Goal: Task Accomplishment & Management: Use online tool/utility

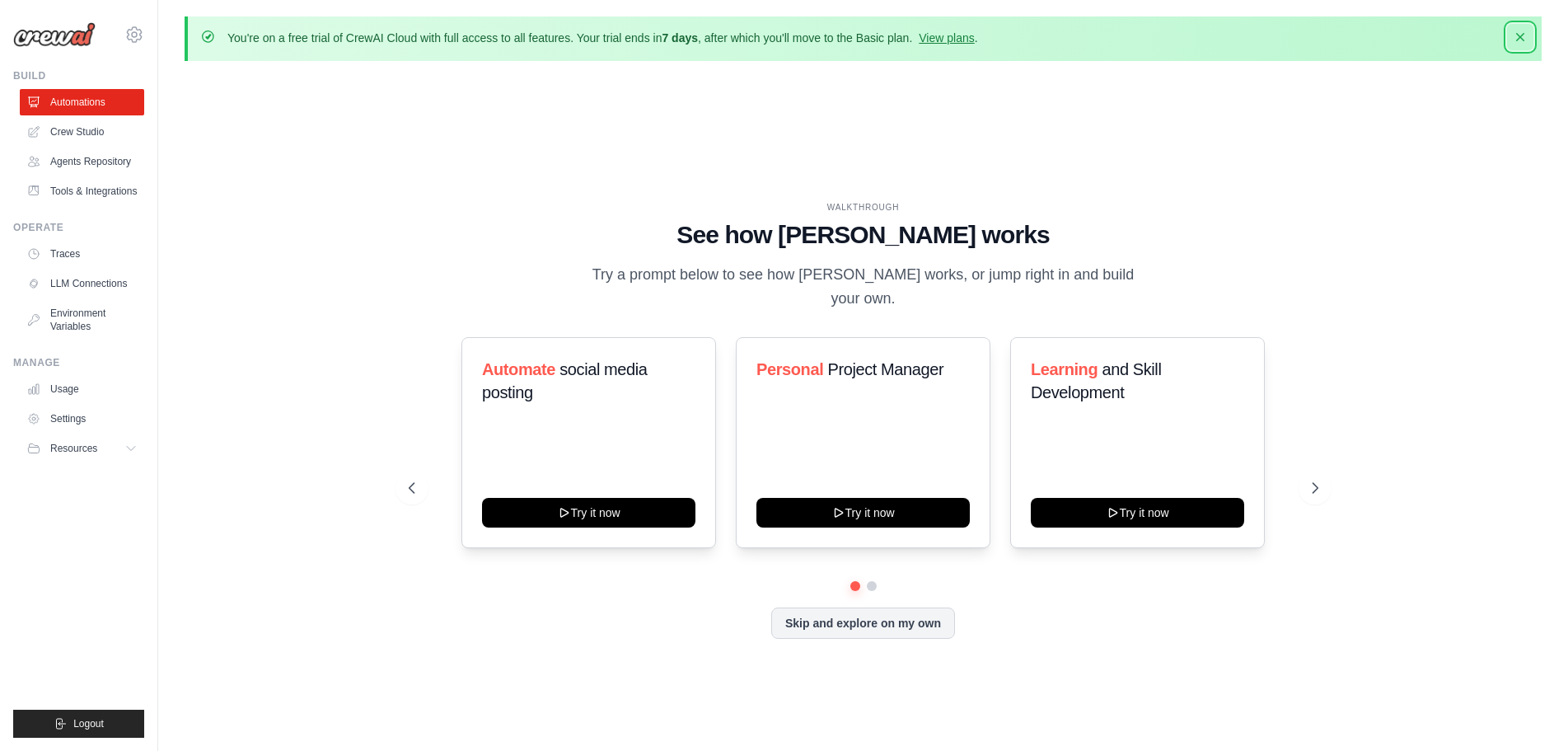
click at [1519, 42] on icon "button" at bounding box center [1520, 36] width 16 height 16
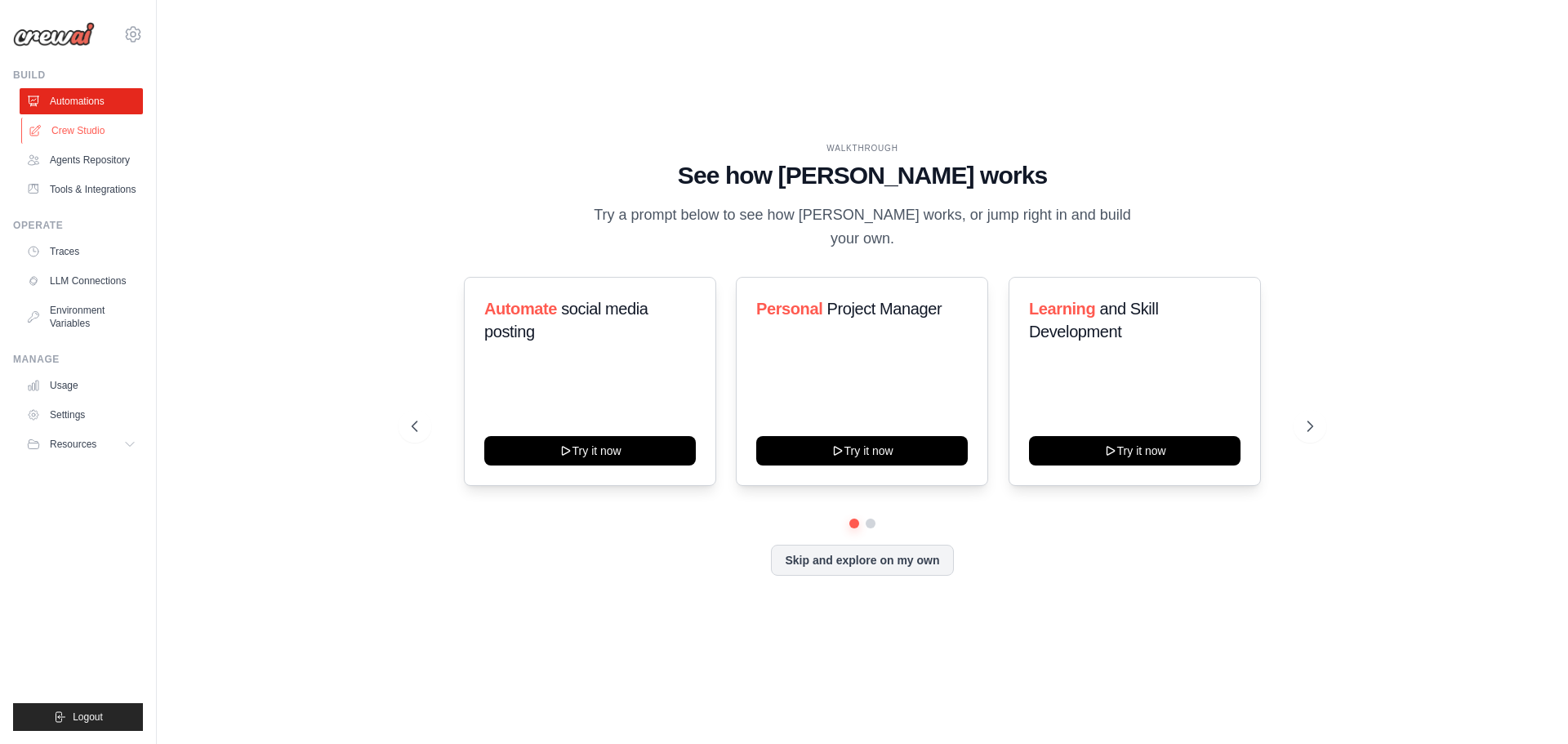
click at [87, 125] on link "Crew Studio" at bounding box center [83, 131] width 124 height 26
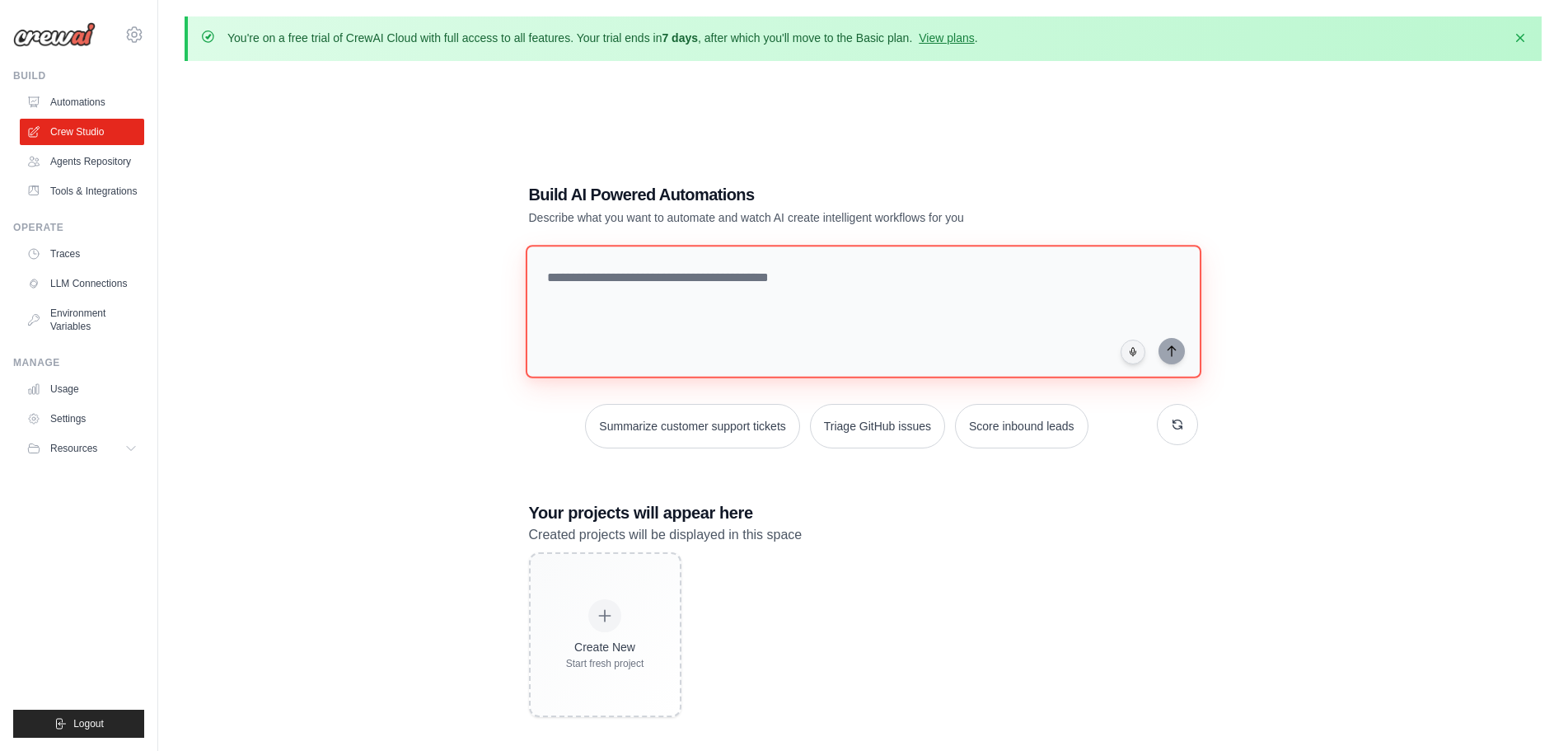
click at [662, 280] on textarea at bounding box center [863, 311] width 676 height 133
click at [647, 276] on textarea "**********" at bounding box center [866, 310] width 682 height 134
click at [641, 276] on textarea "**********" at bounding box center [866, 310] width 682 height 134
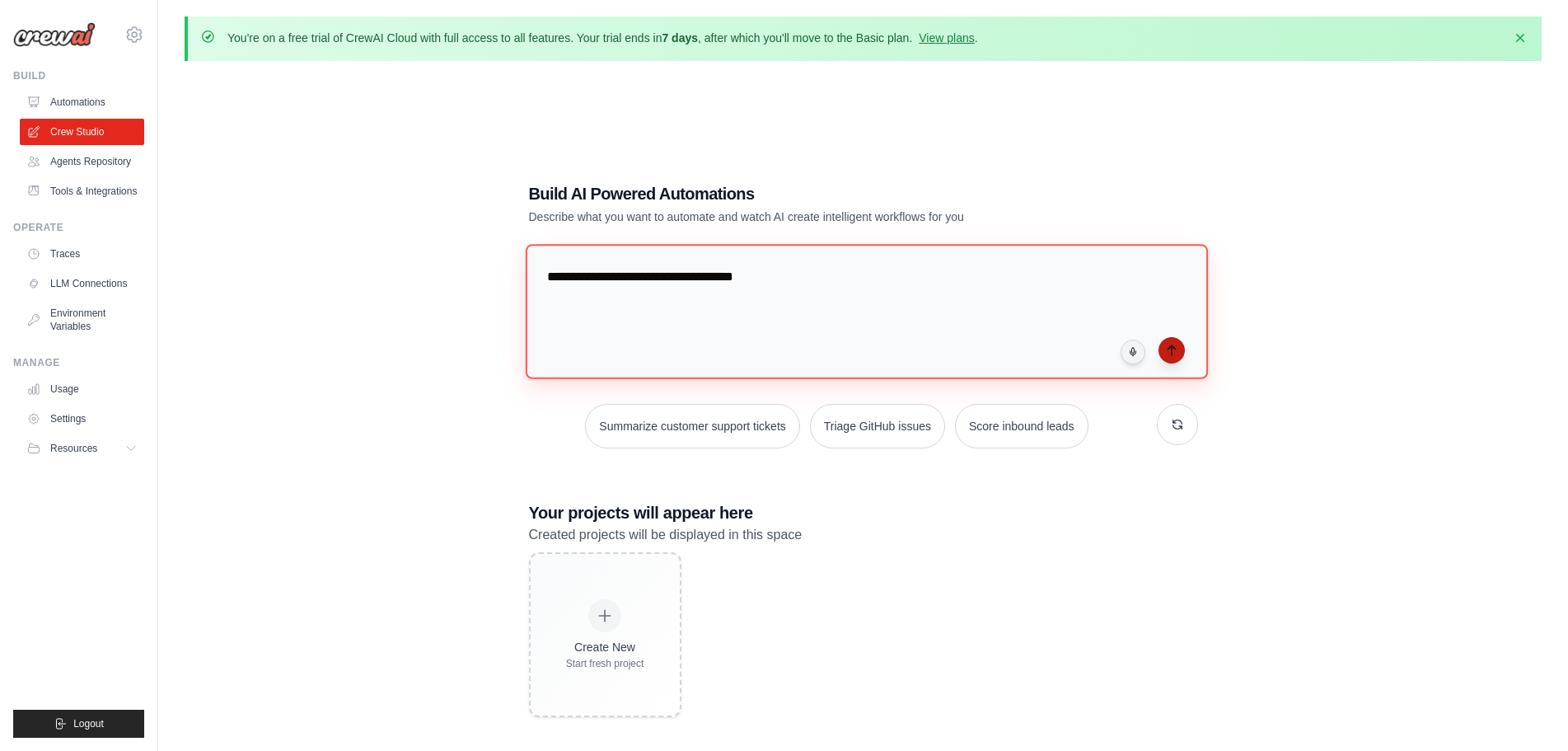
type textarea "**********"
click at [1177, 354] on icon "submit" at bounding box center [1172, 350] width 13 height 13
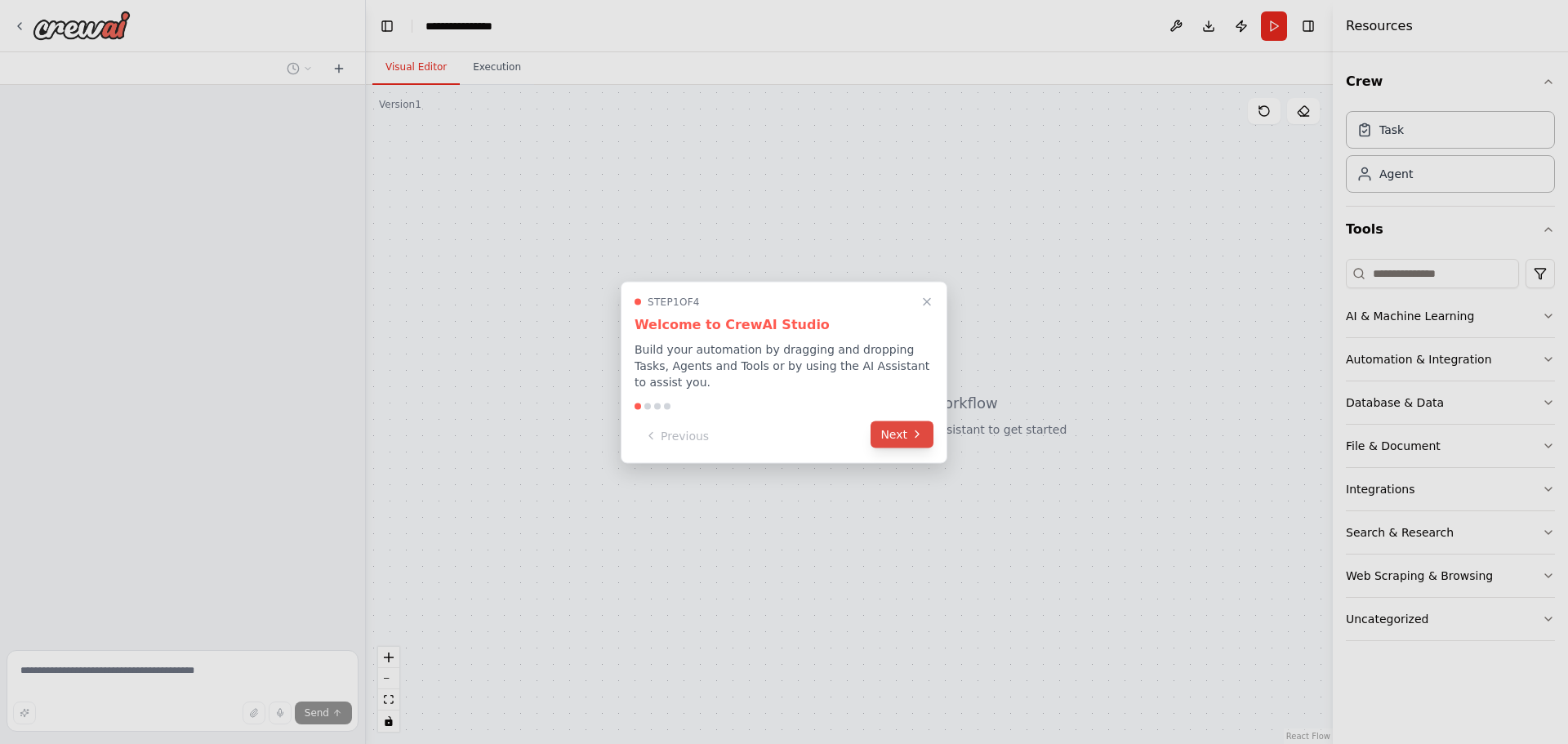
click at [901, 433] on button "Next" at bounding box center [901, 434] width 63 height 27
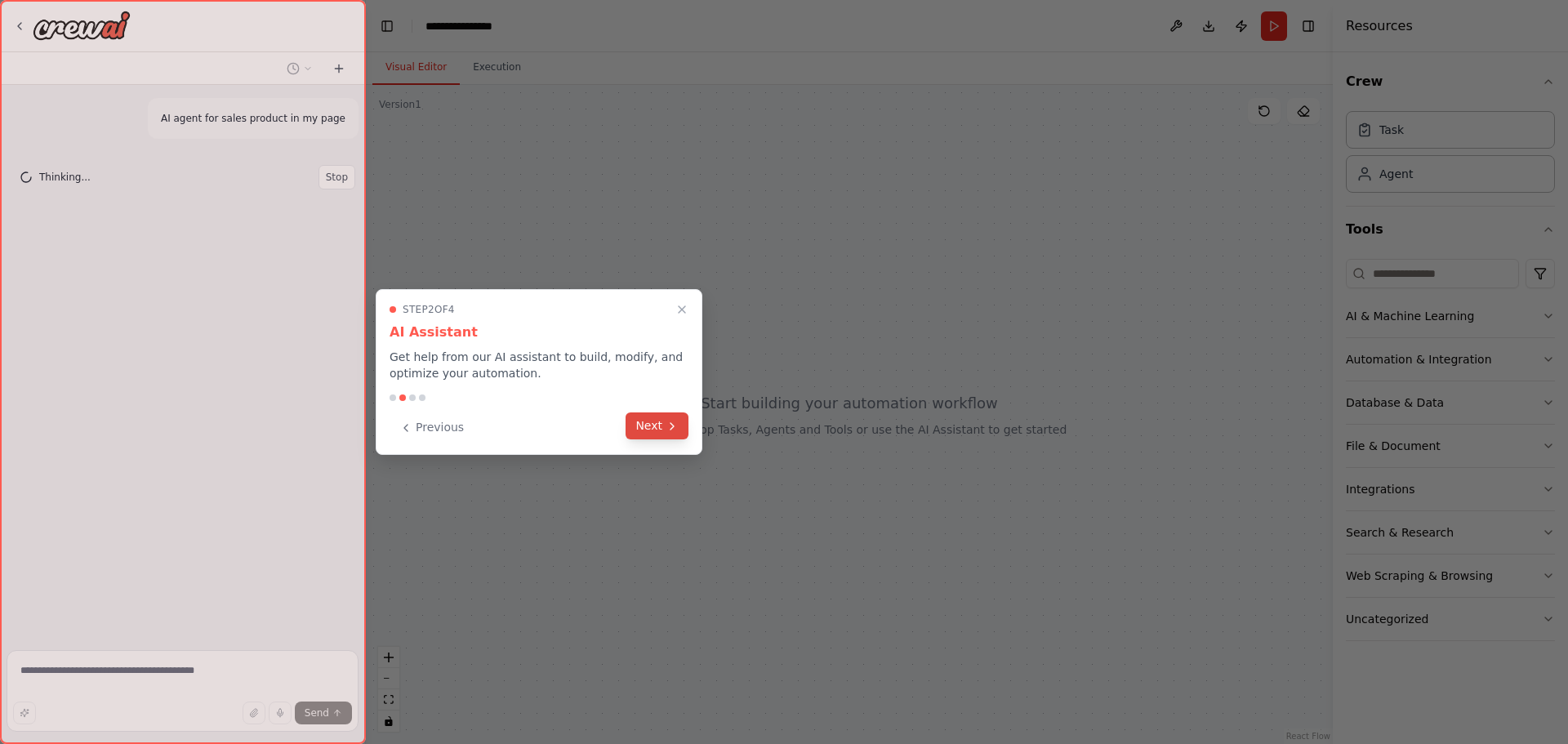
click at [663, 424] on button "Next" at bounding box center [657, 425] width 63 height 27
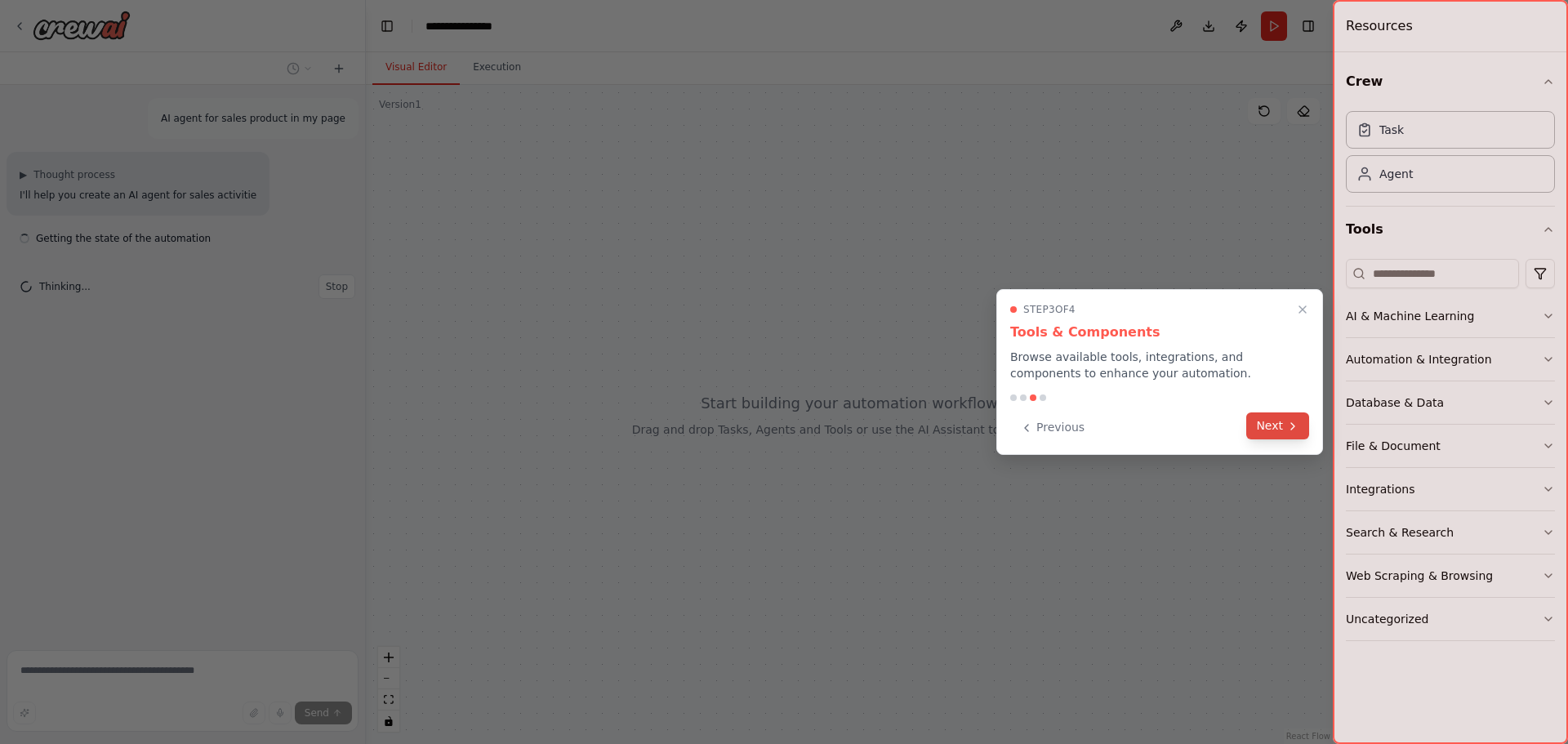
click at [1292, 427] on icon at bounding box center [1293, 426] width 13 height 13
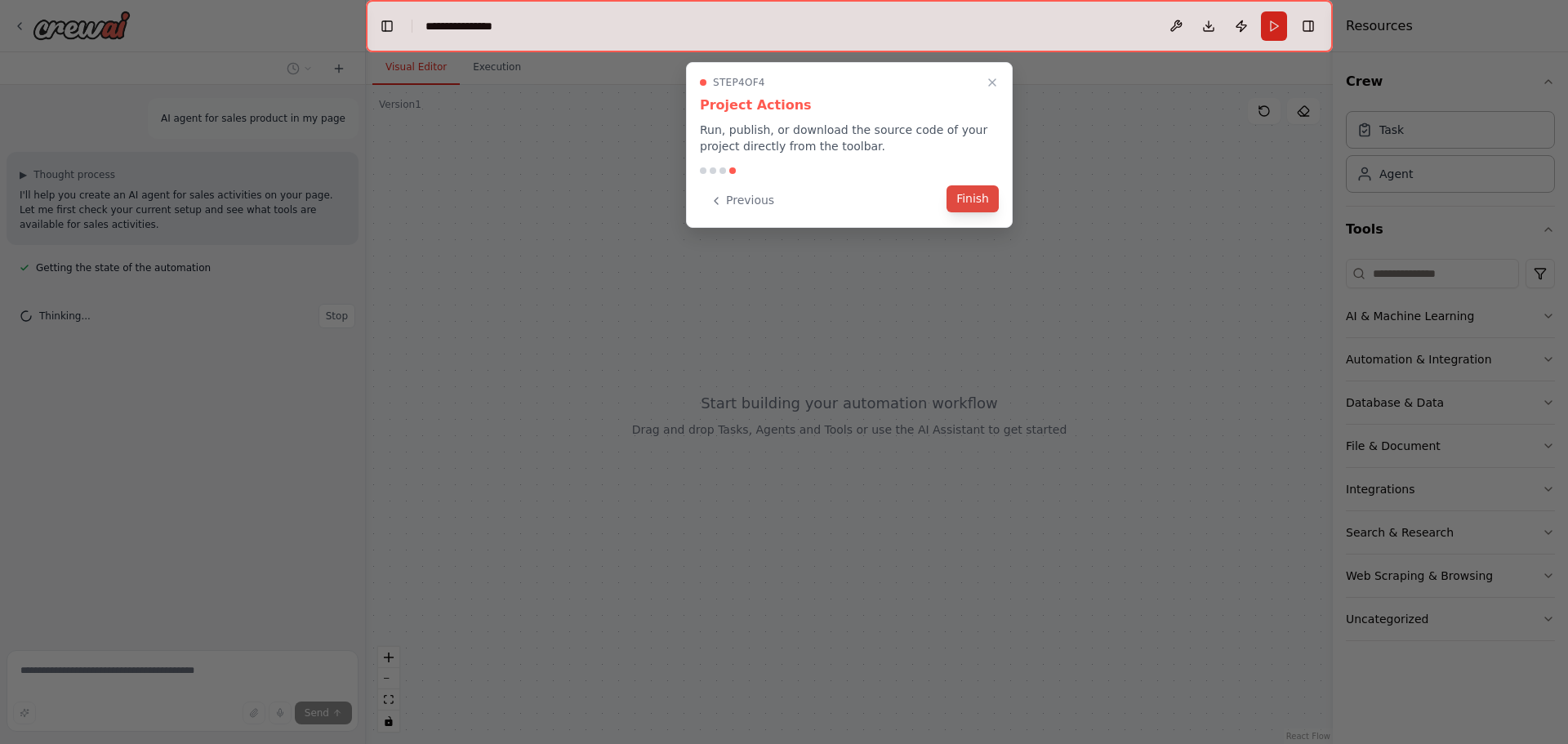
click at [973, 199] on button "Finish" at bounding box center [972, 199] width 52 height 27
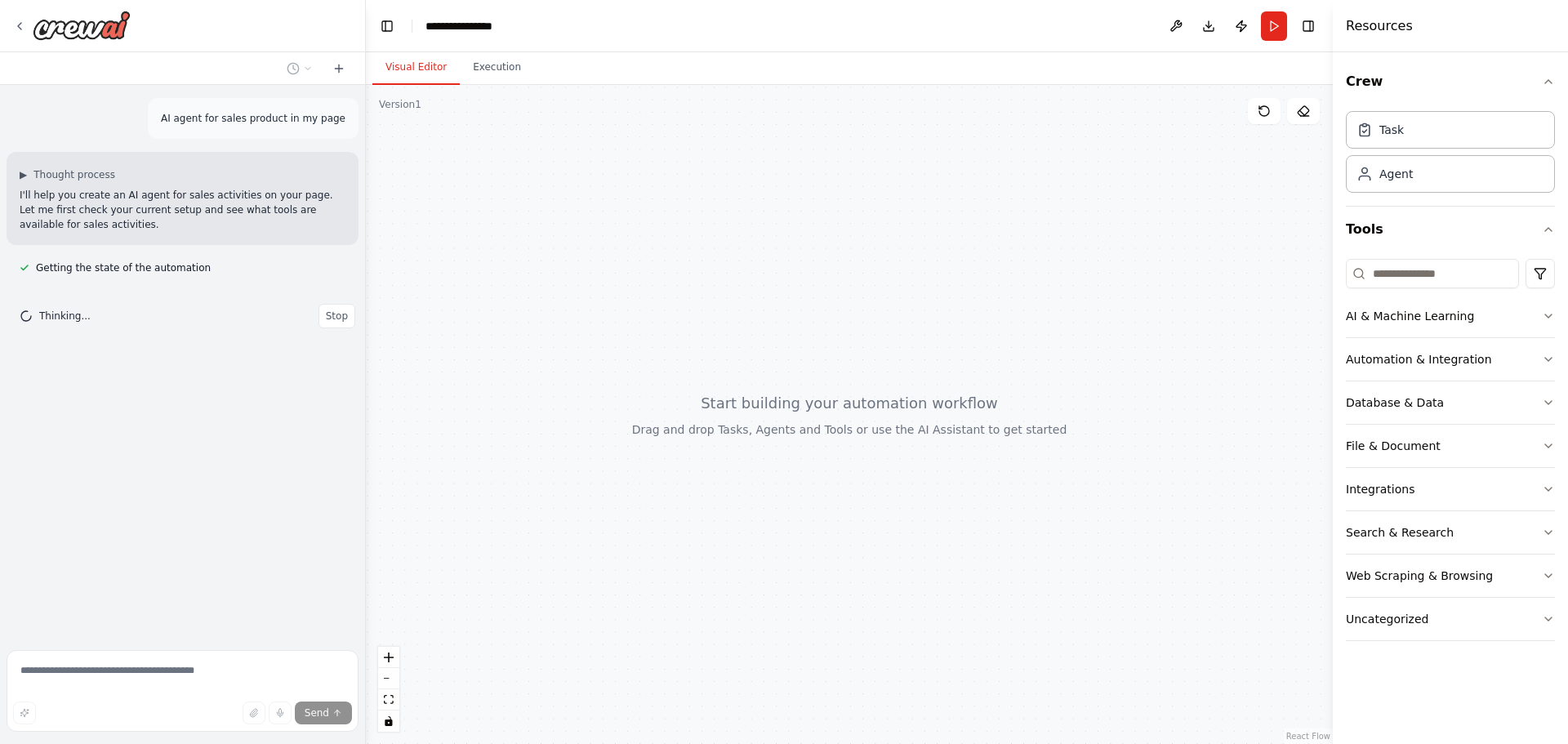
drag, startPoint x: 785, startPoint y: 281, endPoint x: 687, endPoint y: 366, distance: 129.7
click at [687, 366] on div at bounding box center [850, 414] width 967 height 659
click at [1114, 248] on div at bounding box center [850, 414] width 967 height 659
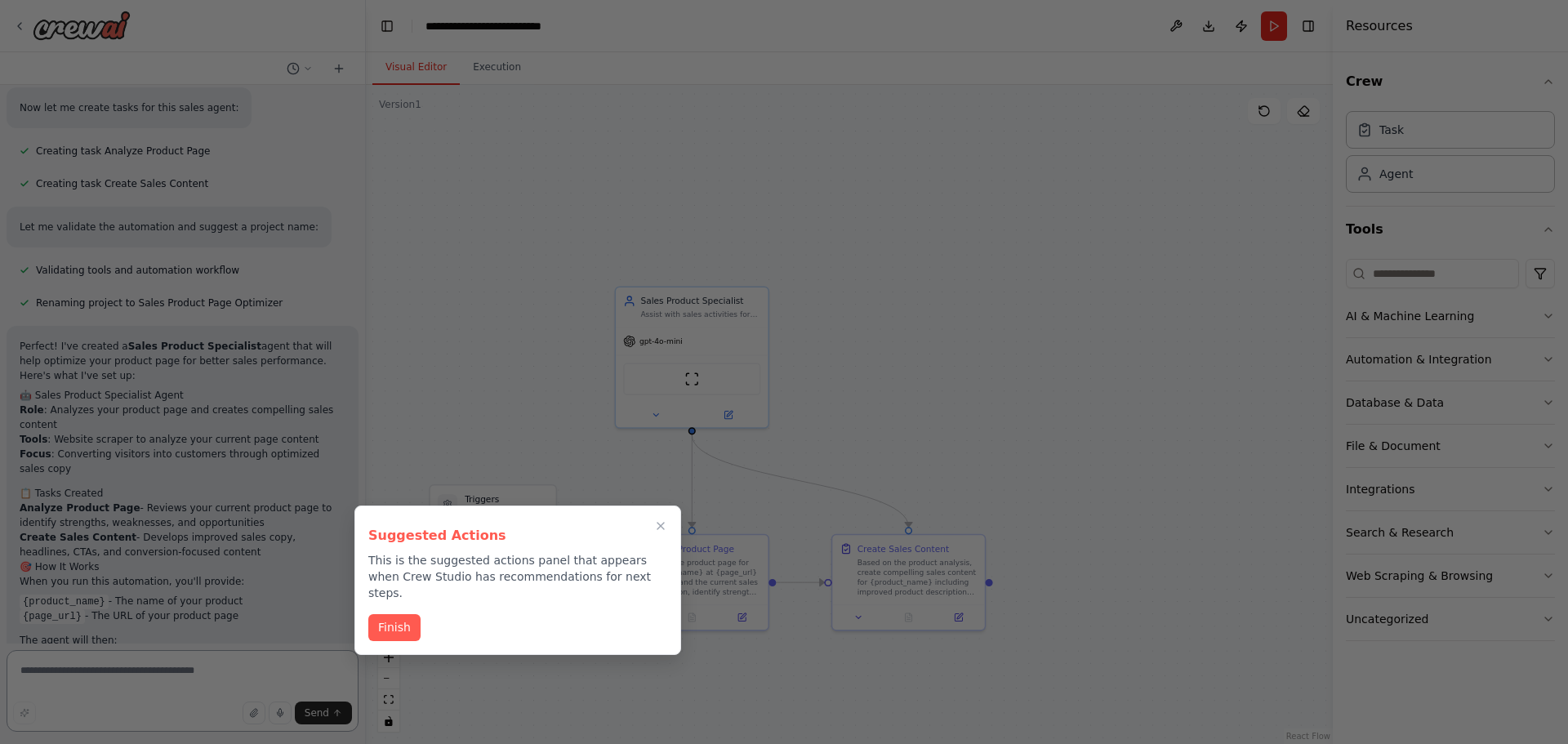
scroll to position [808, 0]
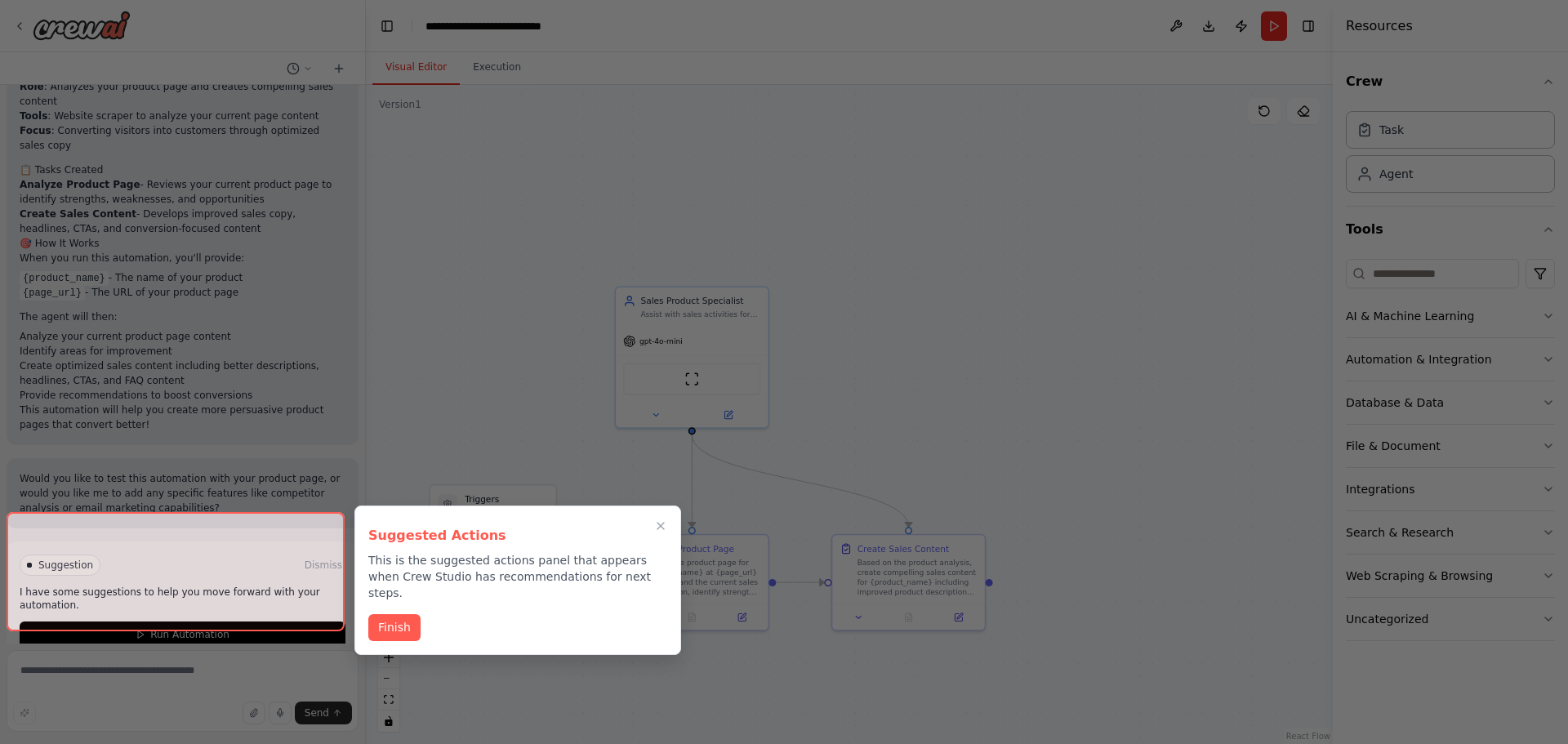
click at [264, 610] on div at bounding box center [175, 571] width 338 height 119
click at [385, 613] on button "Finish" at bounding box center [394, 626] width 52 height 27
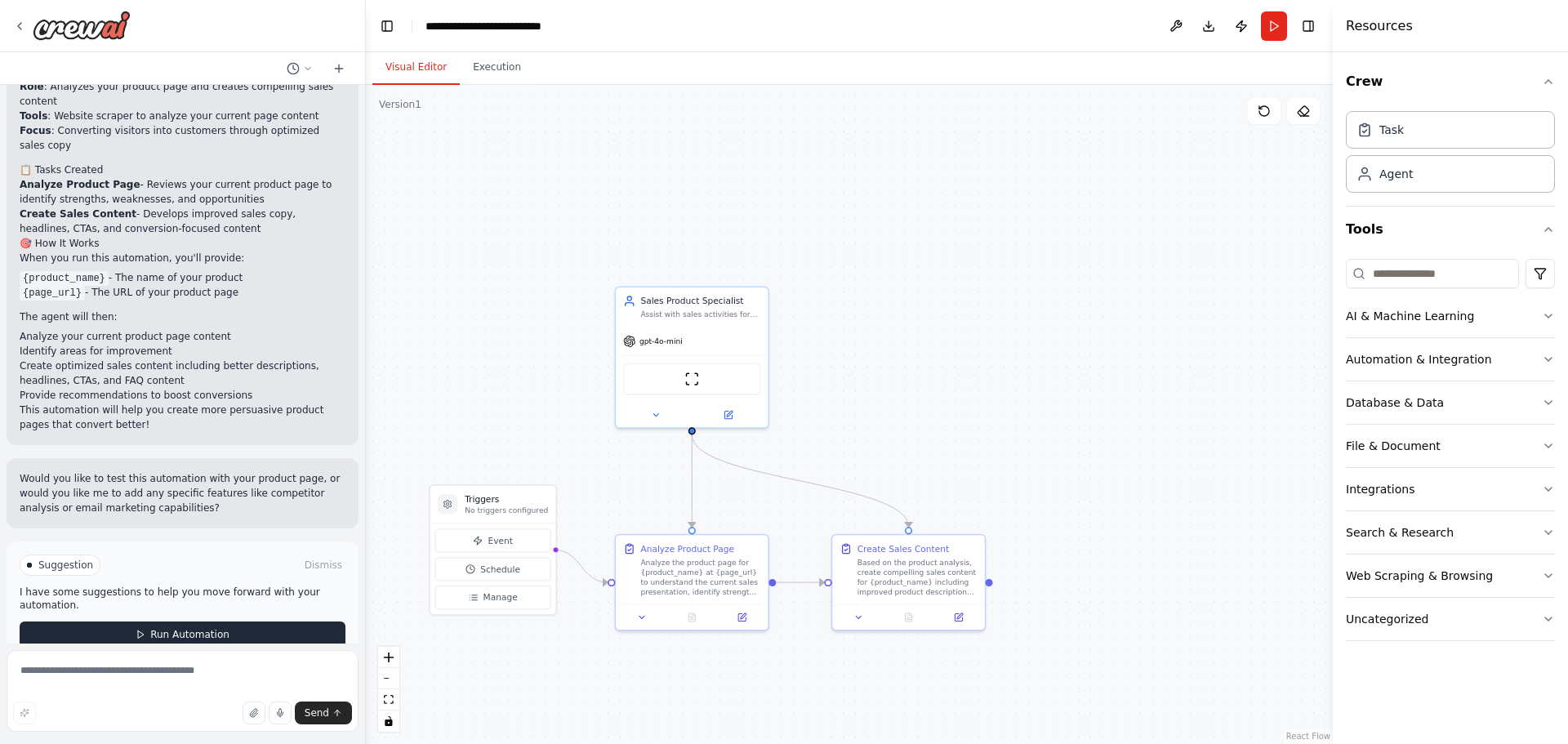
click at [183, 628] on span "Run Automation" at bounding box center [190, 635] width 79 height 13
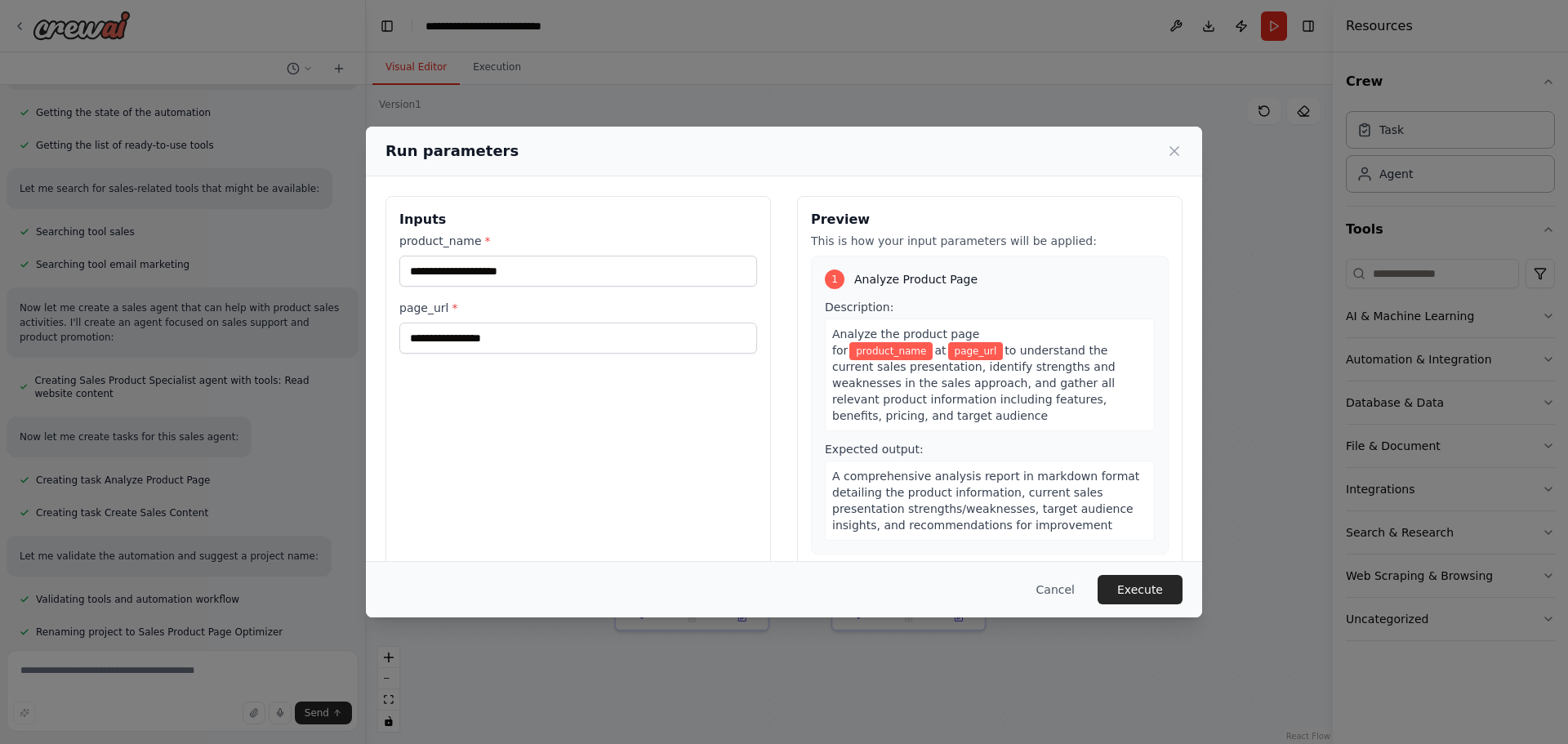
scroll to position [0, 0]
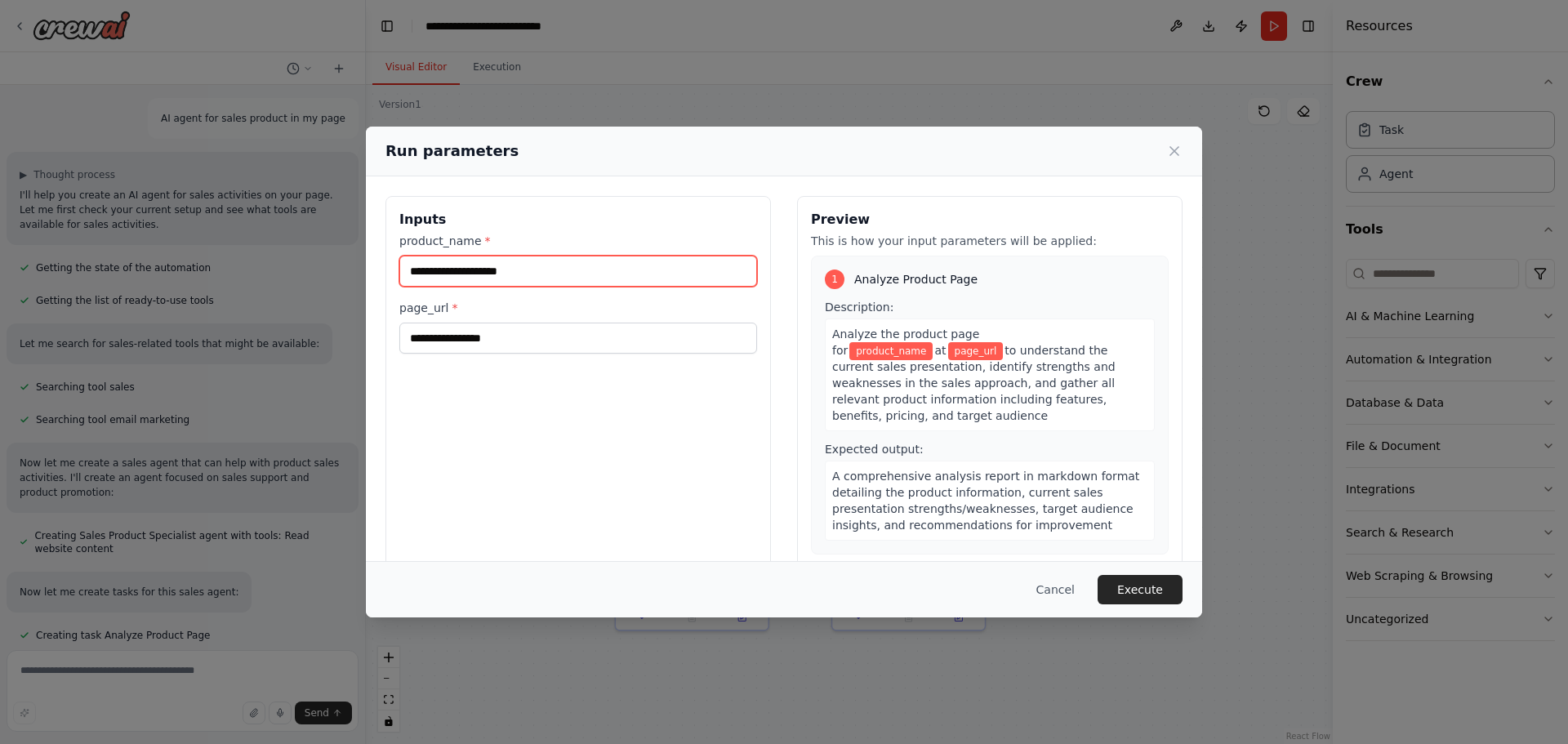
click at [503, 271] on input "product_name *" at bounding box center [578, 271] width 357 height 31
type input "**********"
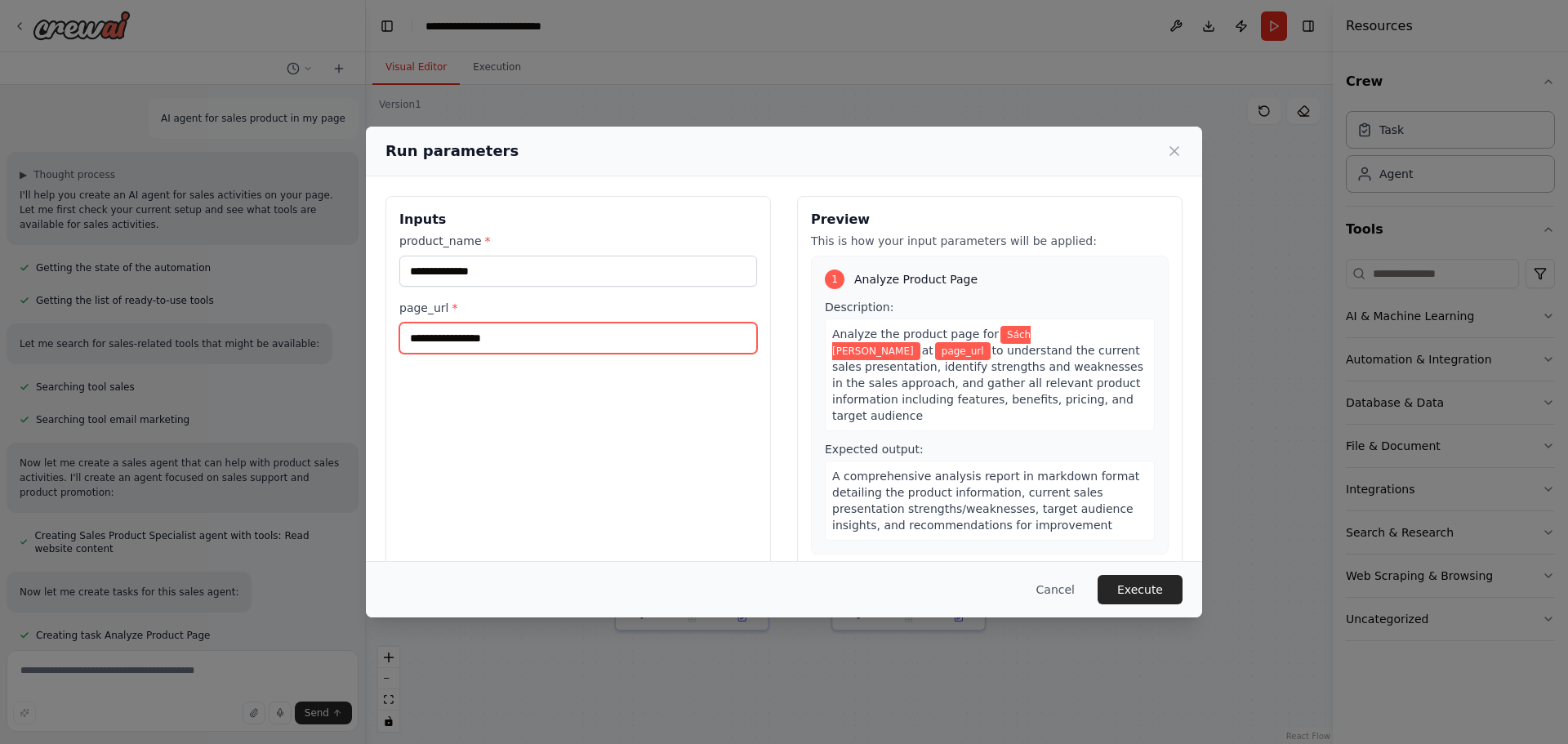
click at [578, 333] on input "page_url *" at bounding box center [578, 338] width 357 height 31
paste input "**********"
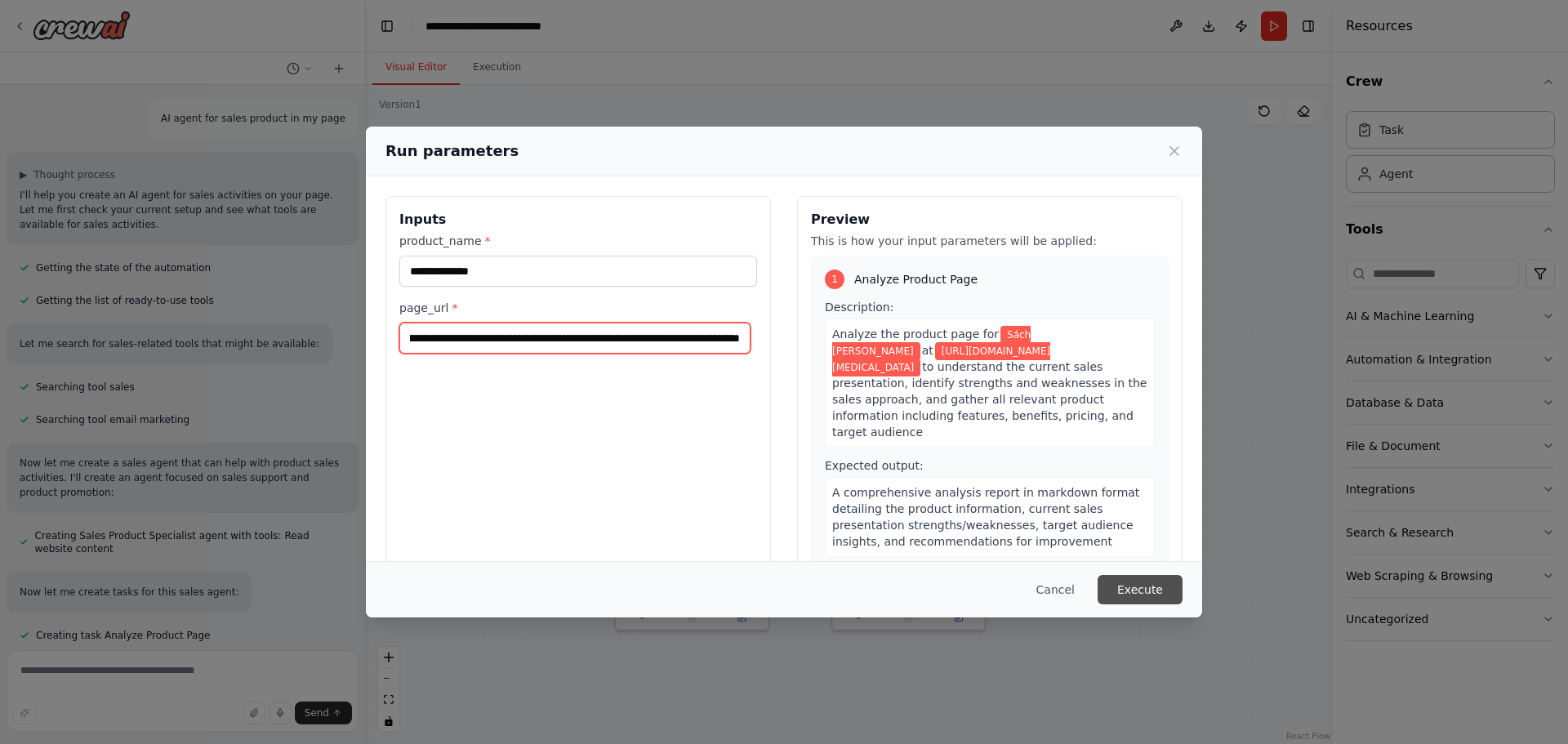
type input "**********"
click at [1143, 590] on button "Execute" at bounding box center [1140, 589] width 85 height 29
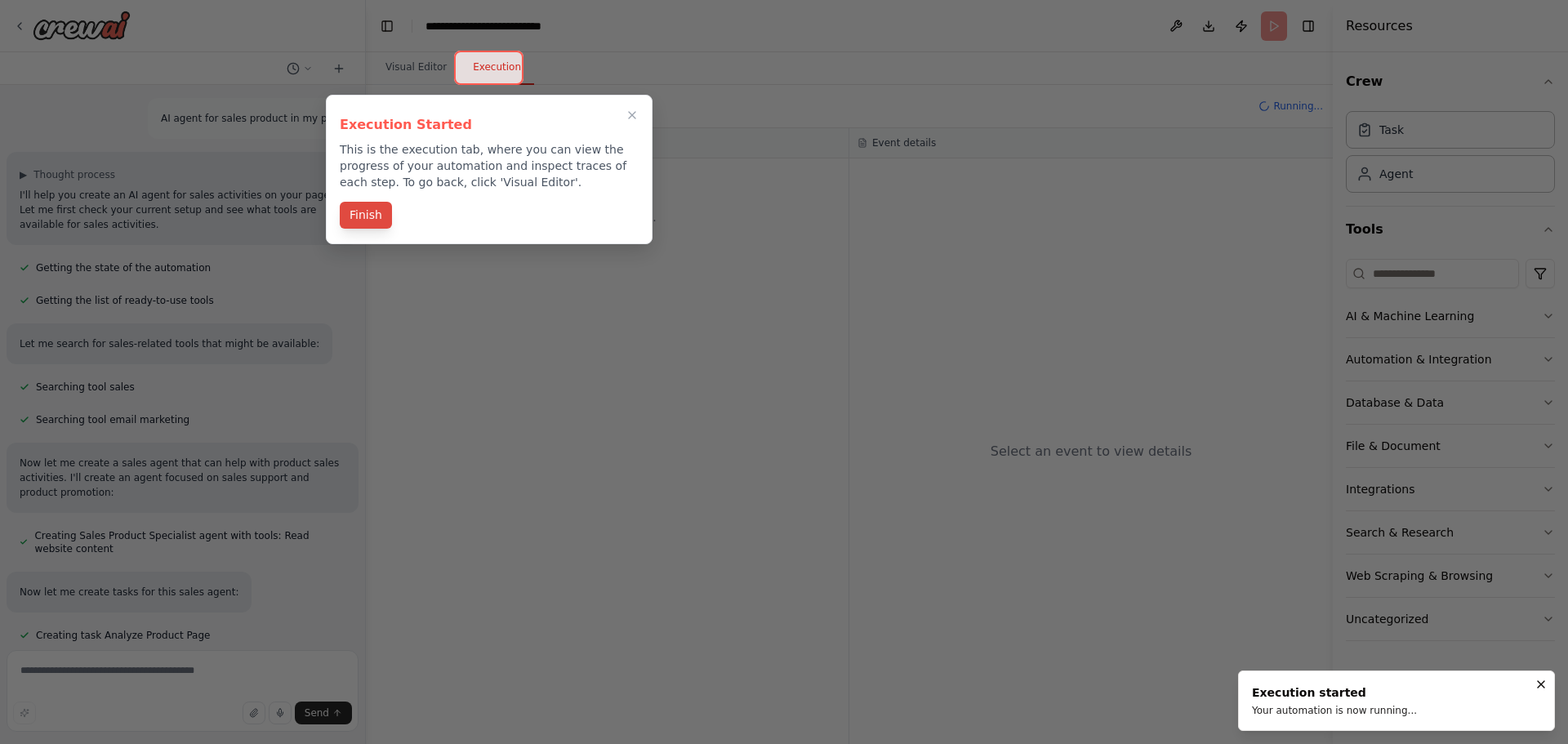
click at [356, 219] on button "Finish" at bounding box center [365, 215] width 52 height 27
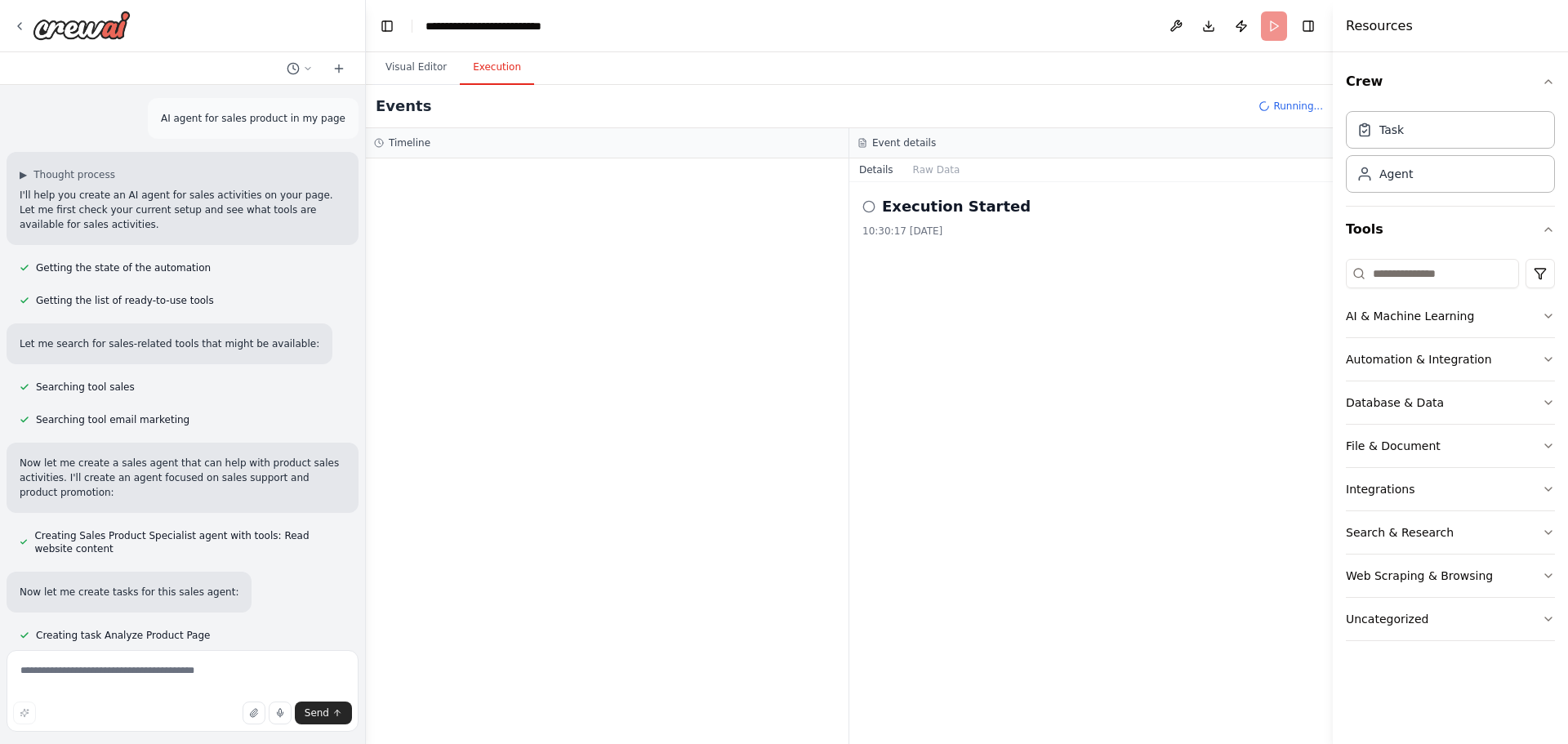
click at [875, 212] on icon at bounding box center [869, 207] width 13 height 13
click at [865, 203] on circle at bounding box center [868, 206] width 10 height 10
click at [921, 179] on button "Raw Data" at bounding box center [936, 170] width 67 height 23
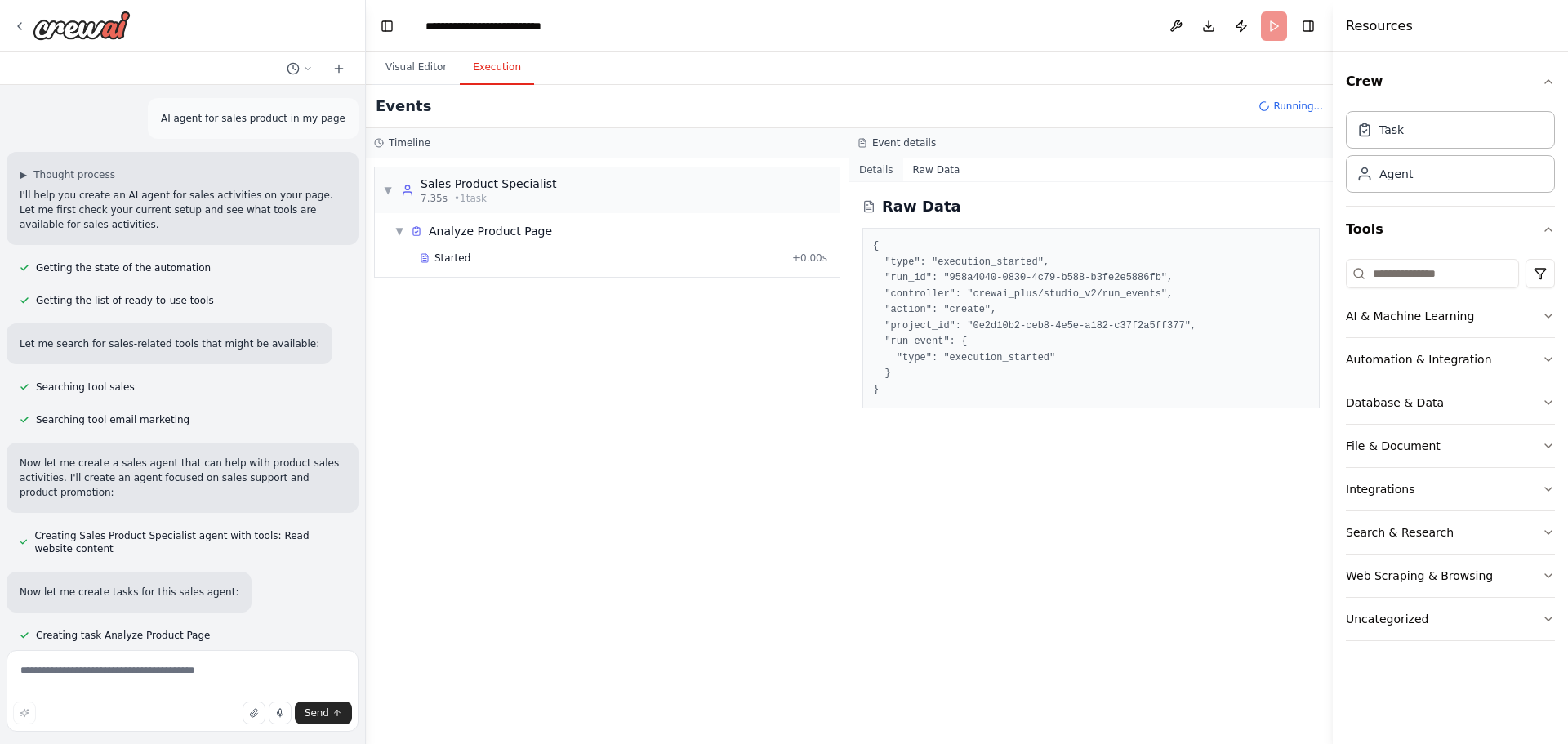
click at [883, 174] on button "Details" at bounding box center [876, 170] width 54 height 23
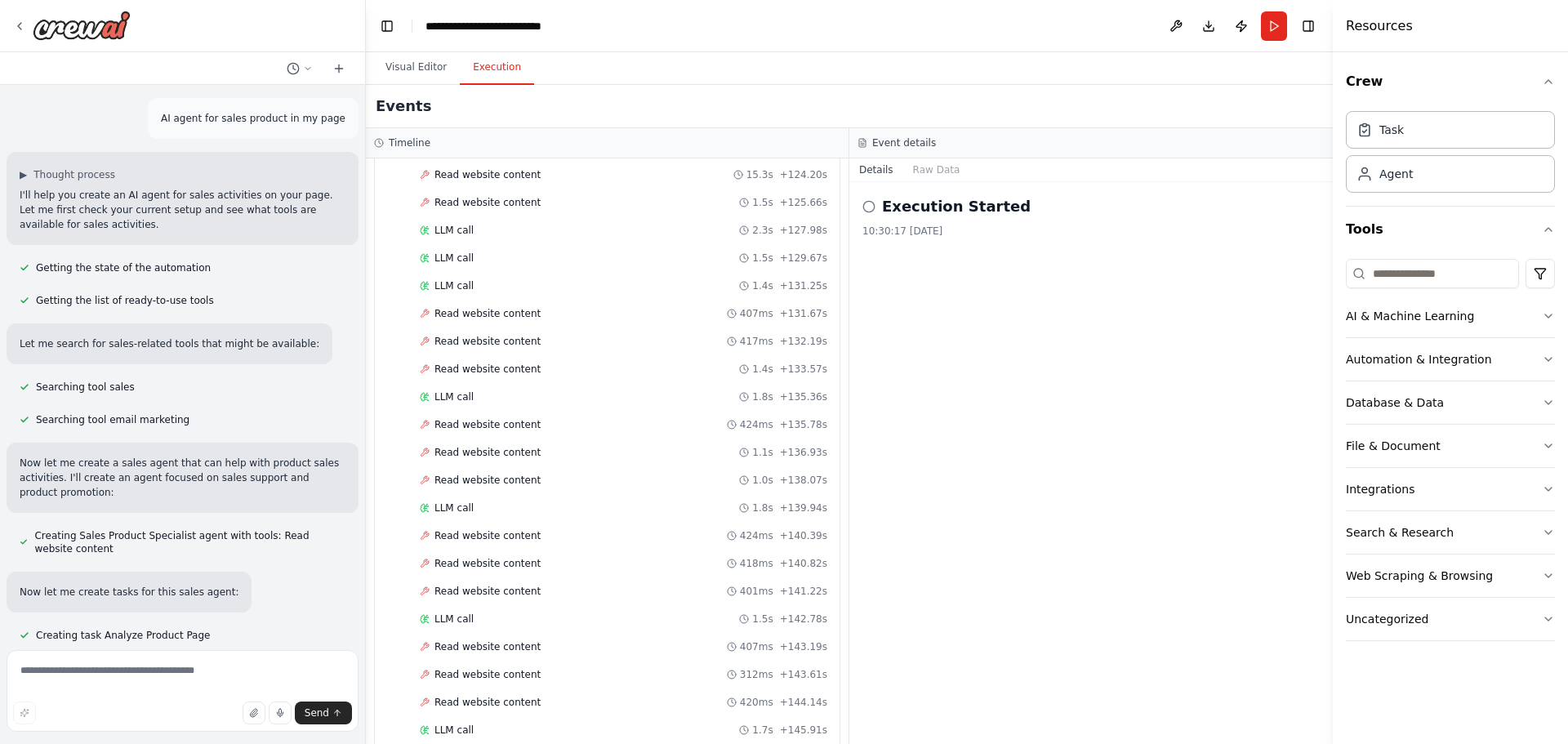
scroll to position [1747, 0]
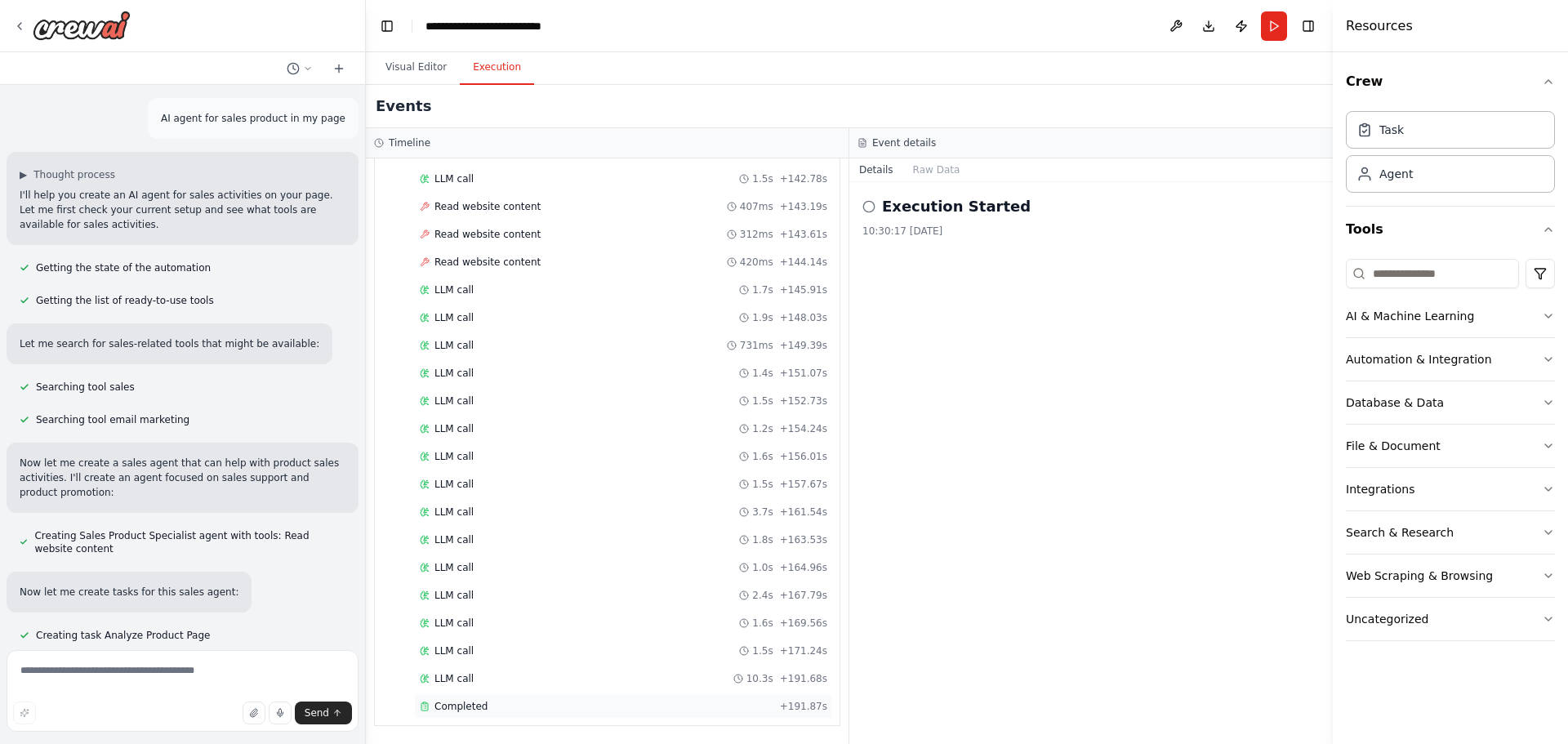
click at [534, 710] on div "Completed" at bounding box center [596, 706] width 354 height 13
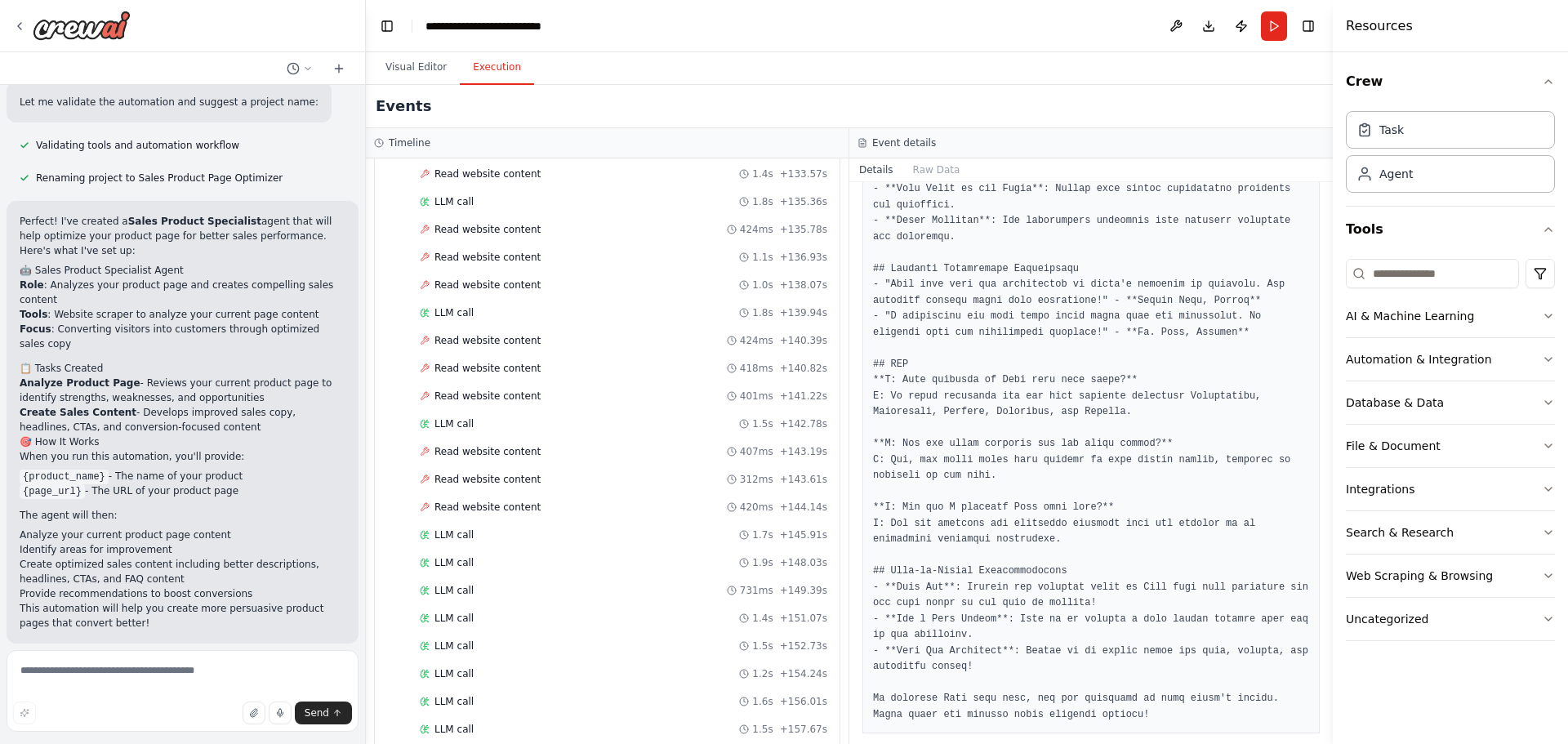
scroll to position [808, 0]
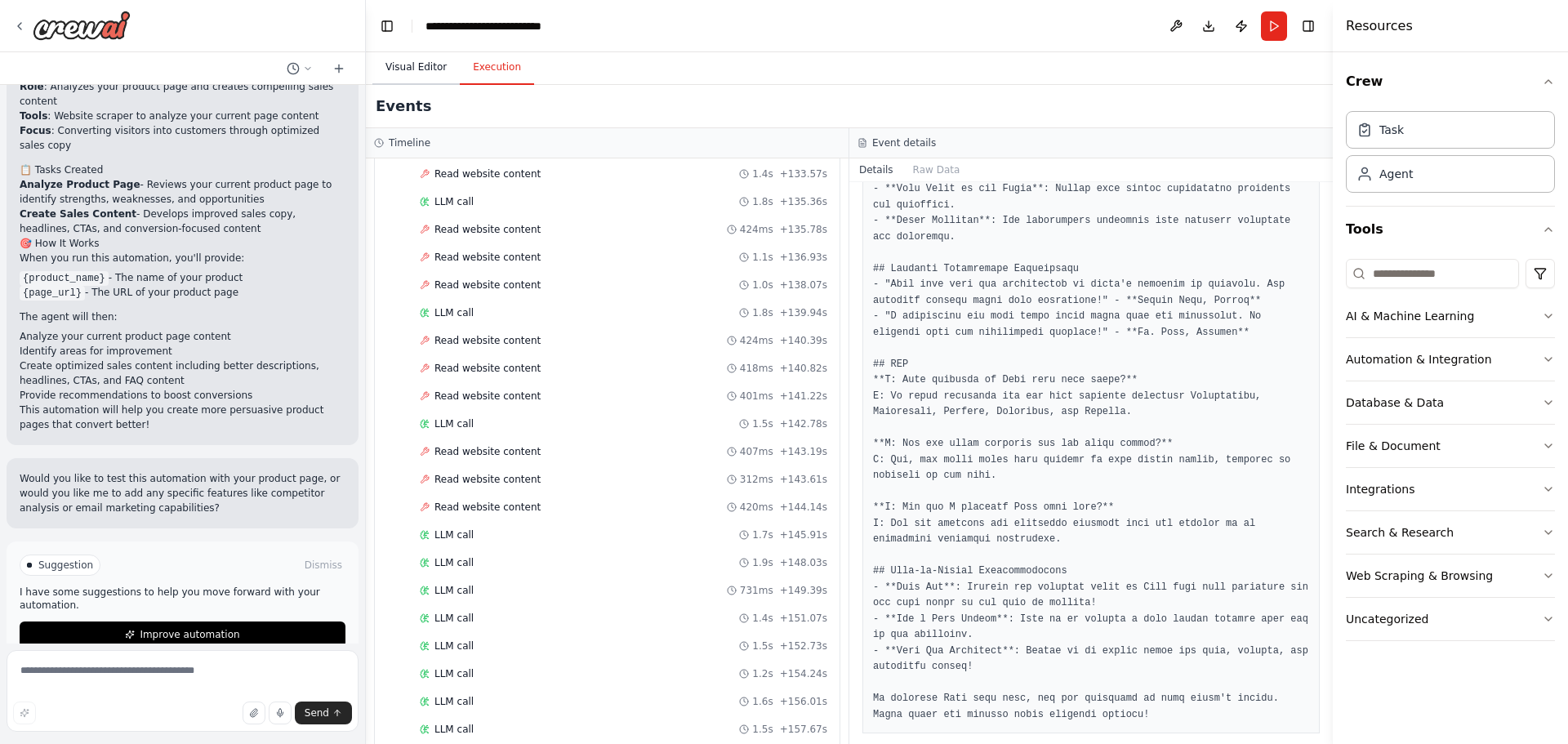
click at [436, 81] on button "Visual Editor" at bounding box center [416, 68] width 88 height 34
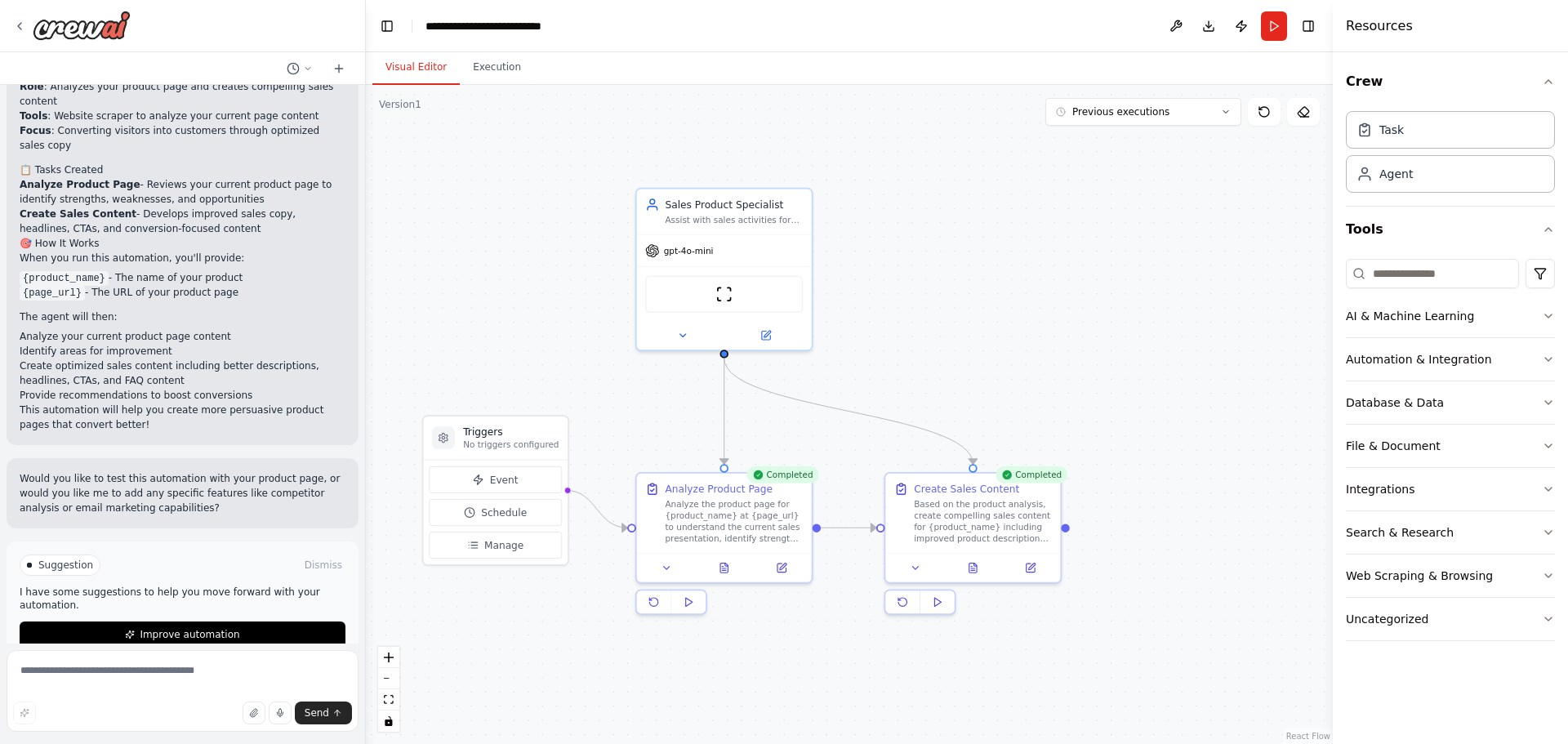
drag, startPoint x: 916, startPoint y: 324, endPoint x: 975, endPoint y: 247, distance: 97.0
click at [975, 247] on div ".deletable-edge-delete-btn { width: 20px; height: 20px; border: 0px solid #ffff…" at bounding box center [850, 414] width 967 height 659
drag, startPoint x: 497, startPoint y: 452, endPoint x: 482, endPoint y: 461, distance: 17.5
click at [482, 460] on div "Triggers No triggers configured" at bounding box center [495, 438] width 143 height 43
drag, startPoint x: 494, startPoint y: 455, endPoint x: 490, endPoint y: 483, distance: 28.3
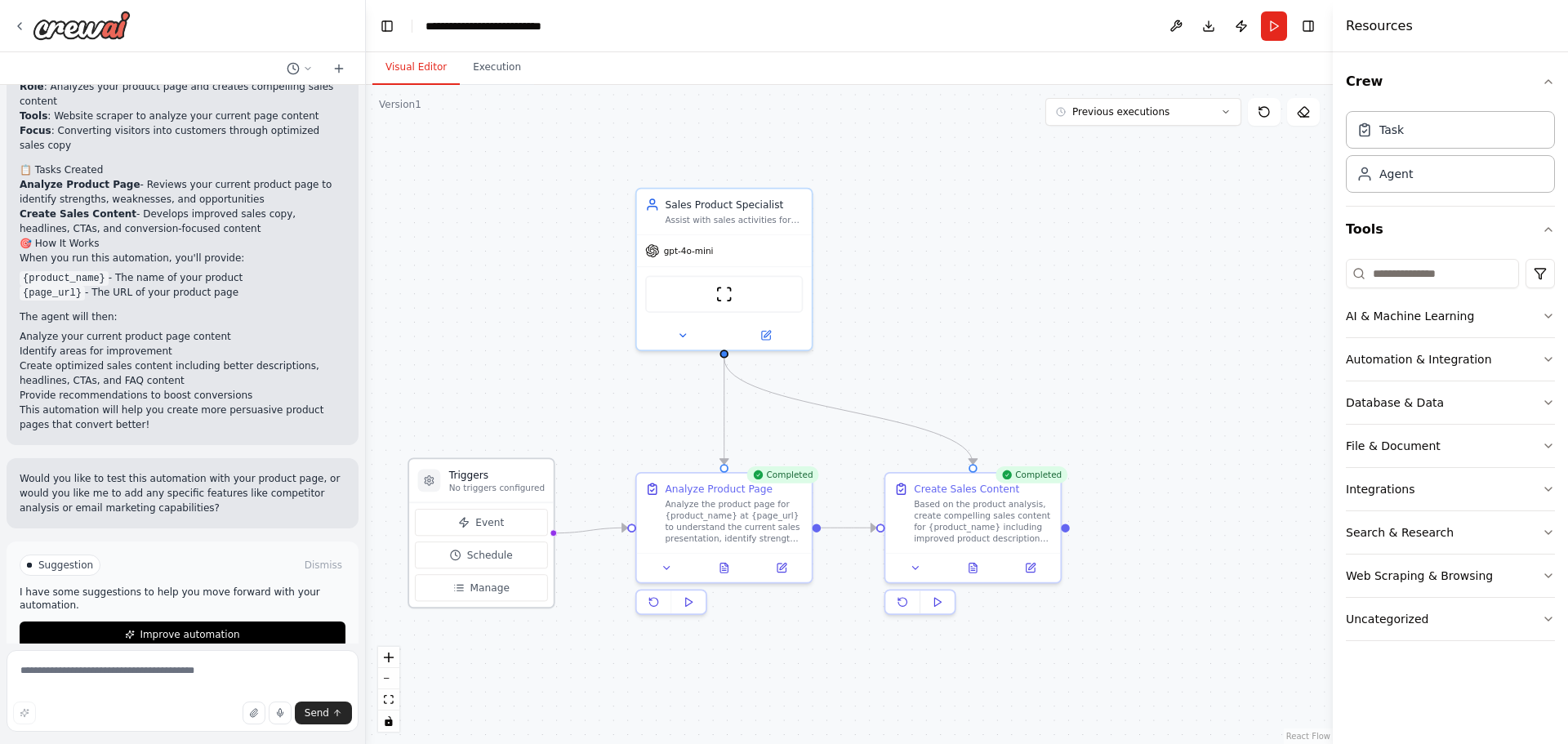
click at [490, 483] on p "No triggers configured" at bounding box center [496, 488] width 95 height 11
click at [1270, 29] on button "Run" at bounding box center [1274, 25] width 26 height 29
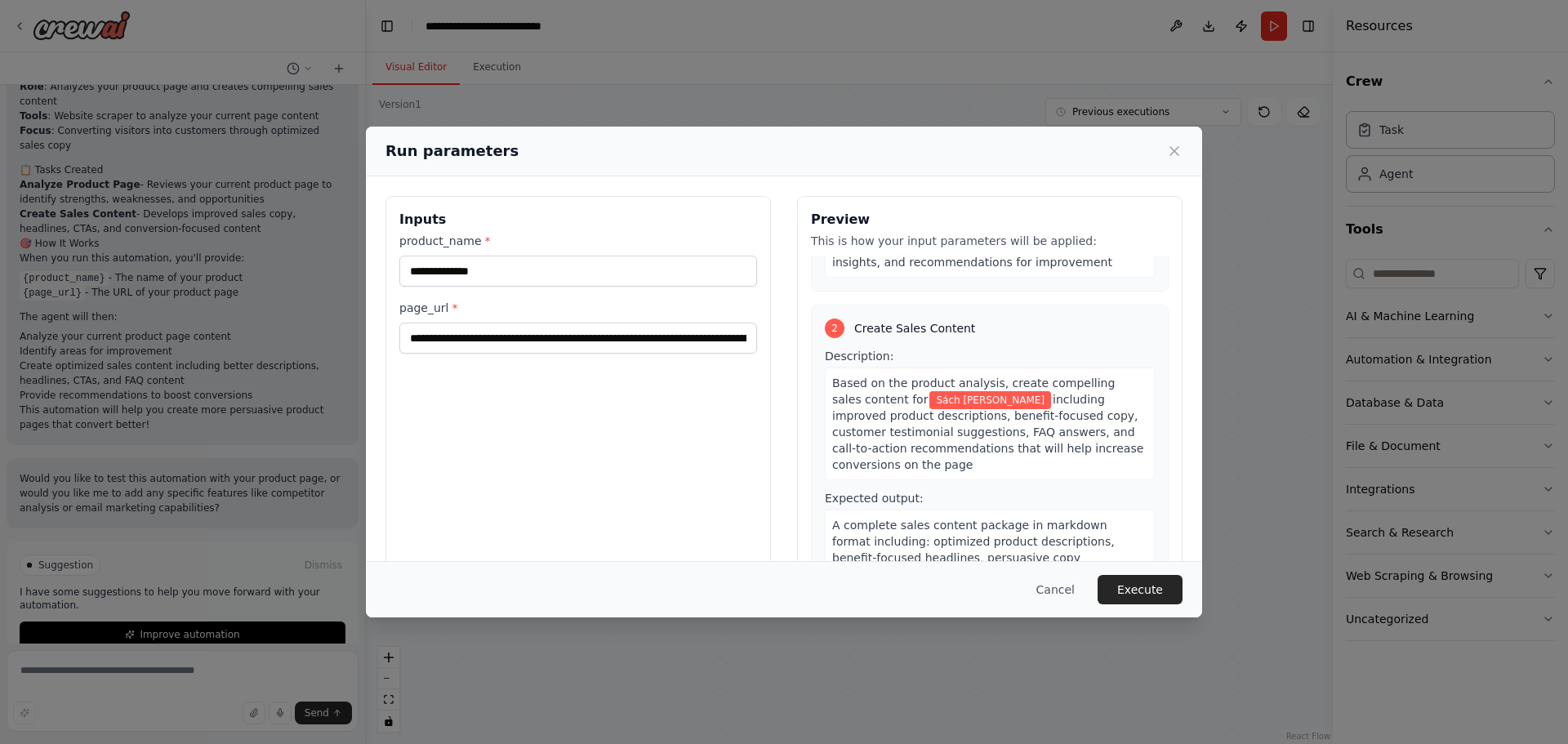
scroll to position [326, 0]
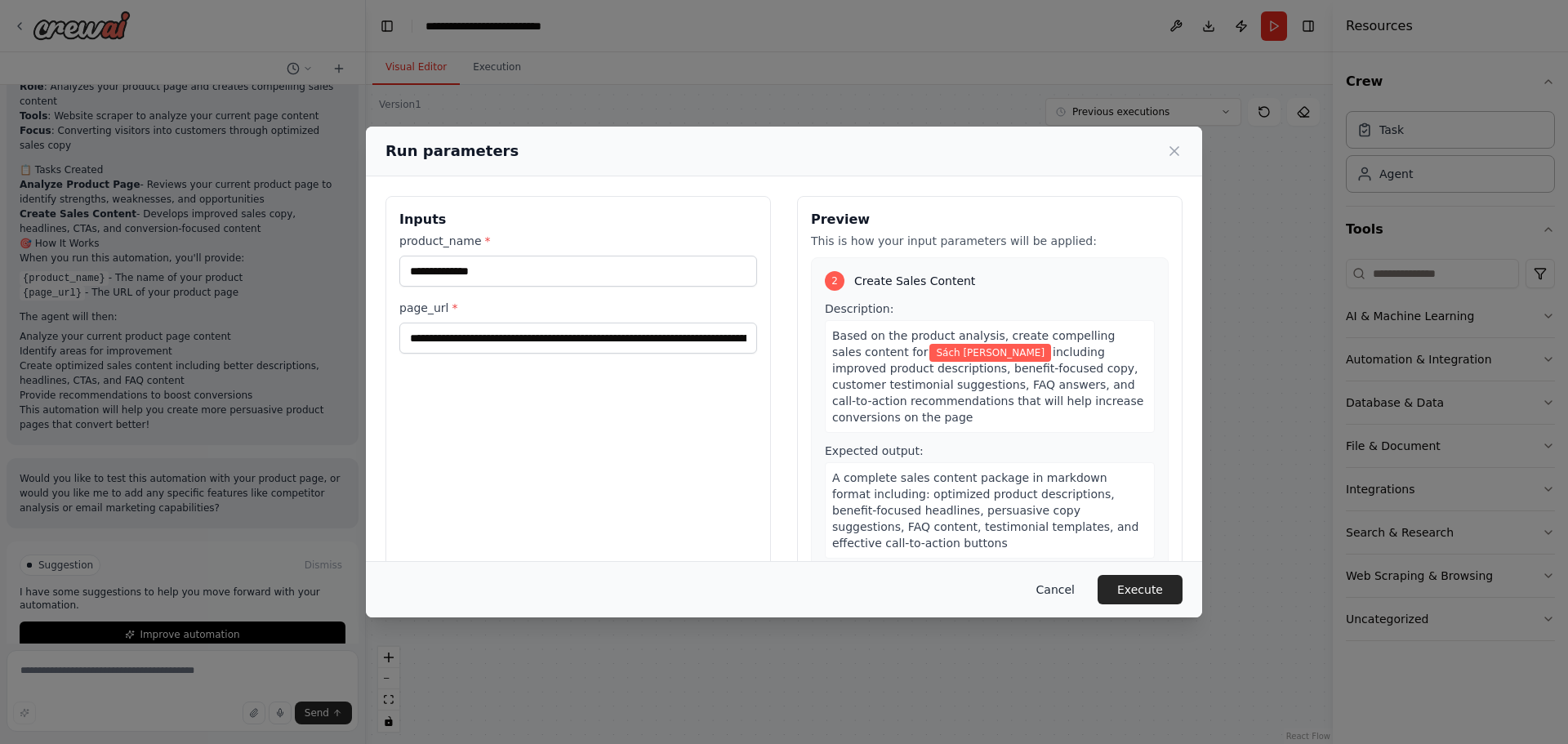
click at [1071, 594] on button "Cancel" at bounding box center [1055, 589] width 64 height 29
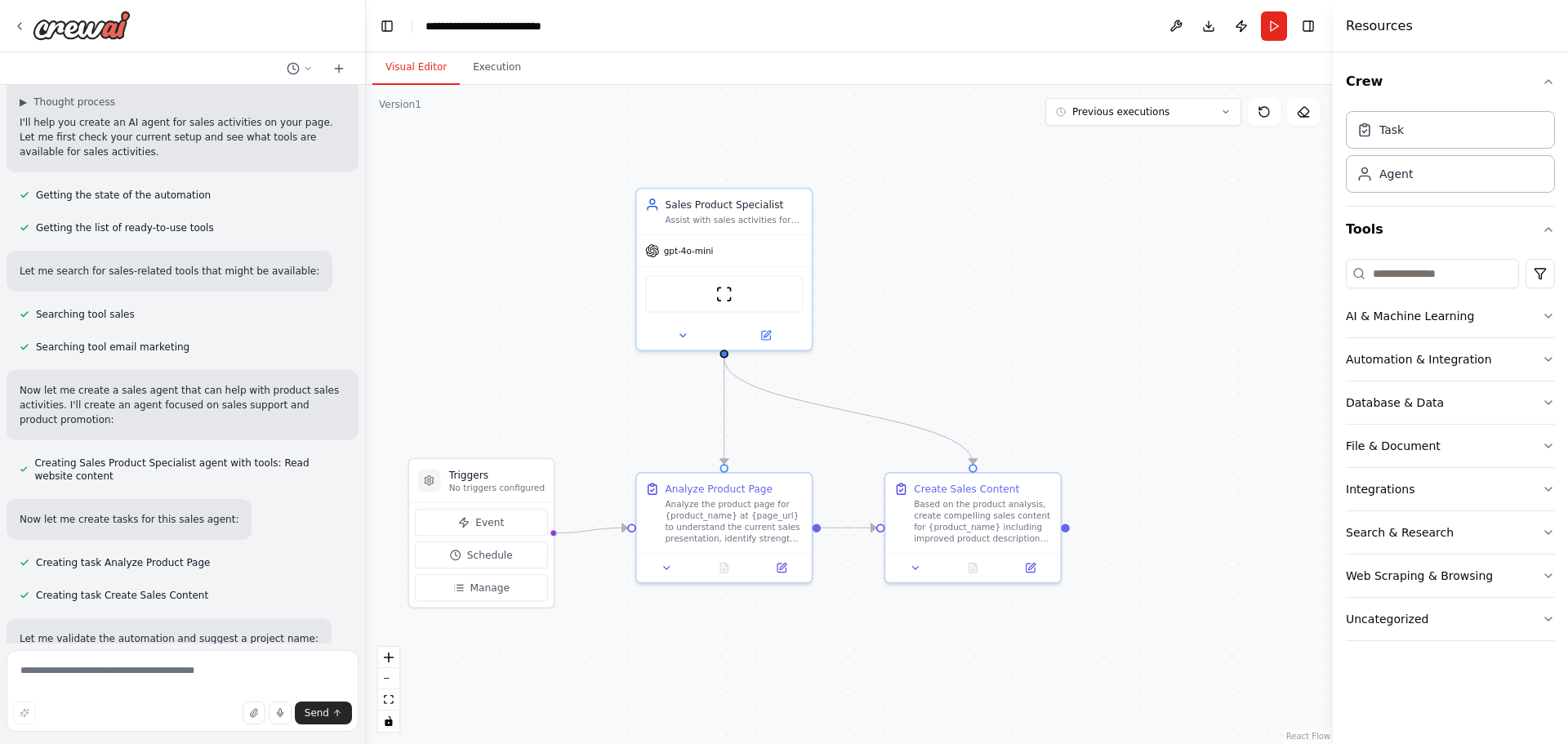
scroll to position [0, 0]
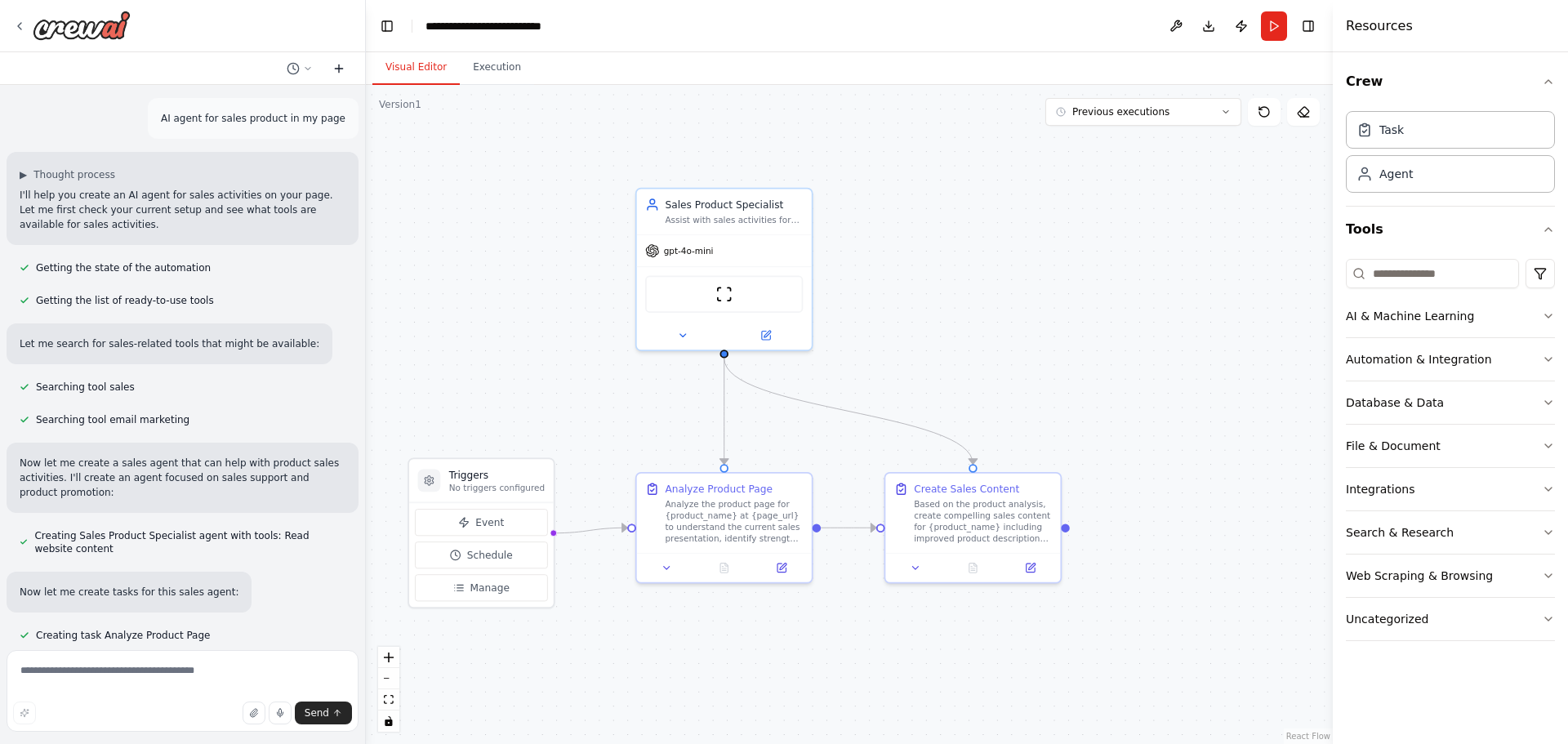
click at [336, 67] on icon at bounding box center [339, 69] width 13 height 13
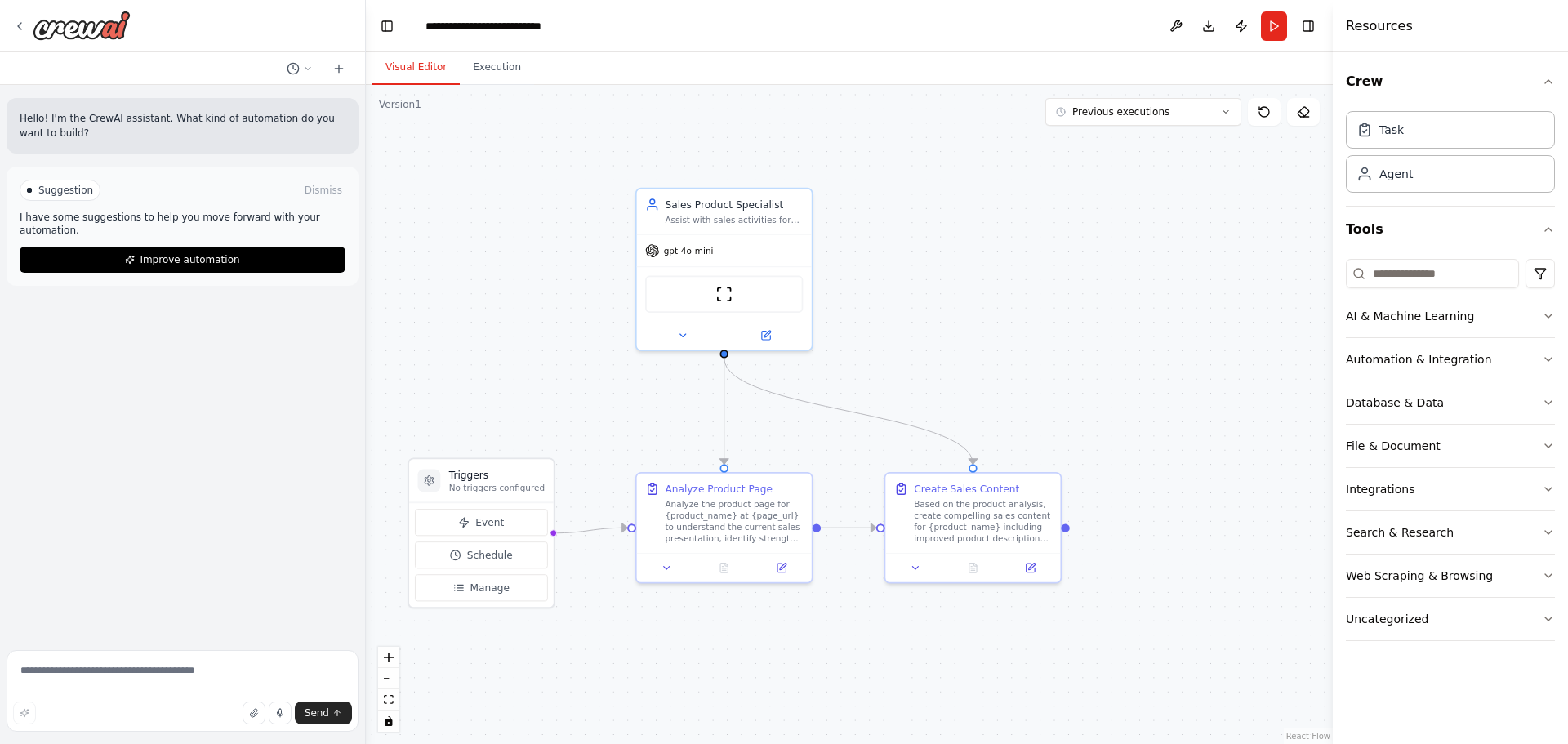
click at [67, 145] on div "Hello! I'm the CrewAI assistant. What kind of automation do you want to build?" at bounding box center [182, 125] width 352 height 56
click at [152, 667] on textarea at bounding box center [182, 691] width 352 height 82
click at [146, 671] on textarea "**********" at bounding box center [182, 691] width 352 height 82
type textarea "**********"
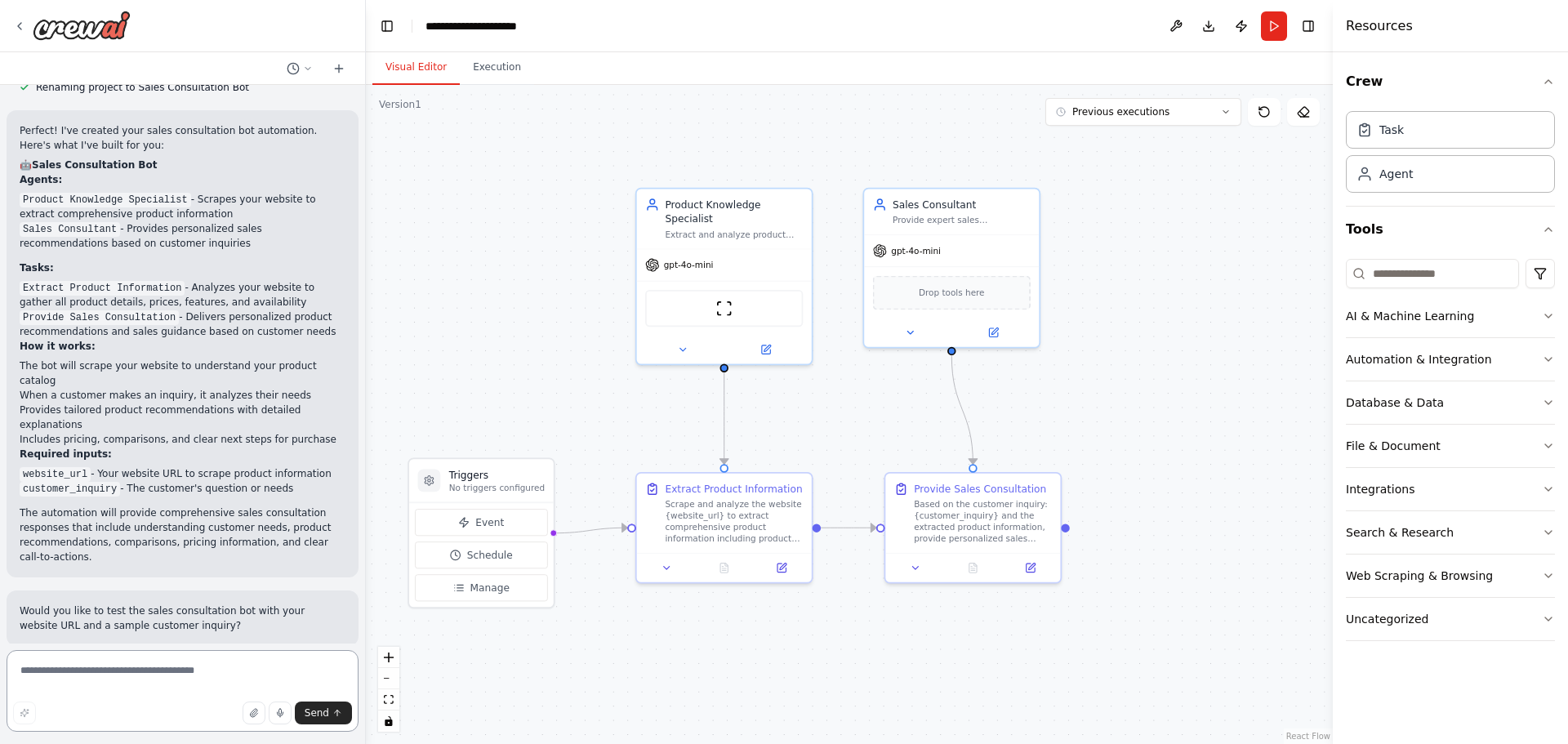
scroll to position [1545, 0]
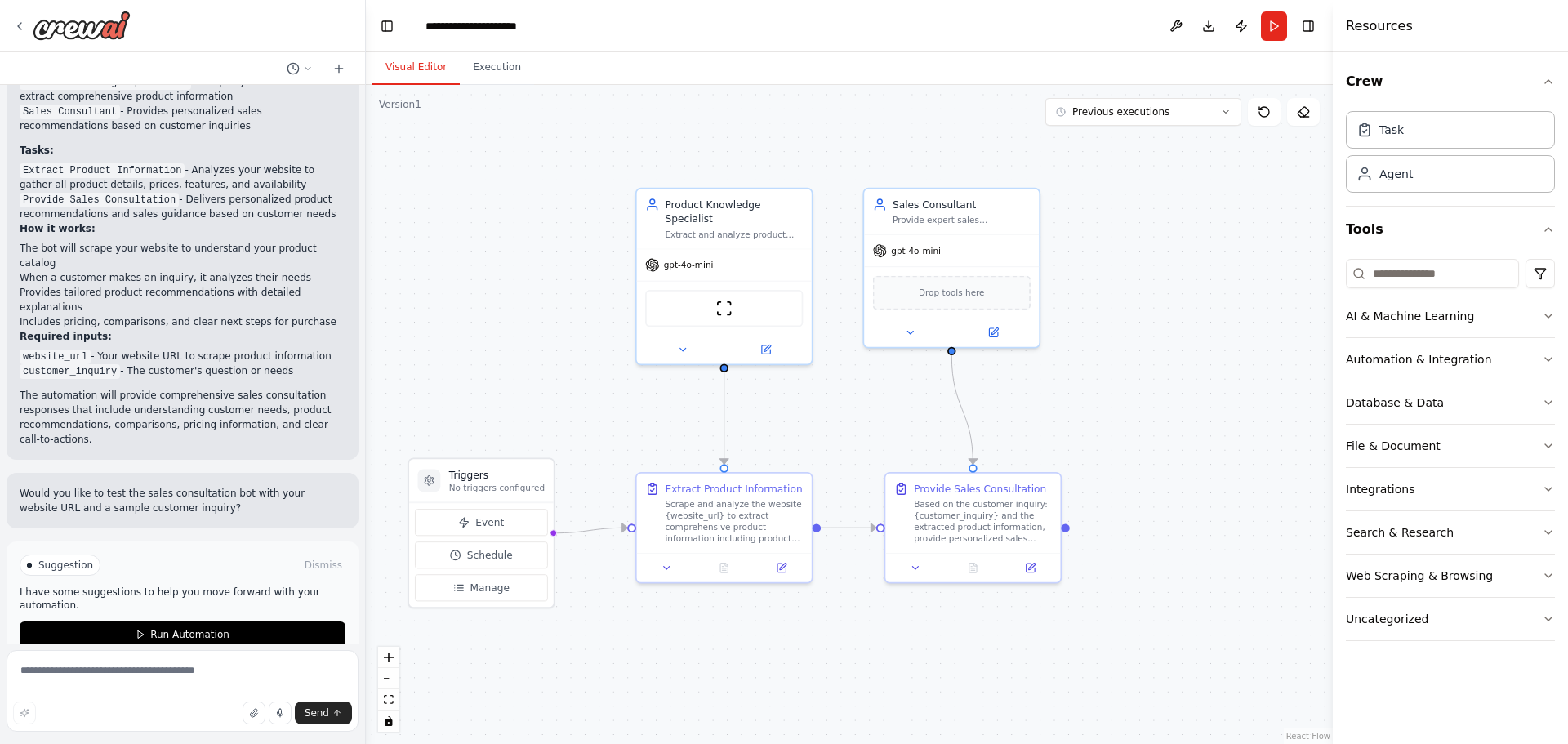
drag, startPoint x: 166, startPoint y: 341, endPoint x: 280, endPoint y: 339, distance: 114.0
click at [280, 363] on li "customer_inquiry - The customer's question or needs" at bounding box center [183, 371] width 326 height 15
click at [586, 384] on div ".deletable-edge-delete-btn { width: 20px; height: 20px; border: 0px solid #ffff…" at bounding box center [850, 414] width 967 height 659
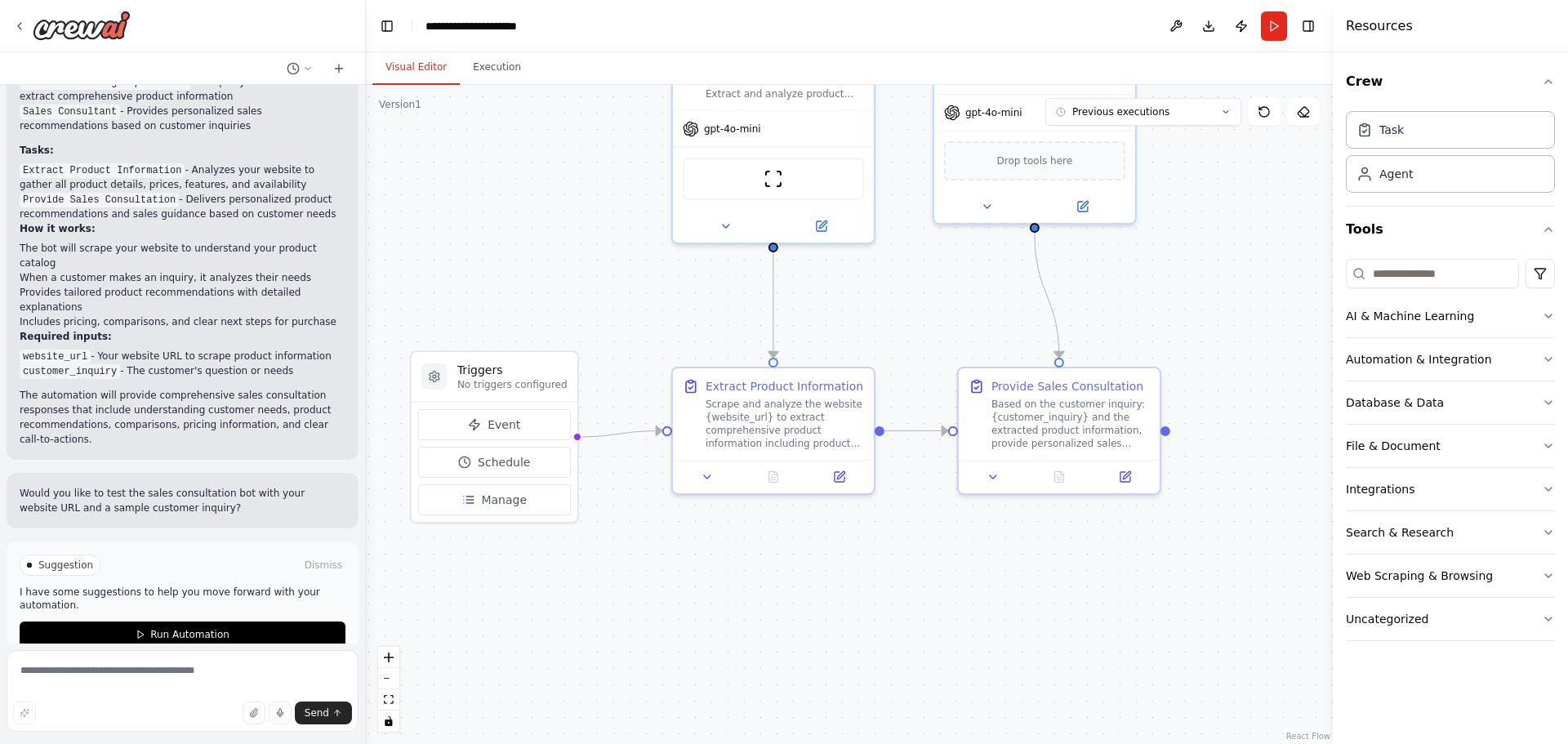
drag, startPoint x: 599, startPoint y: 607, endPoint x: 895, endPoint y: 658, distance: 300.4
click at [894, 658] on div ".deletable-edge-delete-btn { width: 20px; height: 20px; border: 0px solid #ffff…" at bounding box center [850, 414] width 967 height 659
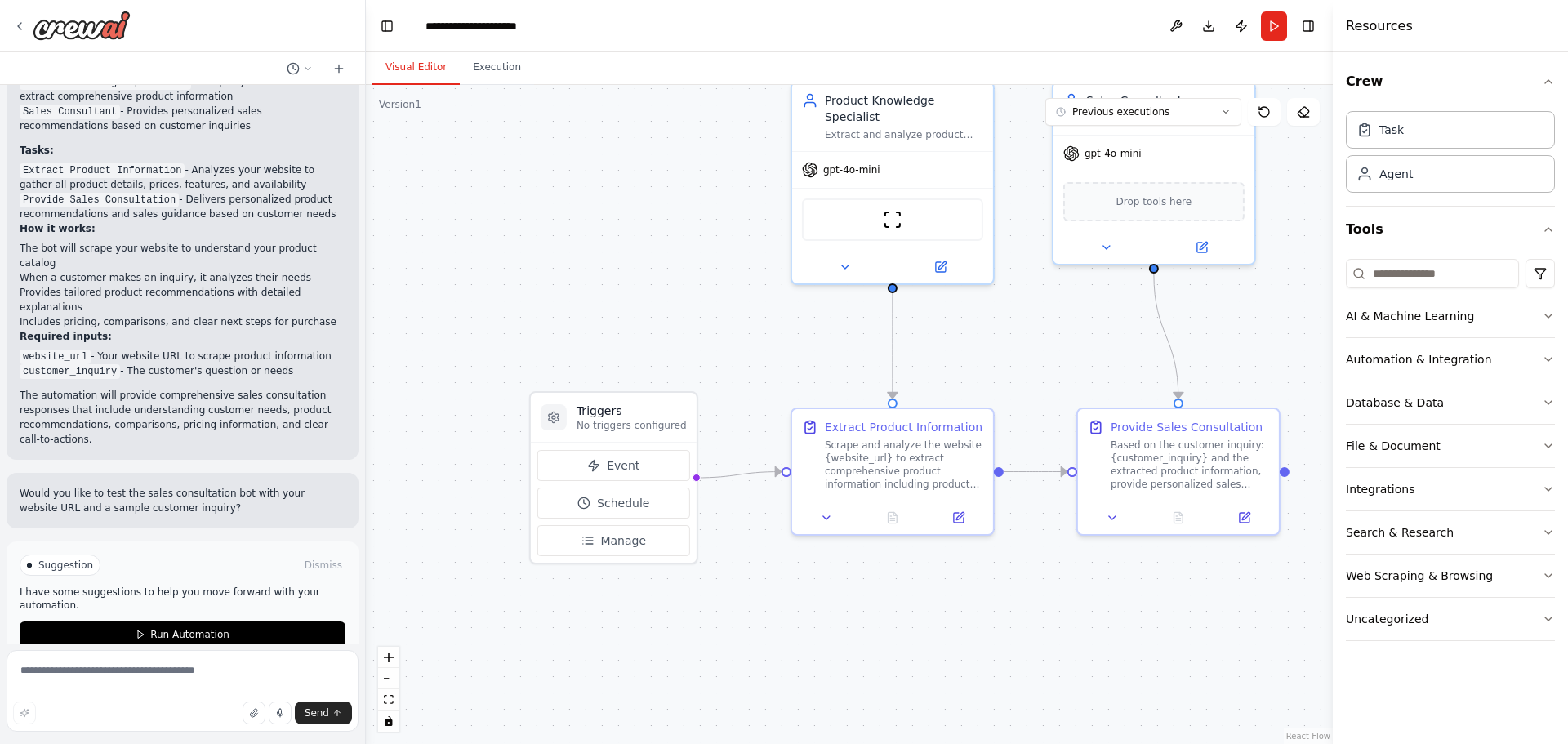
drag, startPoint x: 876, startPoint y: 576, endPoint x: 775, endPoint y: 645, distance: 122.3
click at [777, 645] on div ".deletable-edge-delete-btn { width: 20px; height: 20px; border: 0px solid #ffff…" at bounding box center [850, 414] width 967 height 659
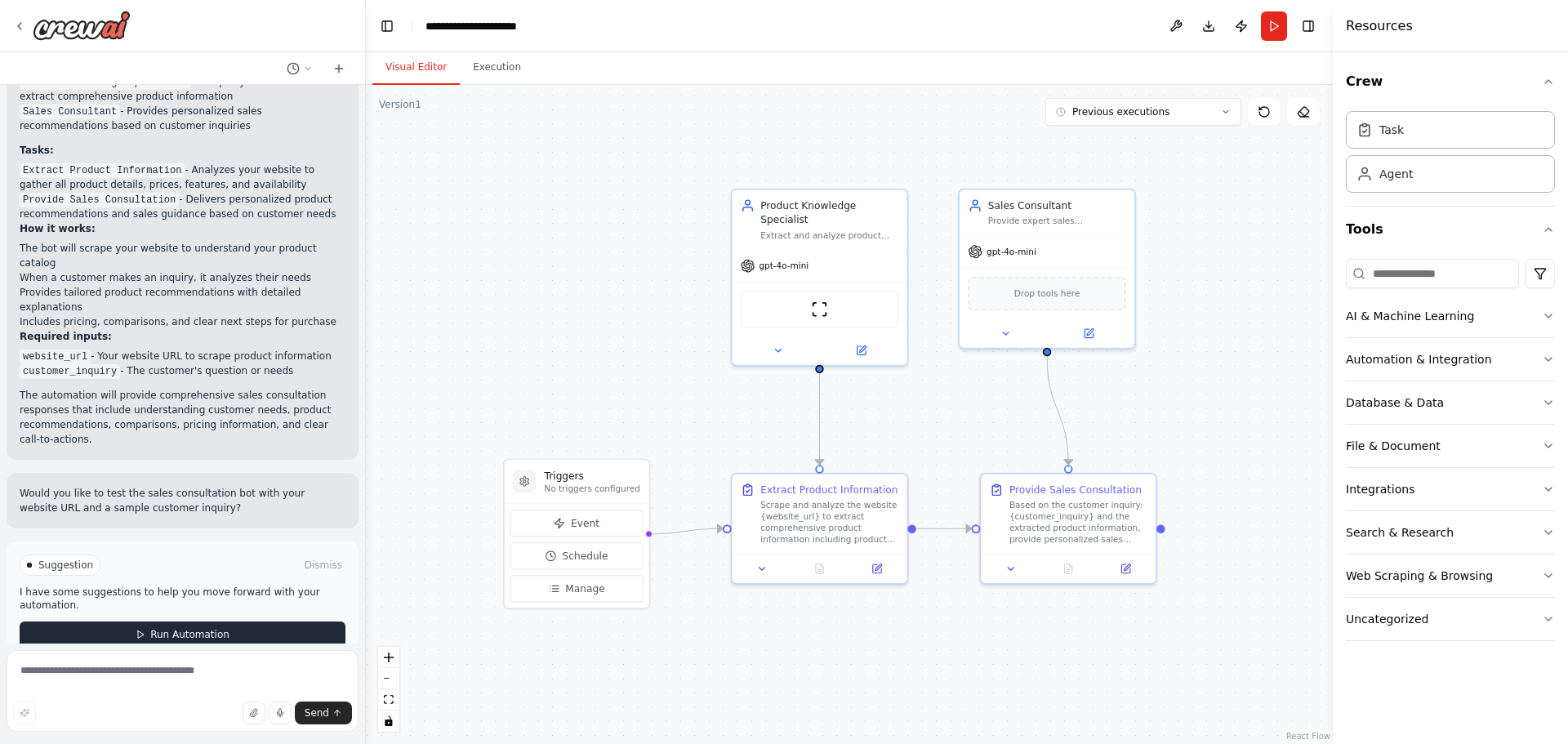
click at [209, 628] on span "Run Automation" at bounding box center [190, 635] width 79 height 13
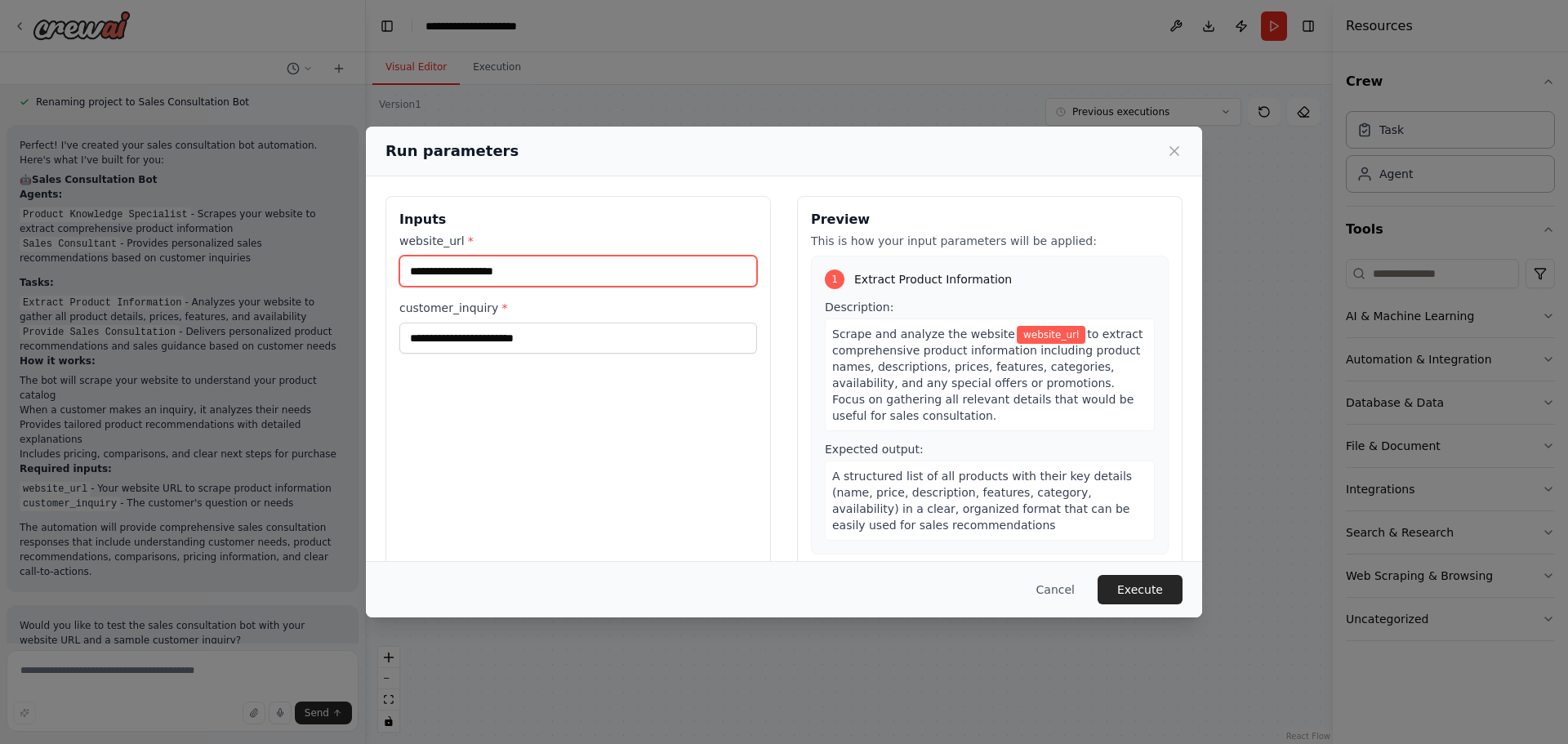
click at [528, 262] on input "website_url *" at bounding box center [578, 271] width 357 height 31
paste input "**********"
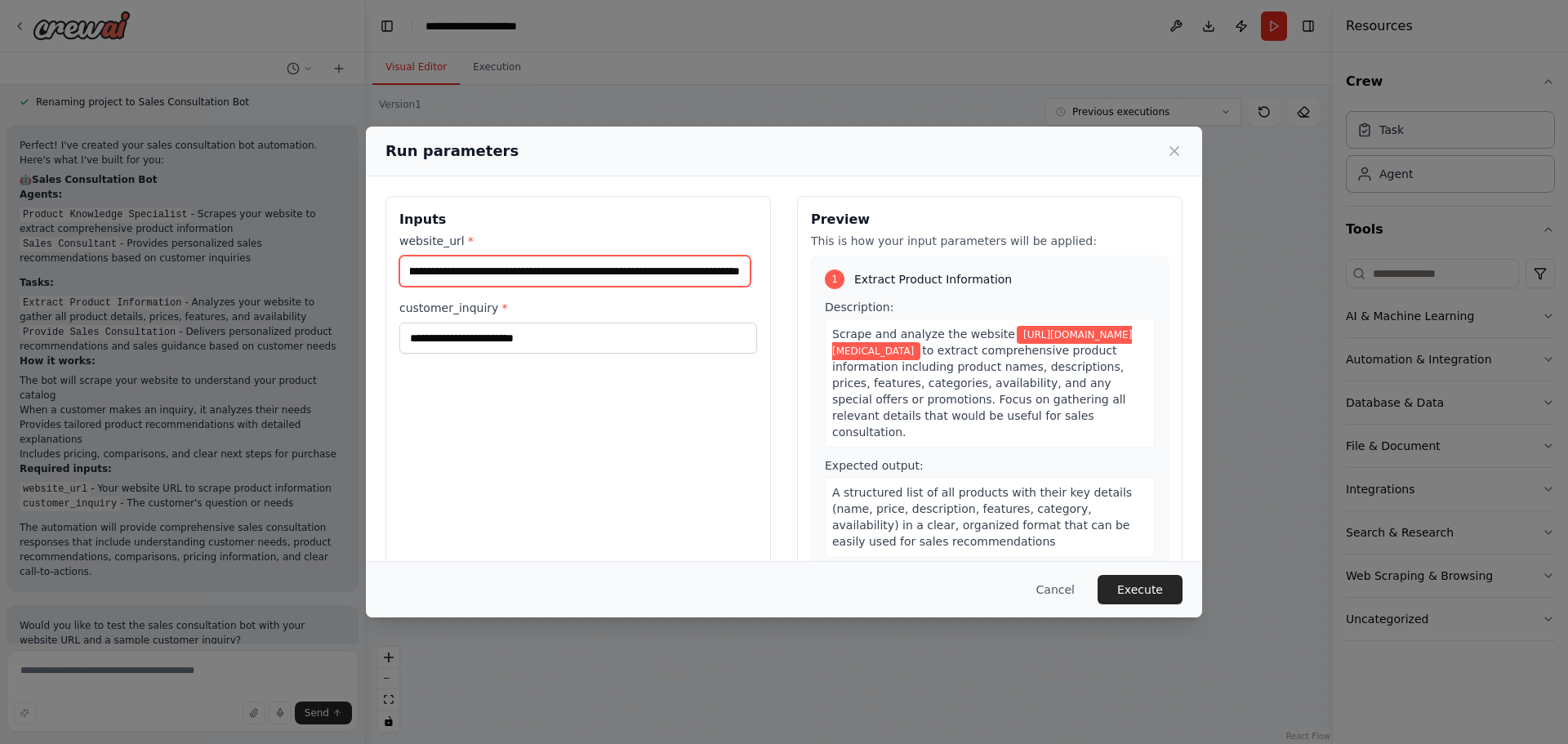
type input "**********"
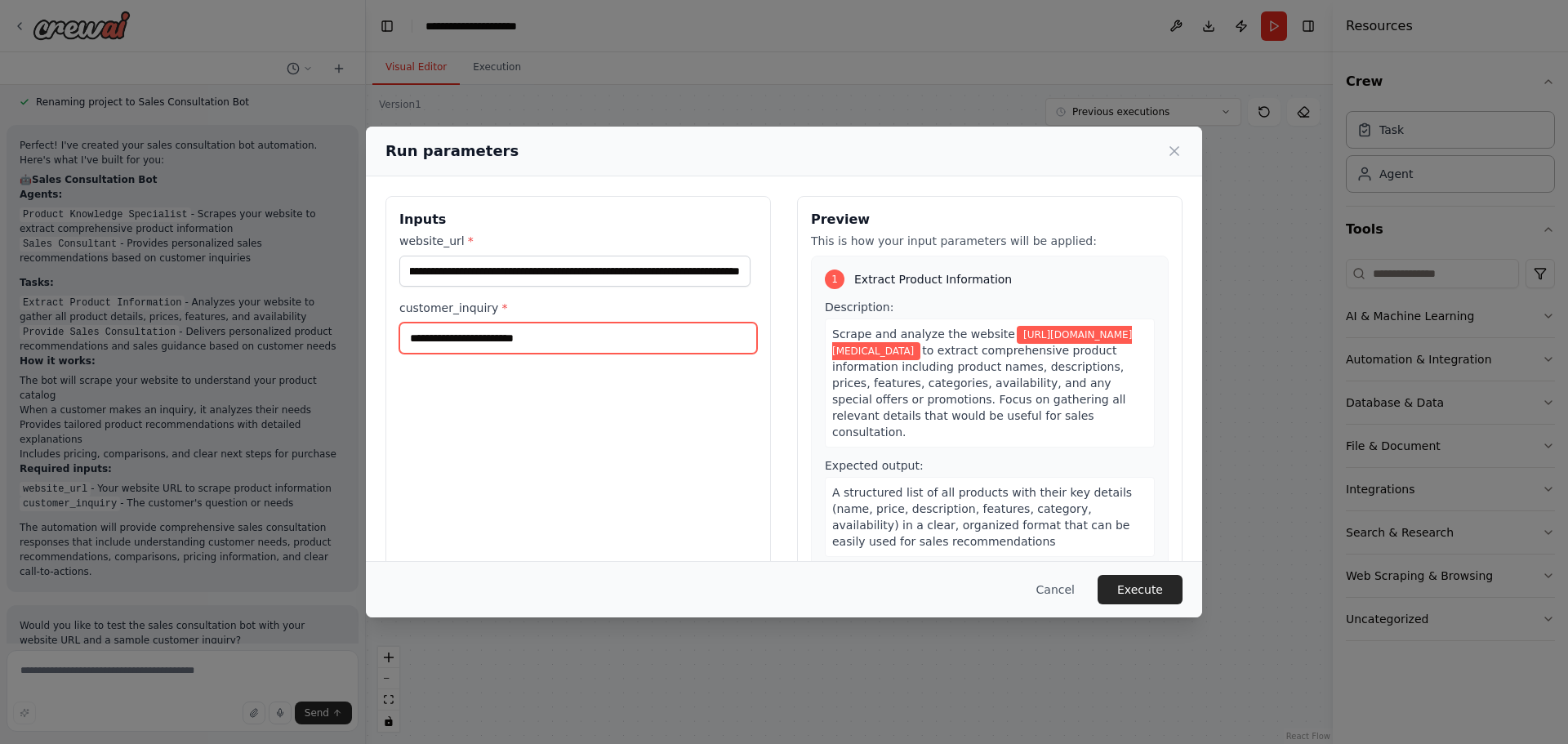
click at [450, 339] on input "customer_inquiry *" at bounding box center [578, 338] width 357 height 31
type input "**********"
click at [1147, 589] on button "Execute" at bounding box center [1140, 589] width 85 height 29
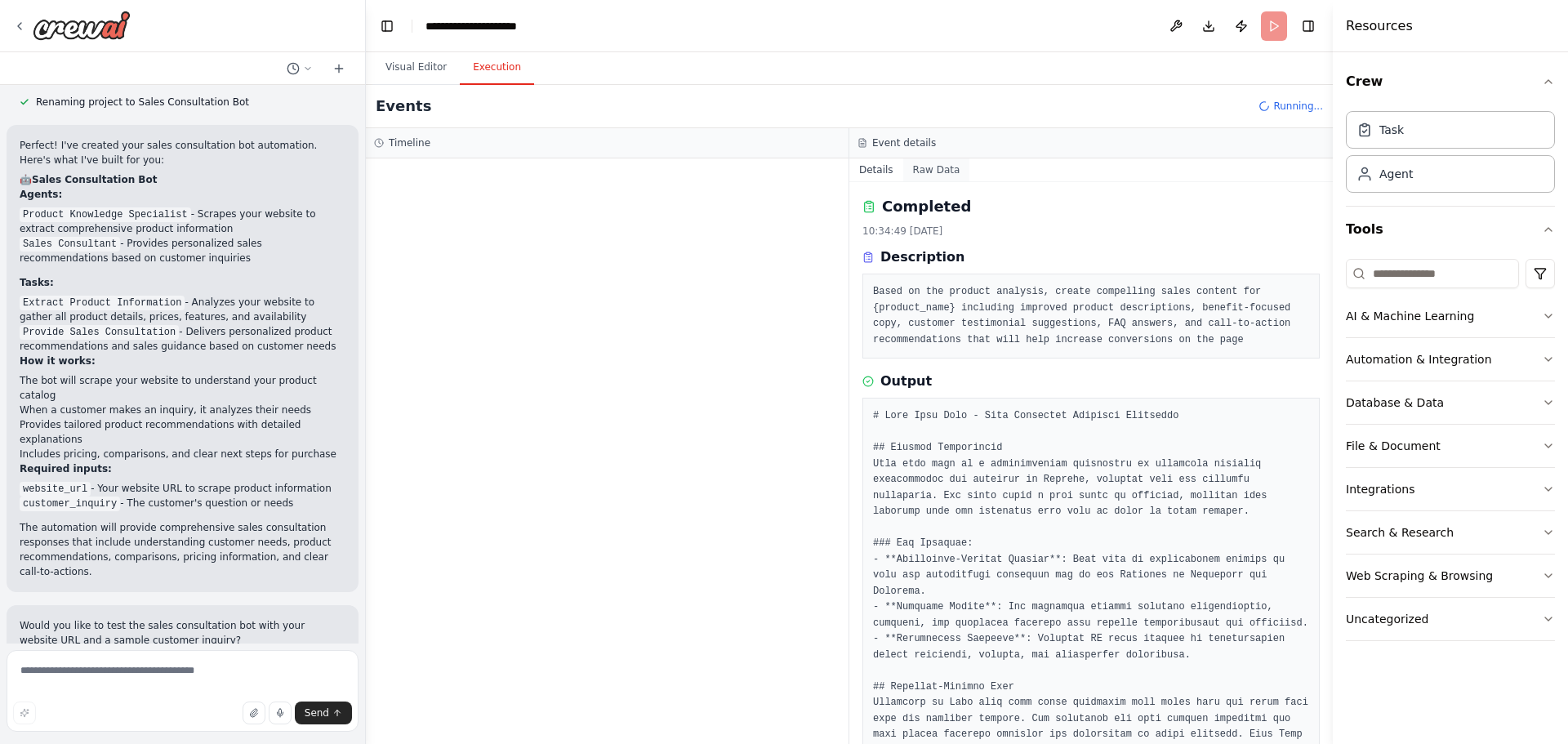
click at [930, 167] on button "Raw Data" at bounding box center [936, 170] width 67 height 23
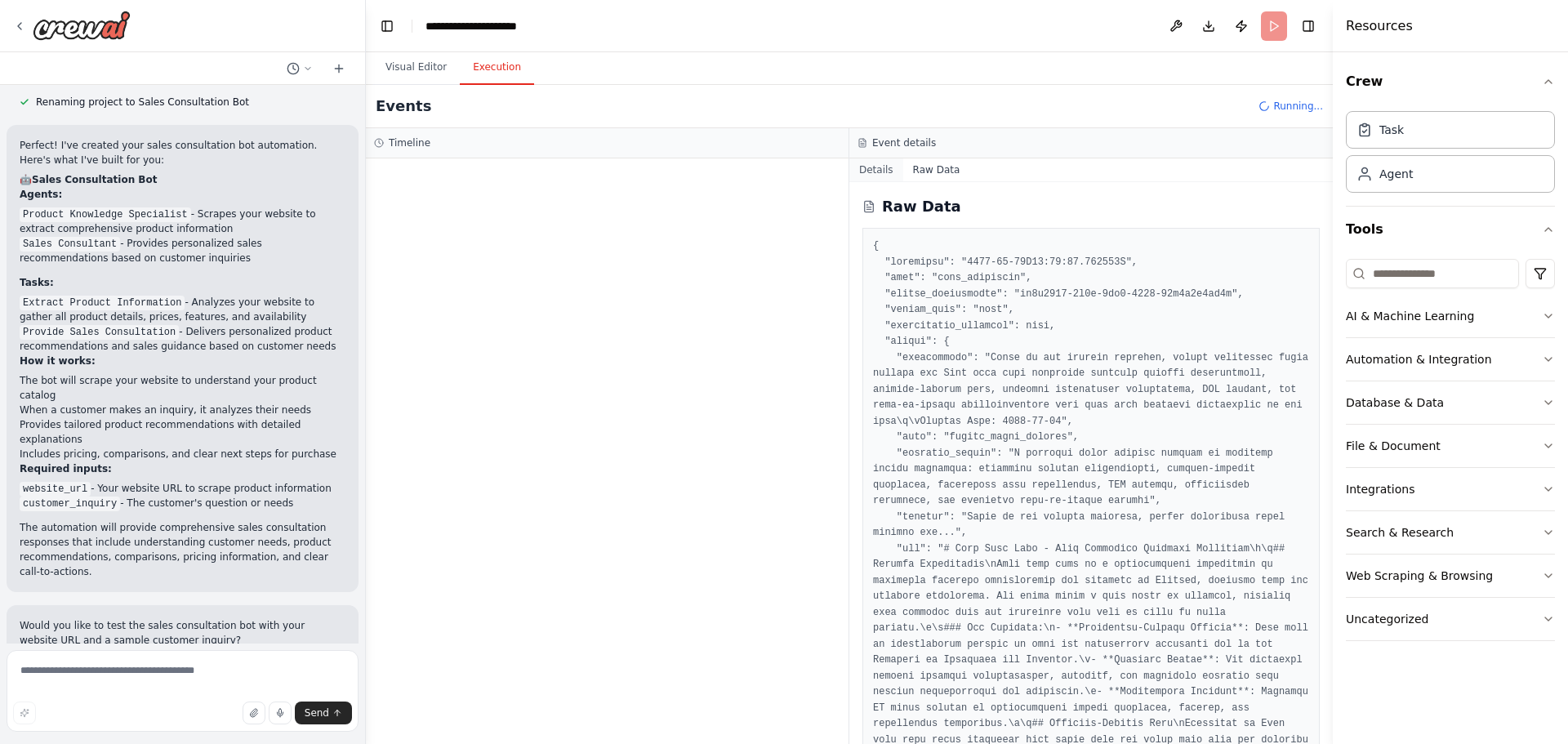
click at [883, 168] on button "Details" at bounding box center [876, 170] width 54 height 23
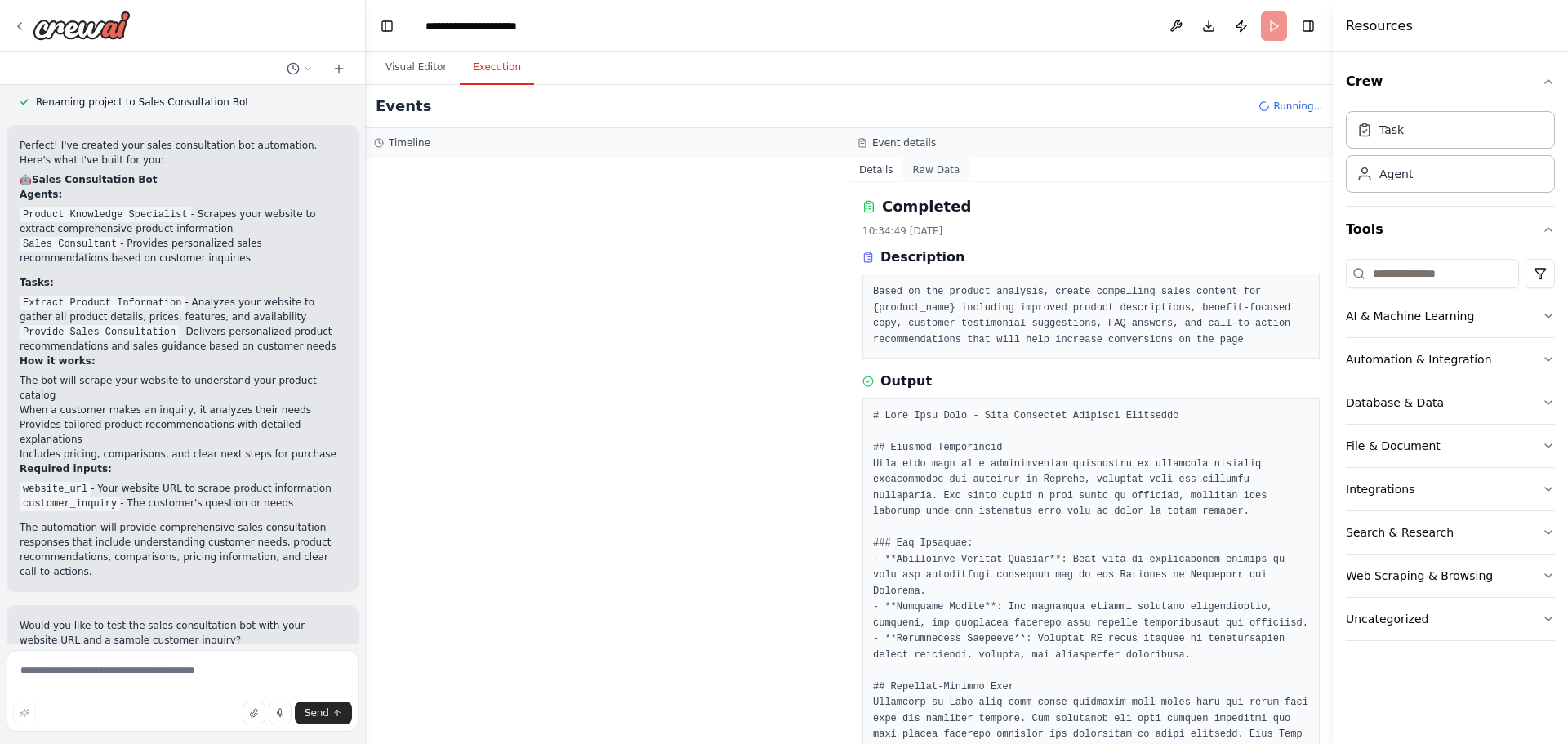
click at [936, 171] on button "Raw Data" at bounding box center [936, 170] width 67 height 23
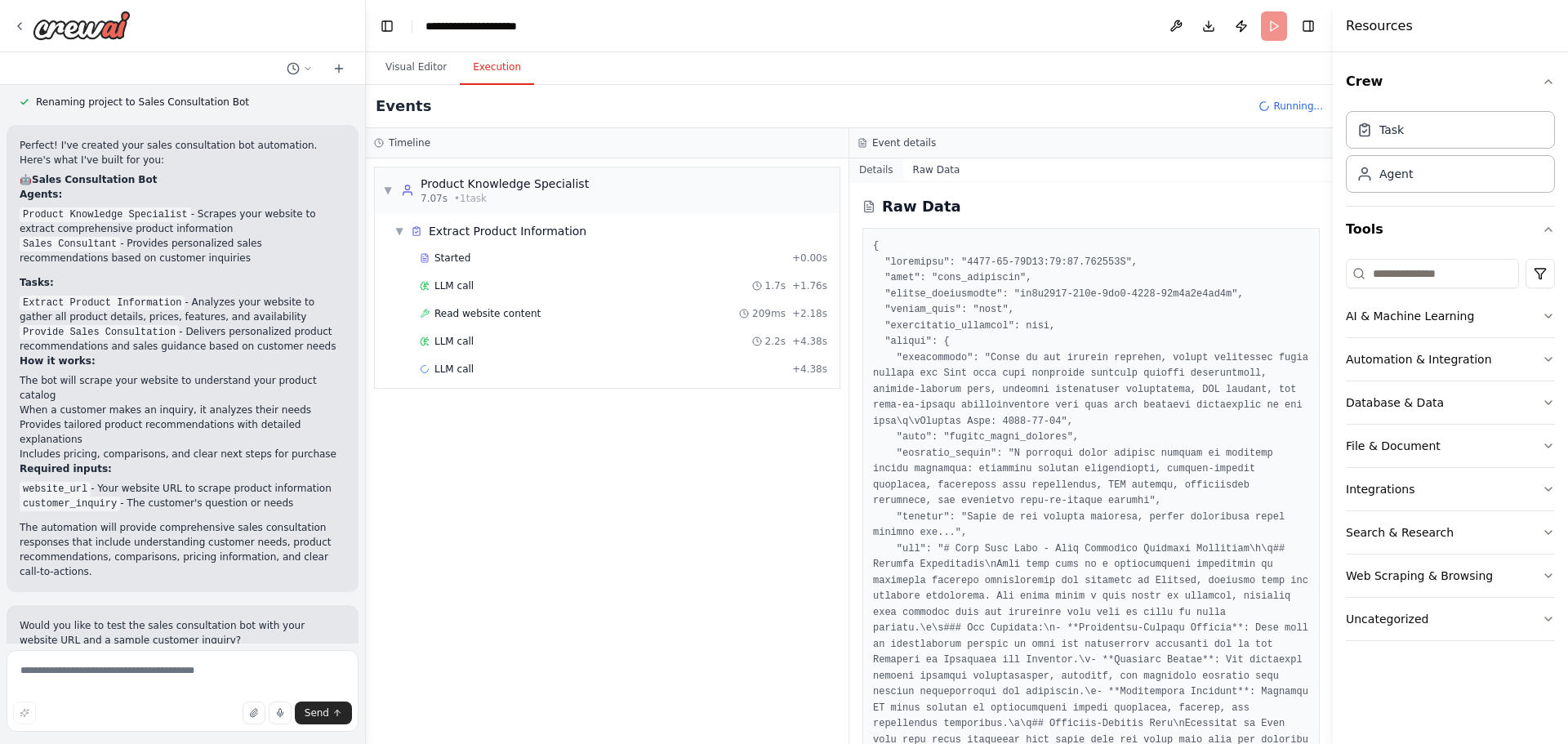
click at [883, 168] on button "Details" at bounding box center [876, 170] width 54 height 23
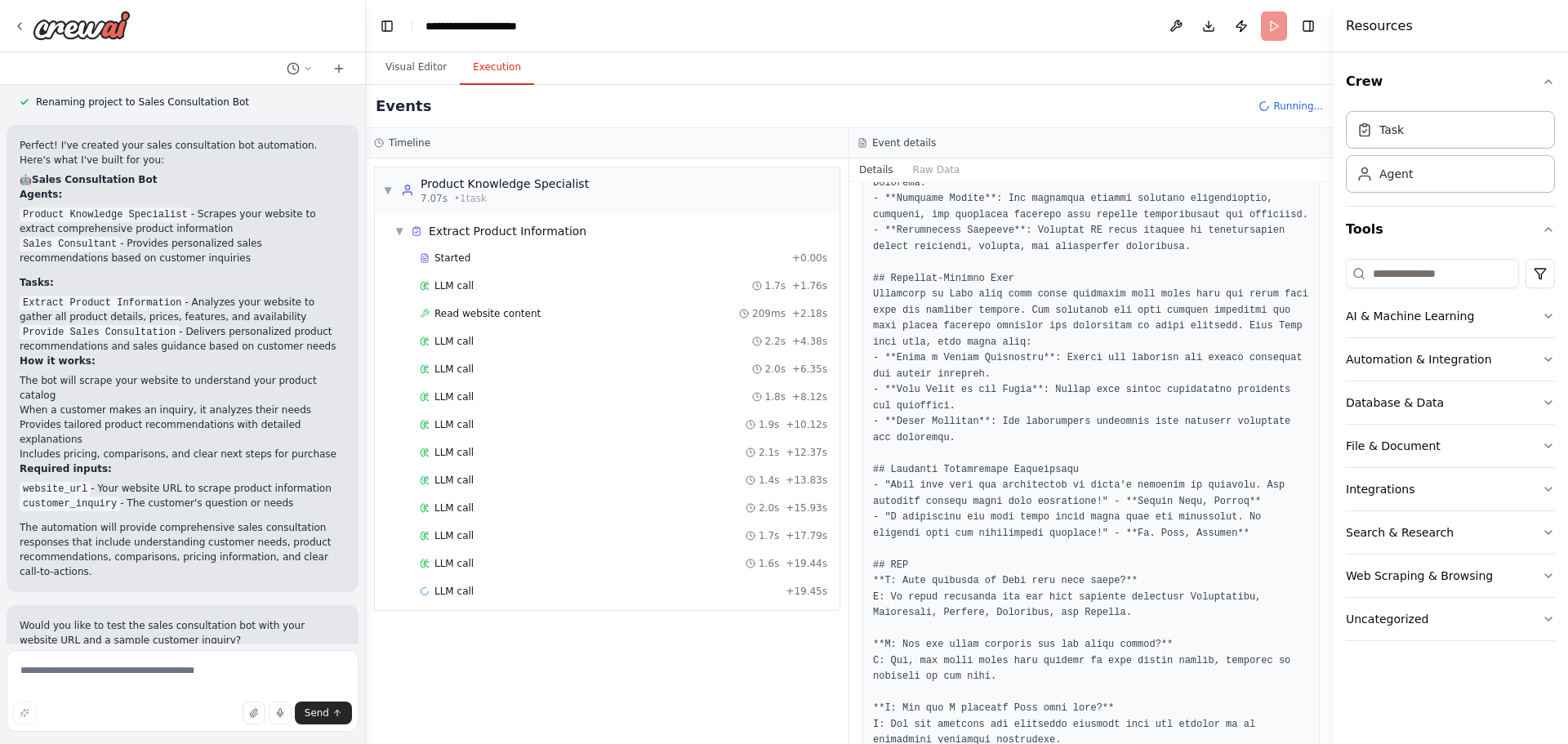
scroll to position [609, 0]
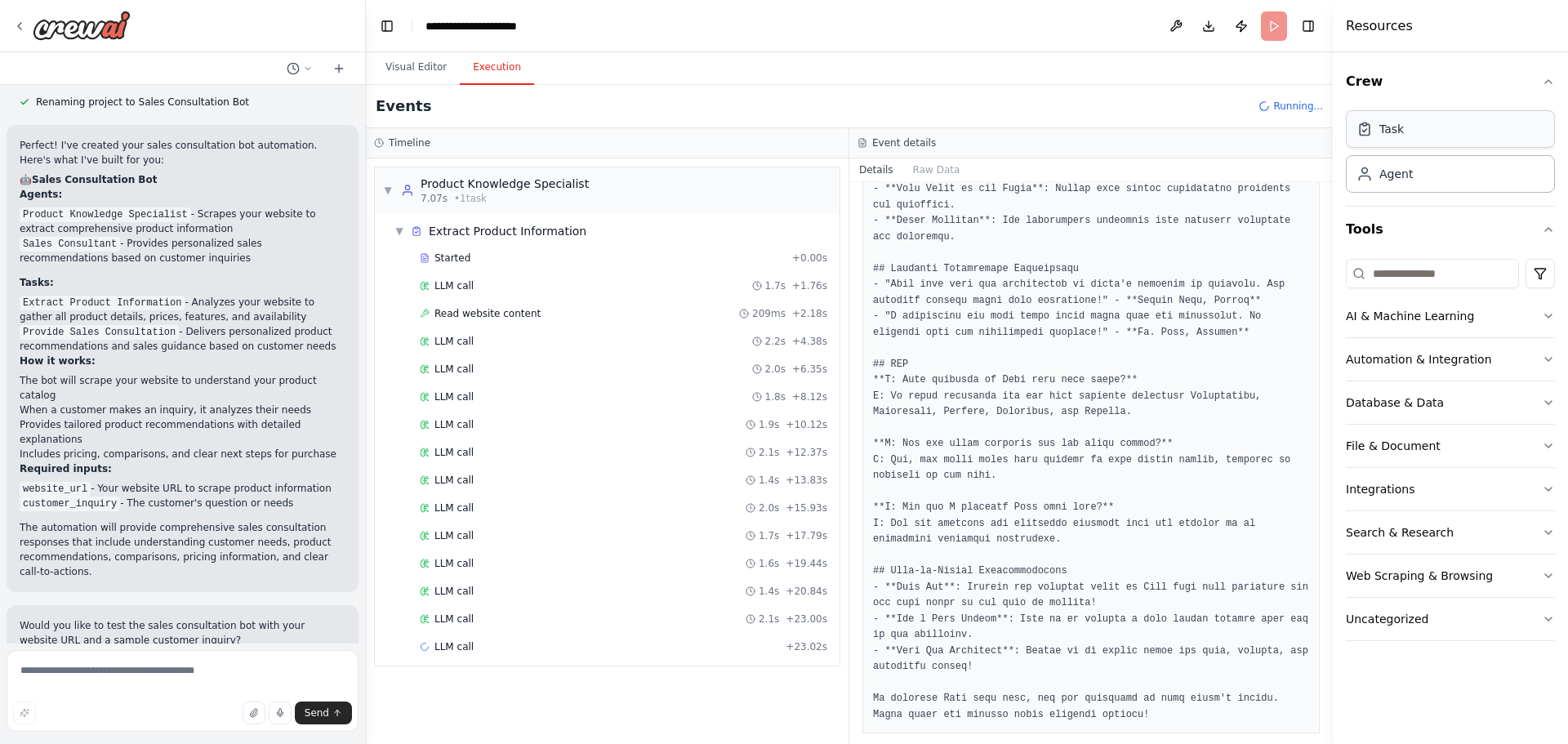
click at [1417, 140] on div "Task" at bounding box center [1451, 129] width 209 height 38
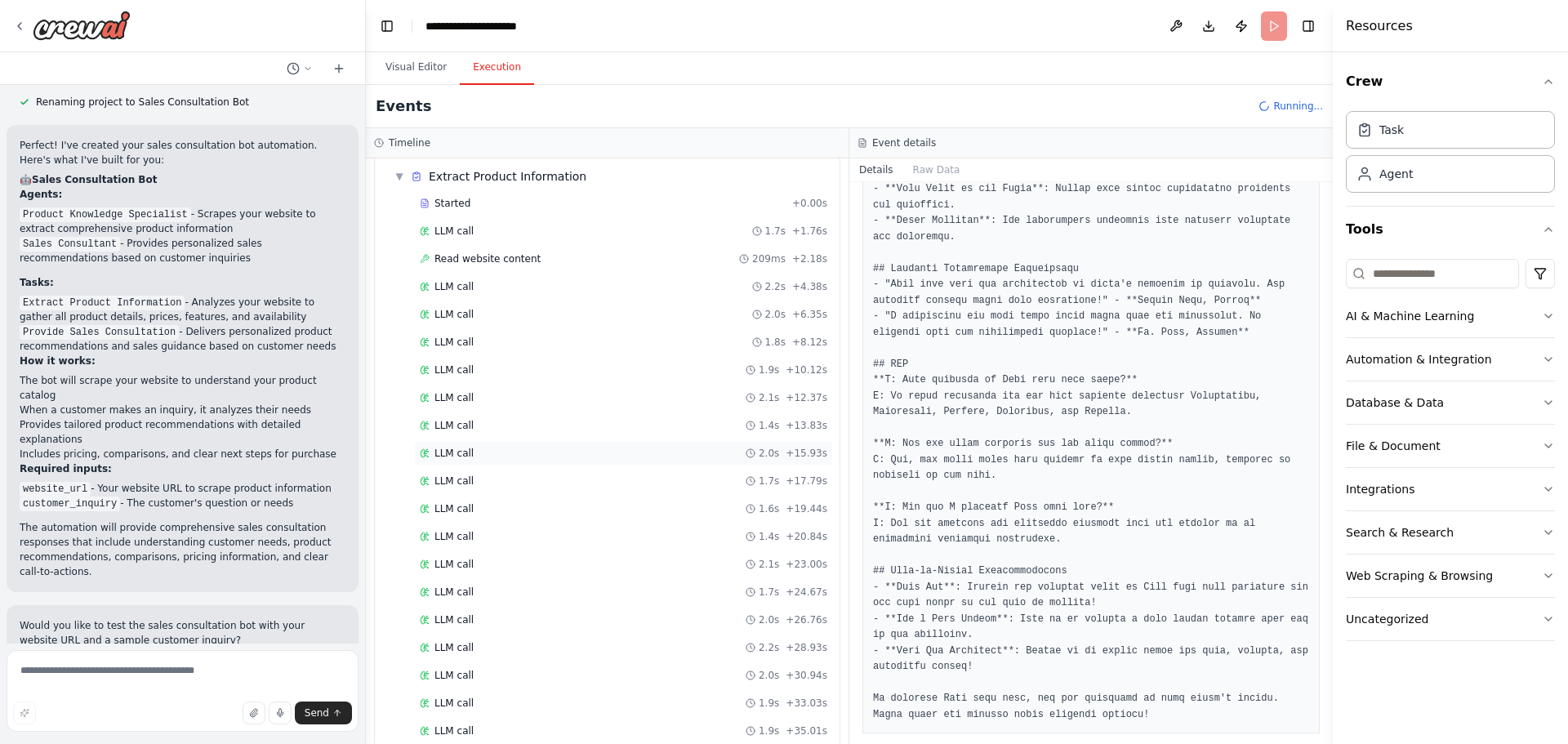
scroll to position [107, 0]
click at [1236, 24] on button "Publish" at bounding box center [1242, 25] width 26 height 29
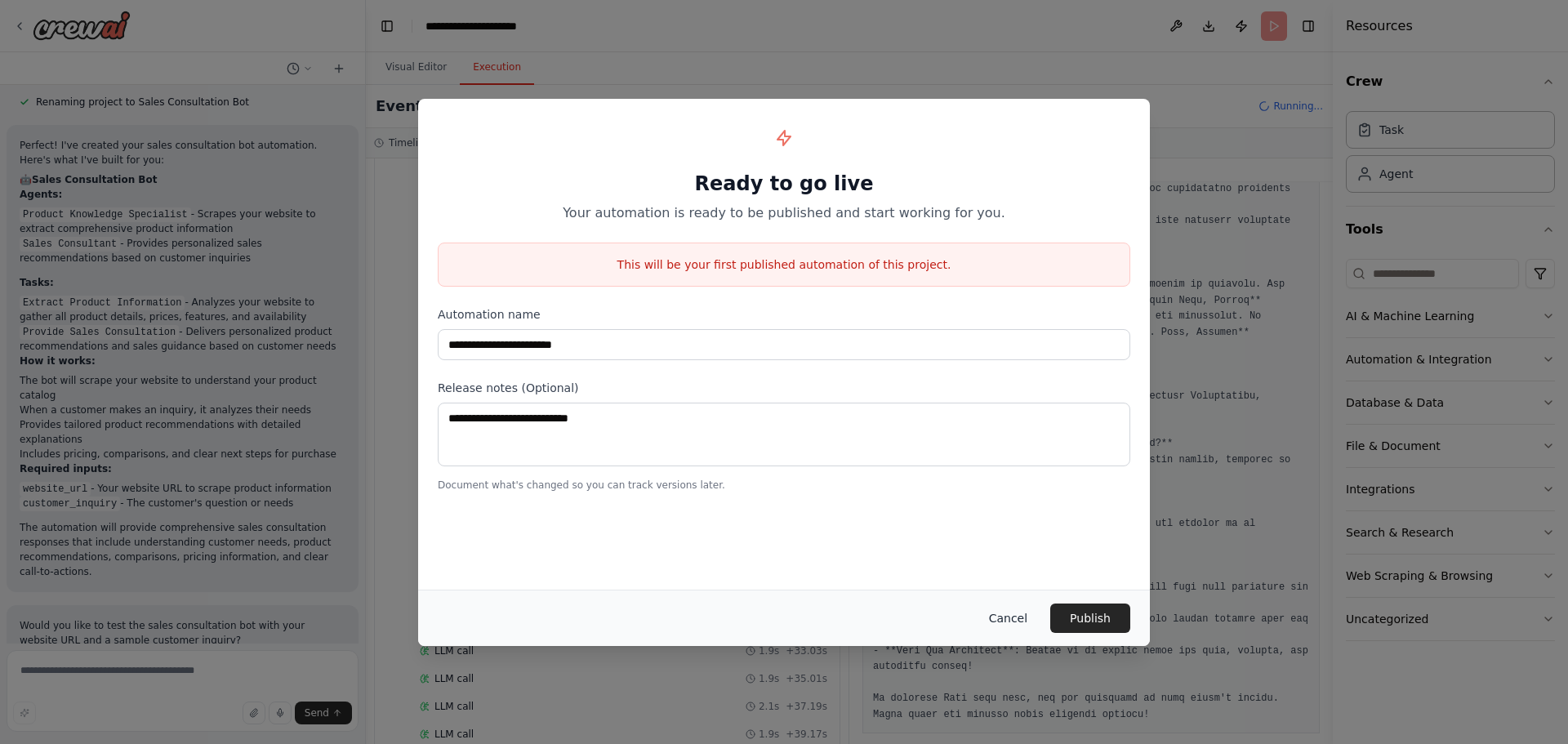
click at [1023, 619] on button "Cancel" at bounding box center [1008, 618] width 64 height 29
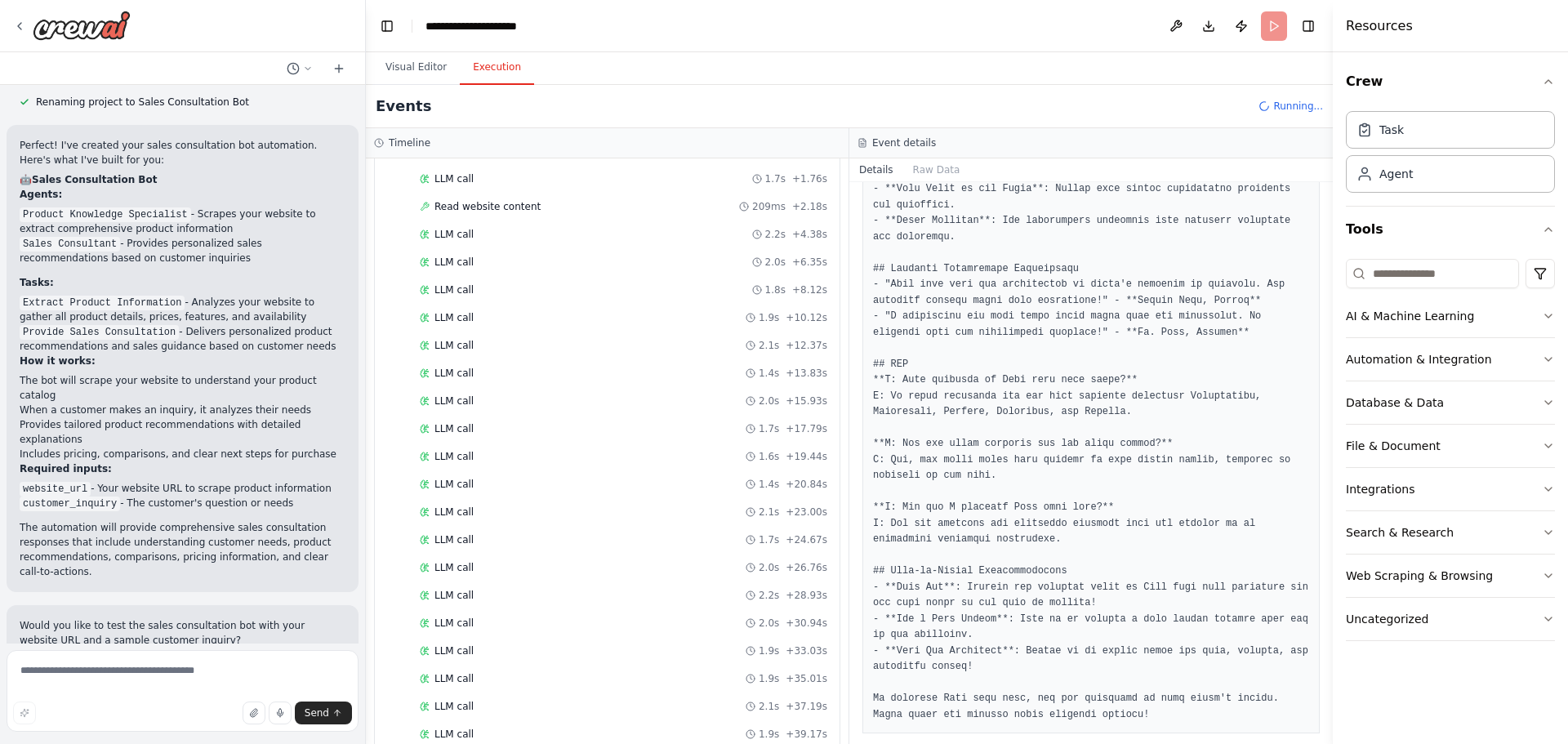
drag, startPoint x: 1180, startPoint y: 25, endPoint x: 1186, endPoint y: 66, distance: 41.4
click at [1187, 61] on main "**********" at bounding box center [850, 372] width 967 height 744
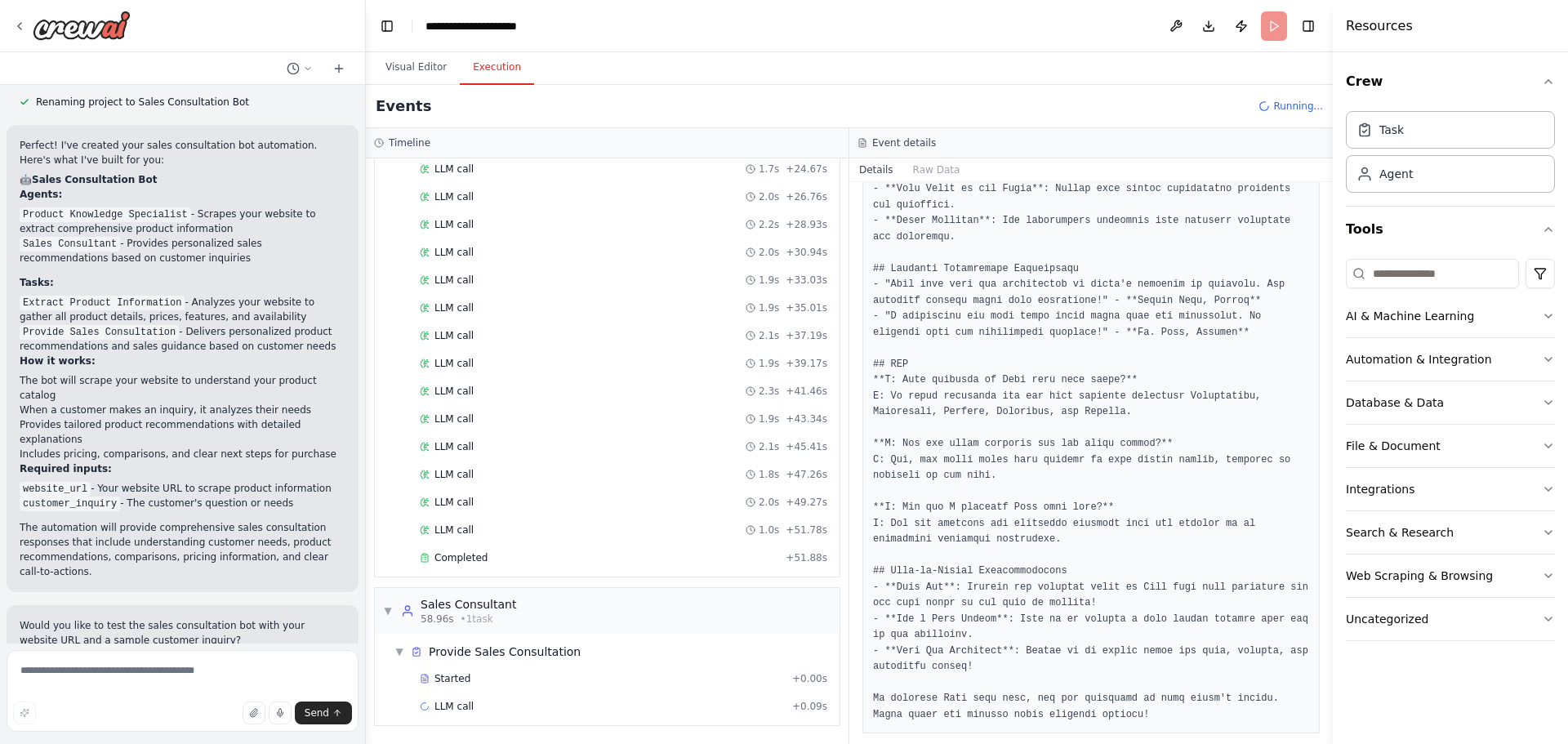
click at [962, 174] on div "Details Raw Data" at bounding box center [1091, 170] width 484 height 24
click at [940, 169] on button "Raw Data" at bounding box center [936, 170] width 67 height 23
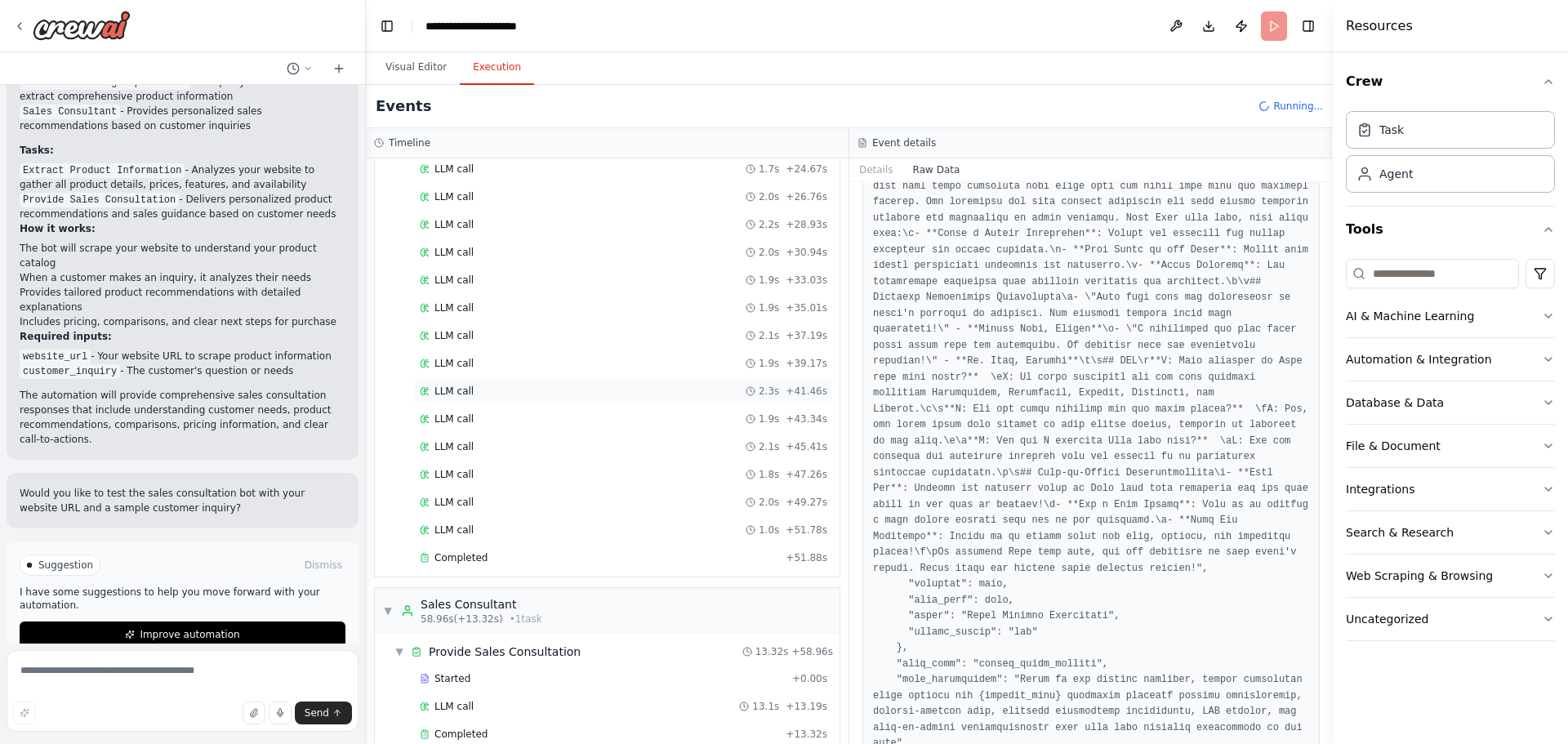
scroll to position [505, 0]
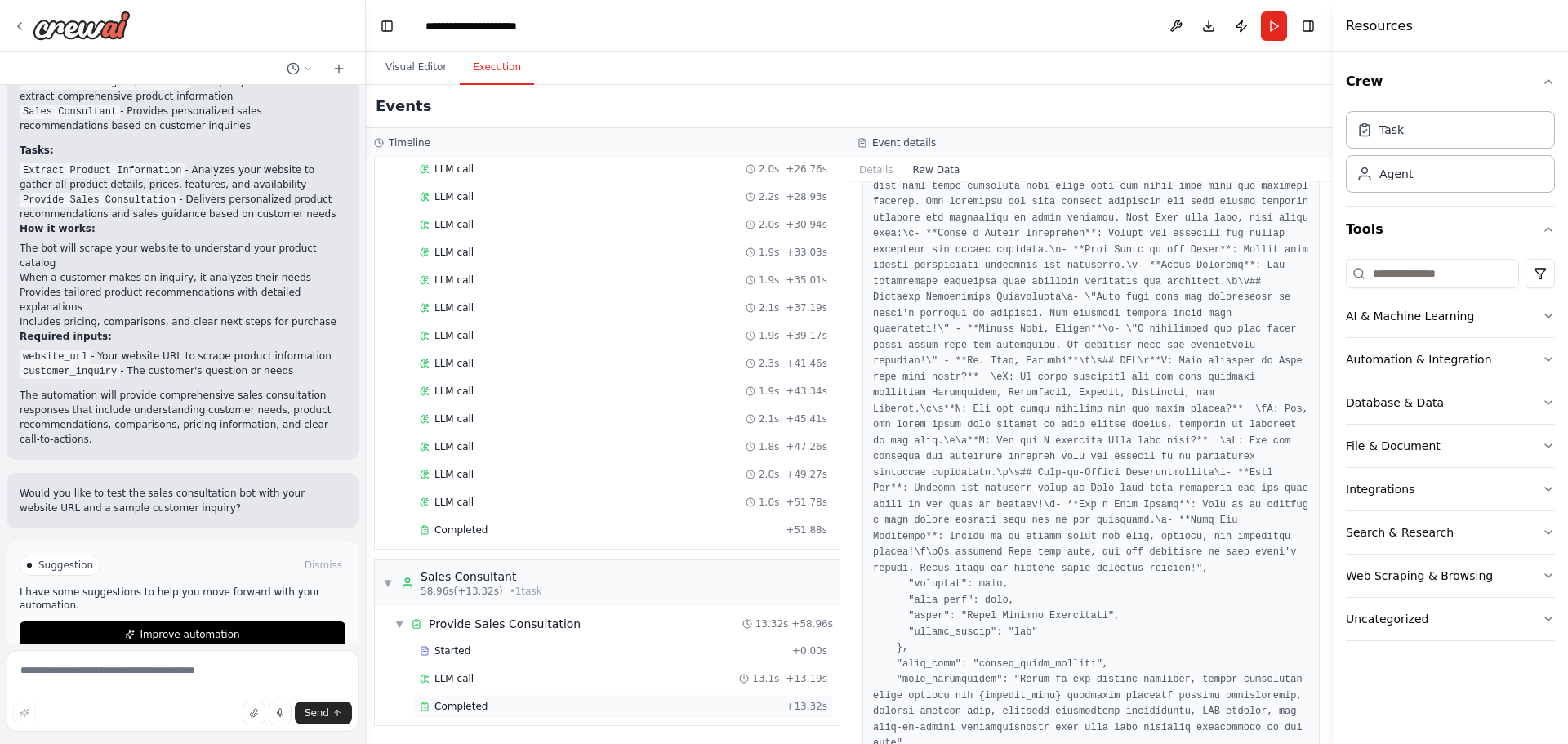
click at [616, 705] on div "Completed" at bounding box center [599, 706] width 359 height 13
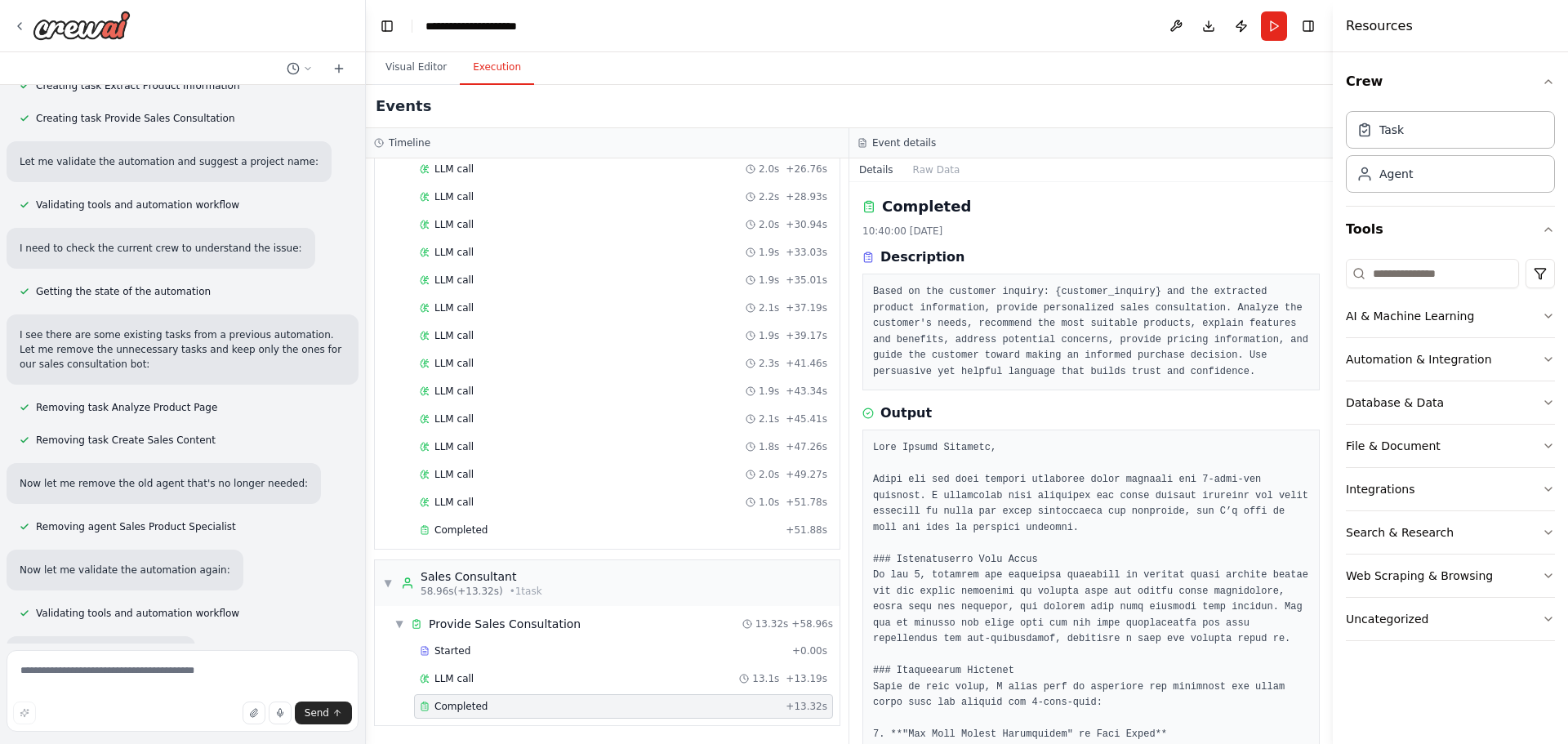
scroll to position [320, 0]
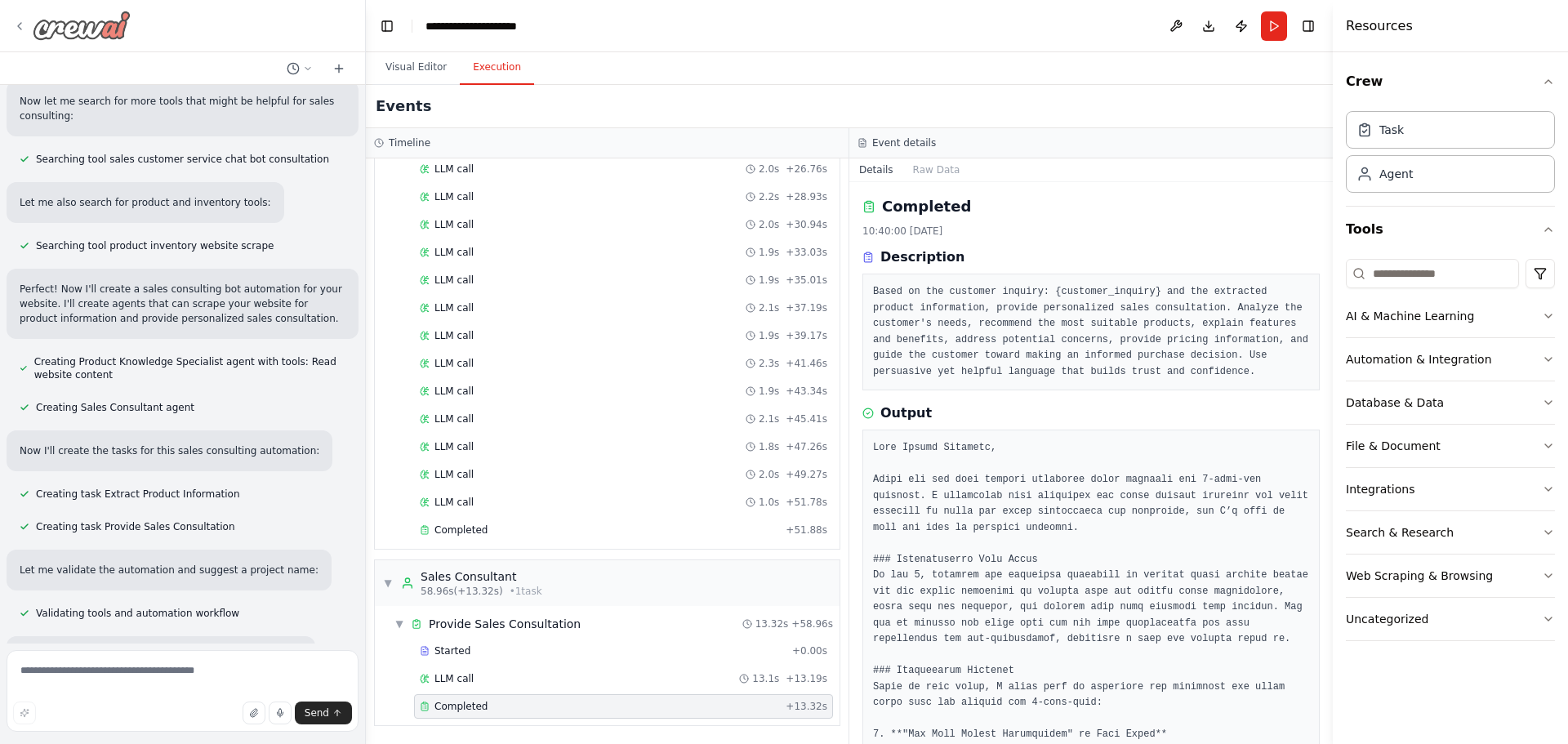
click at [82, 23] on img at bounding box center [82, 25] width 98 height 29
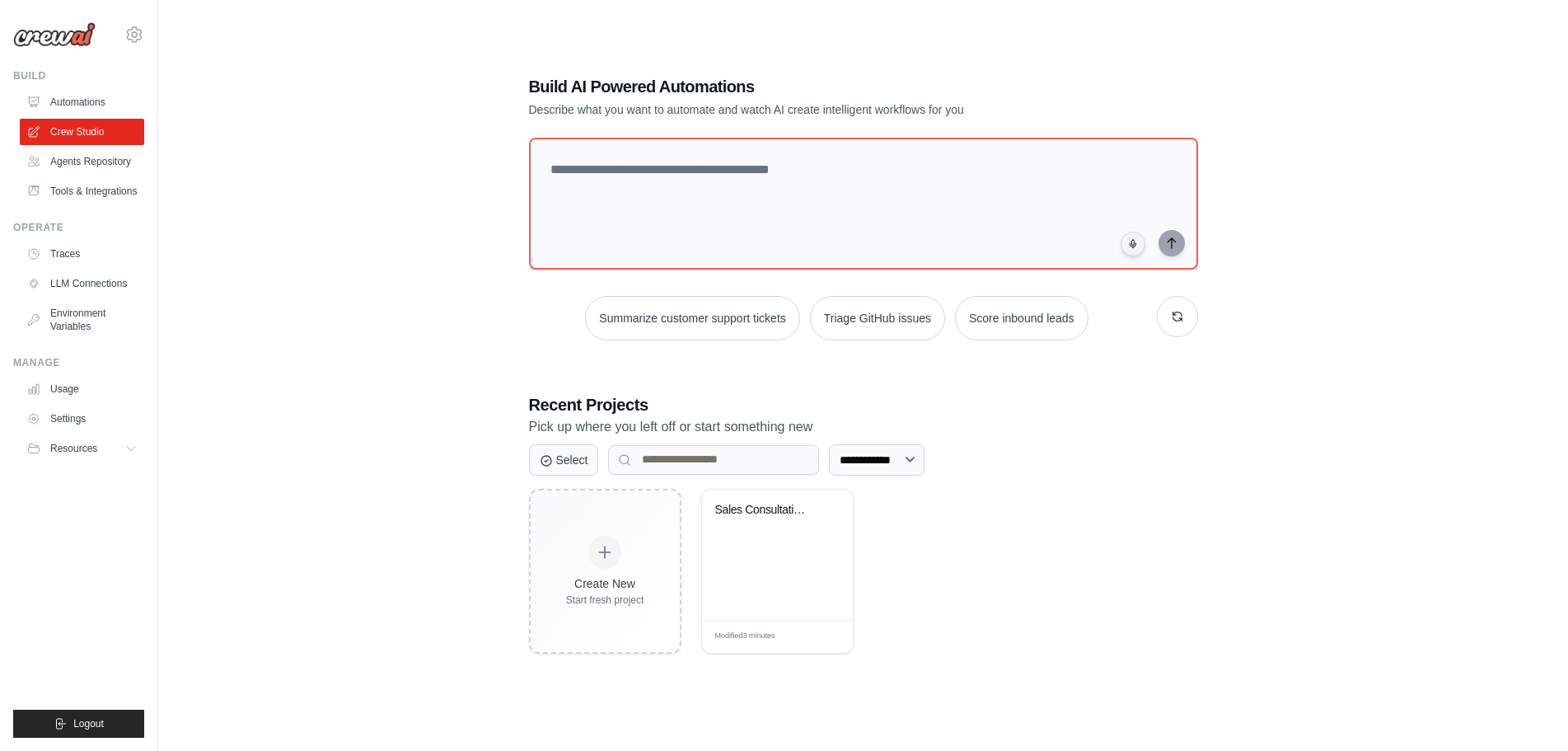
scroll to position [90, 0]
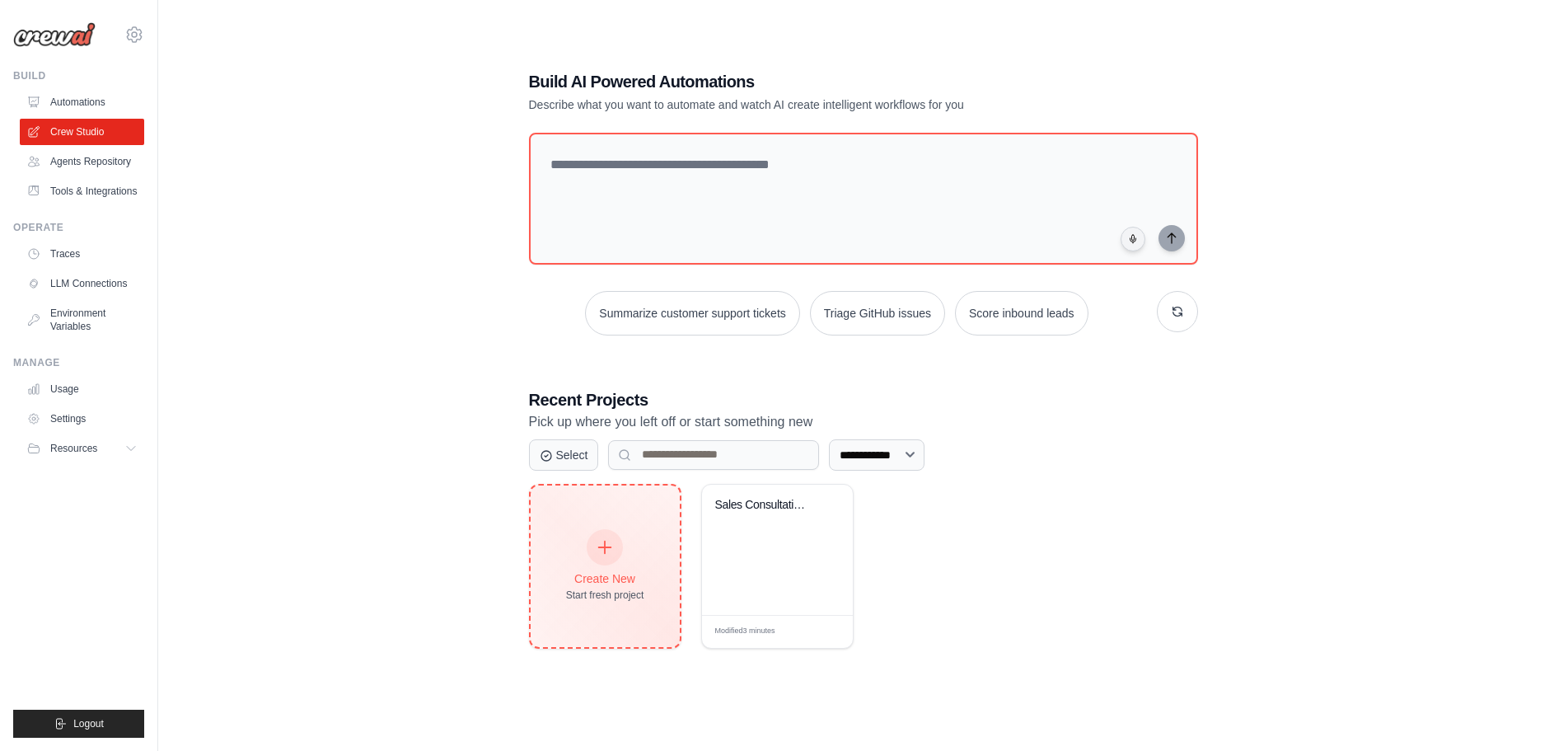
click at [562, 552] on div "Create New Start fresh project" at bounding box center [605, 566] width 149 height 162
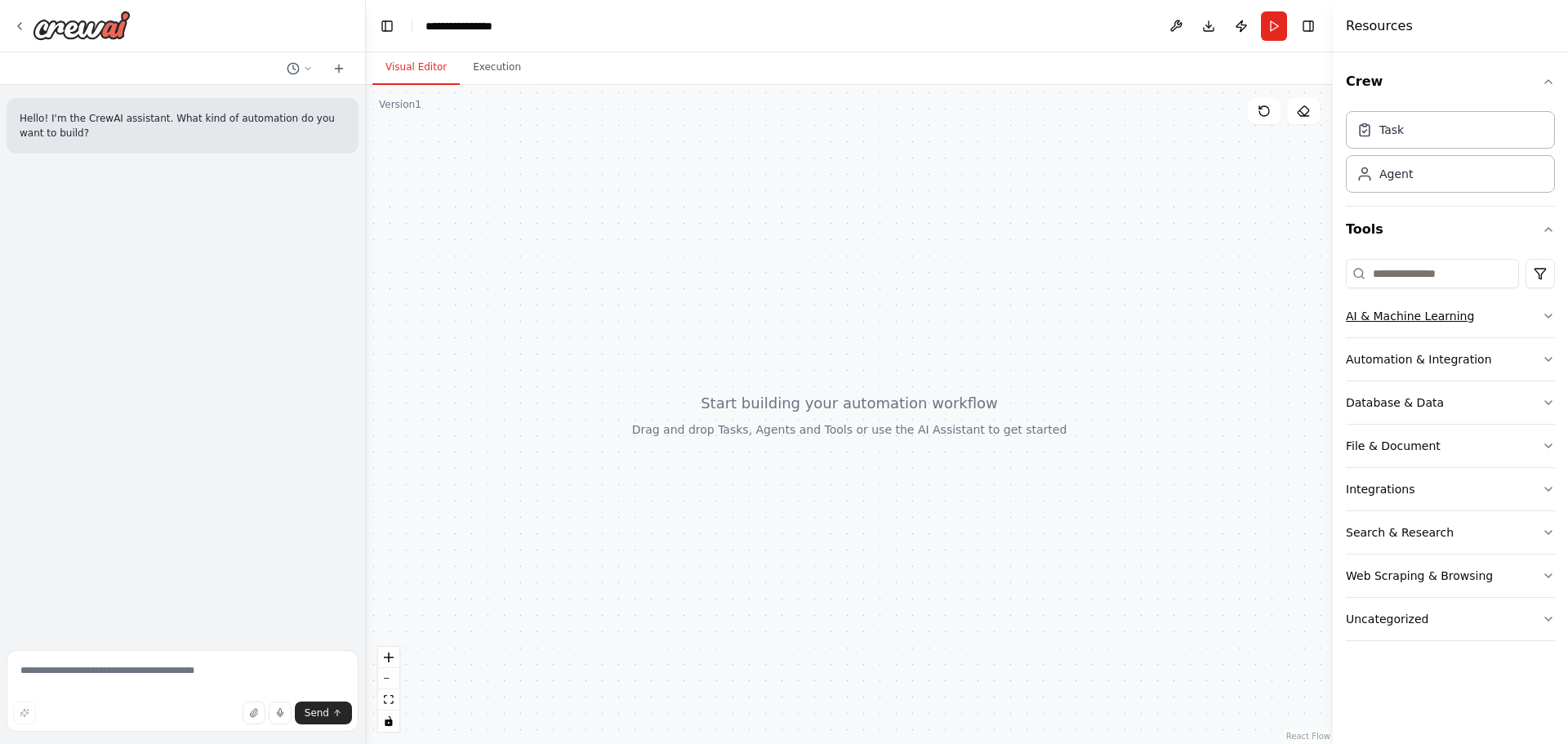
click at [1401, 325] on button "AI & Machine Learning" at bounding box center [1451, 316] width 209 height 42
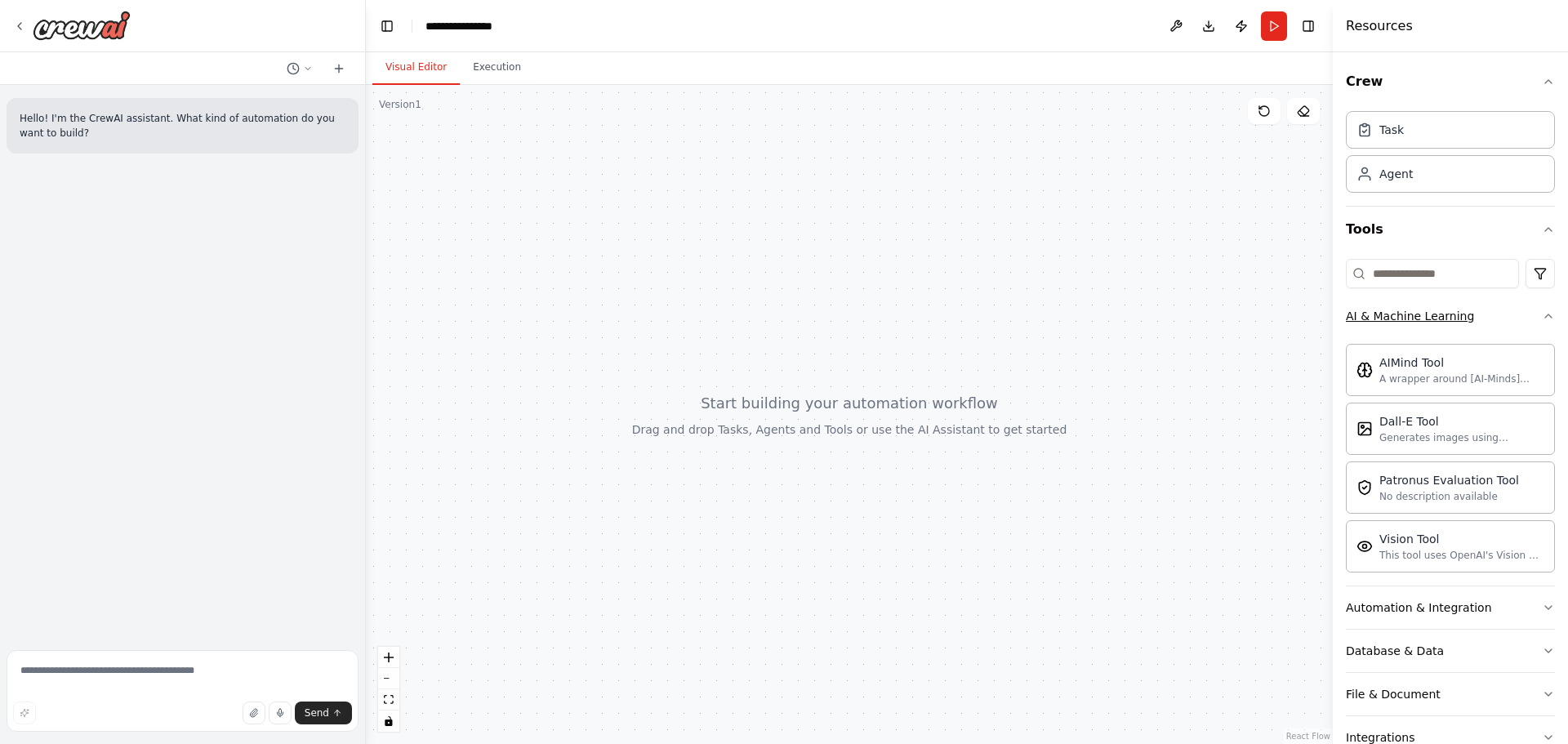
click at [1401, 325] on button "AI & Machine Learning" at bounding box center [1451, 316] width 209 height 42
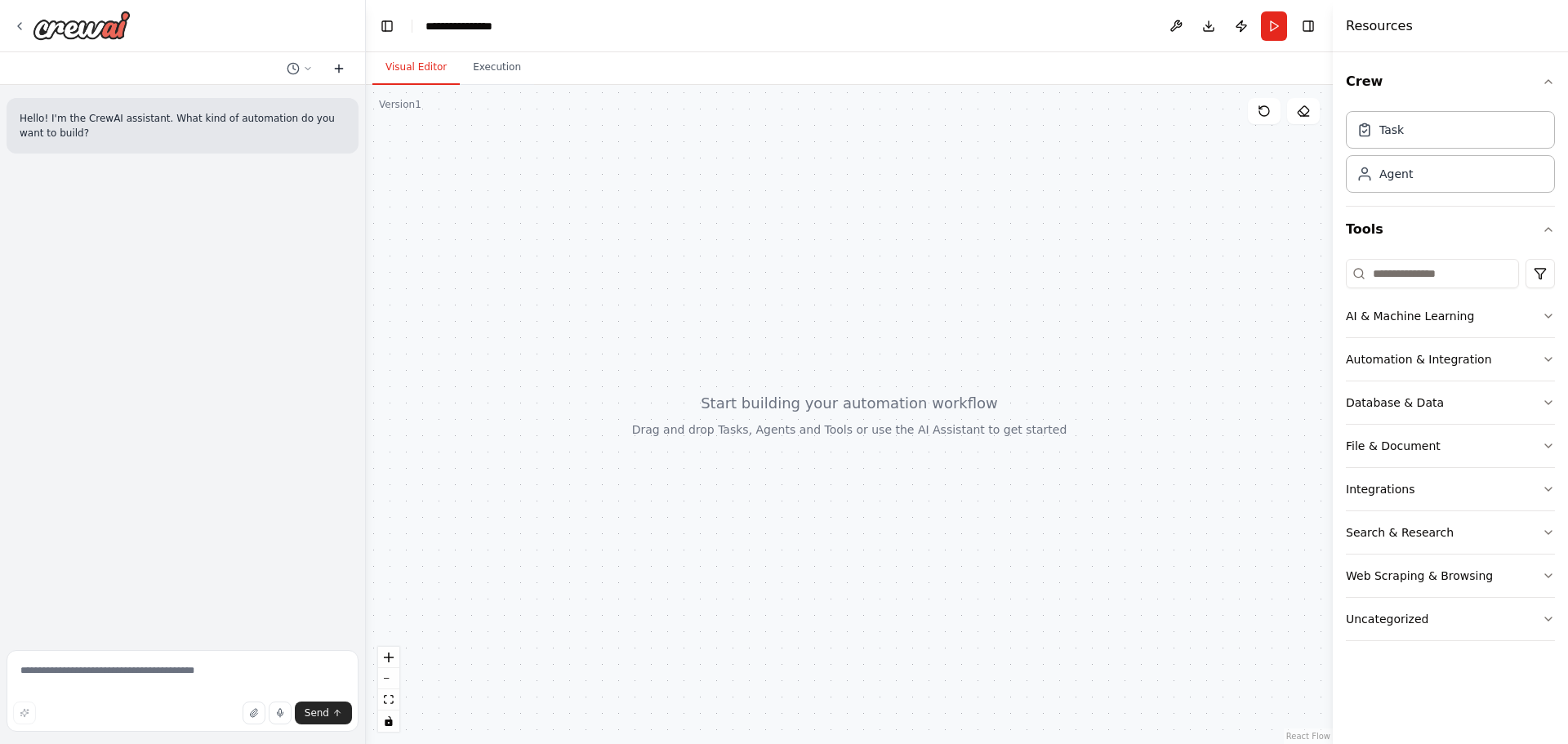
click at [341, 69] on icon at bounding box center [338, 69] width 8 height 0
click at [490, 75] on button "Execution" at bounding box center [497, 68] width 74 height 34
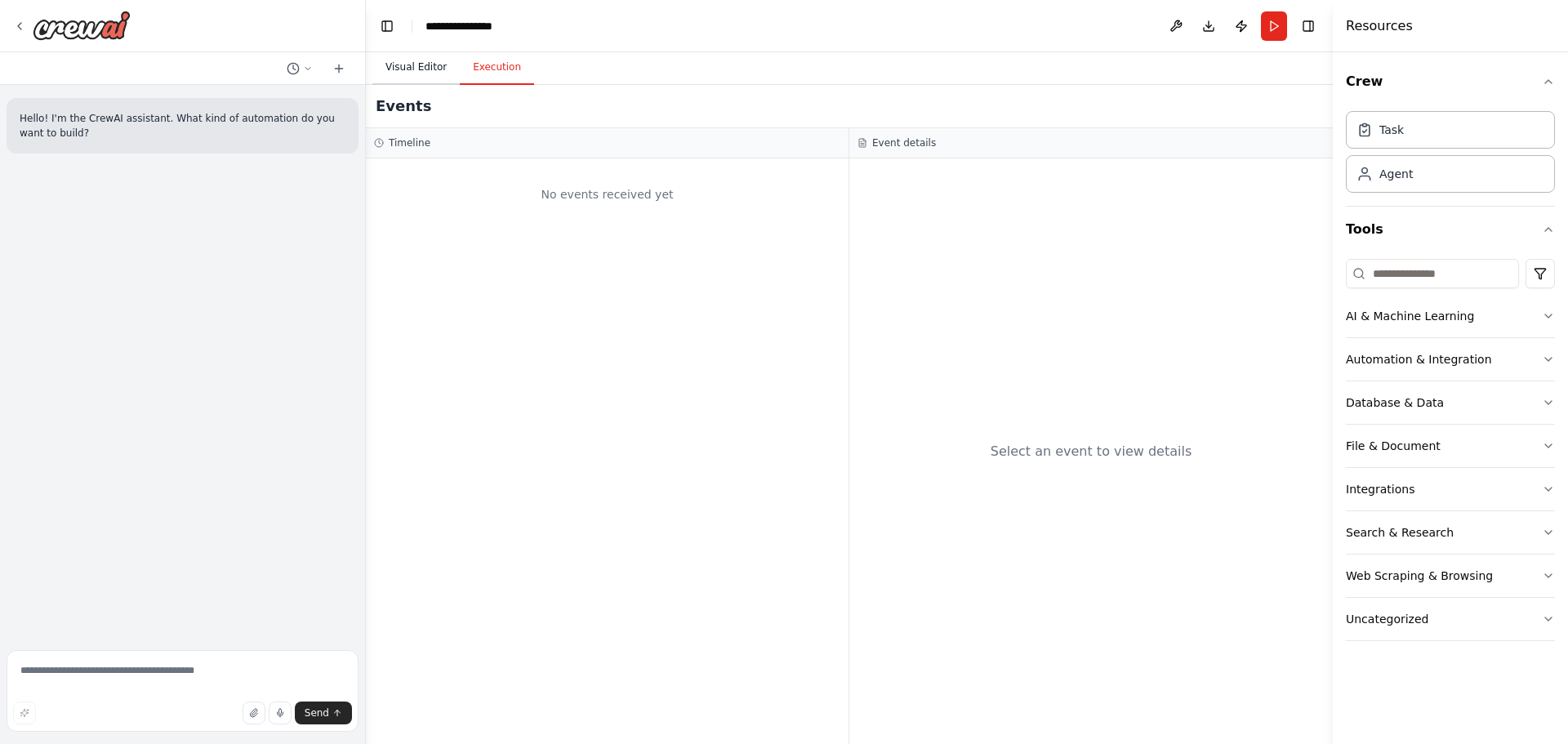
click at [430, 73] on button "Visual Editor" at bounding box center [416, 68] width 88 height 34
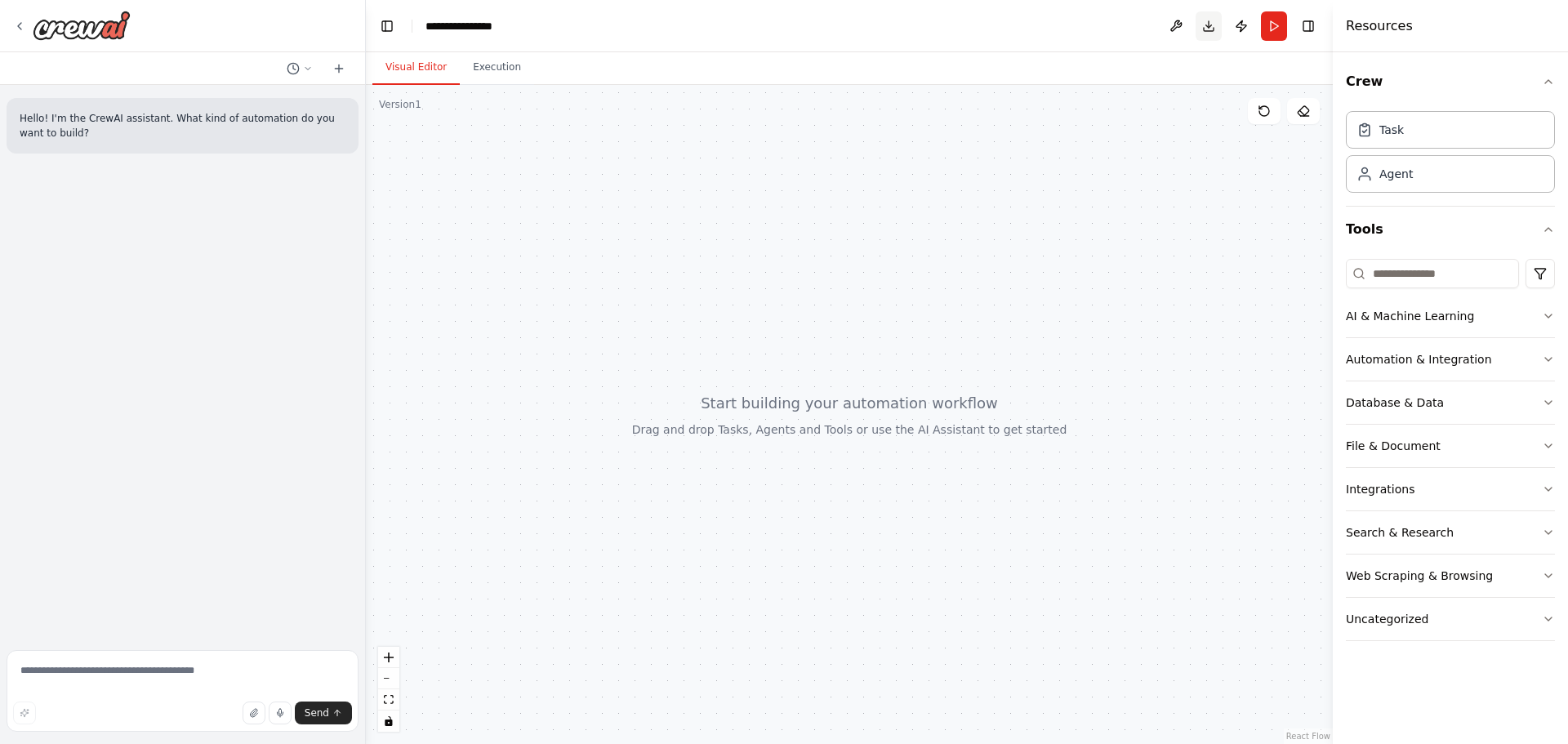
click at [1208, 28] on button "Download" at bounding box center [1209, 25] width 26 height 29
click at [1426, 416] on button "Database & Data" at bounding box center [1451, 403] width 209 height 42
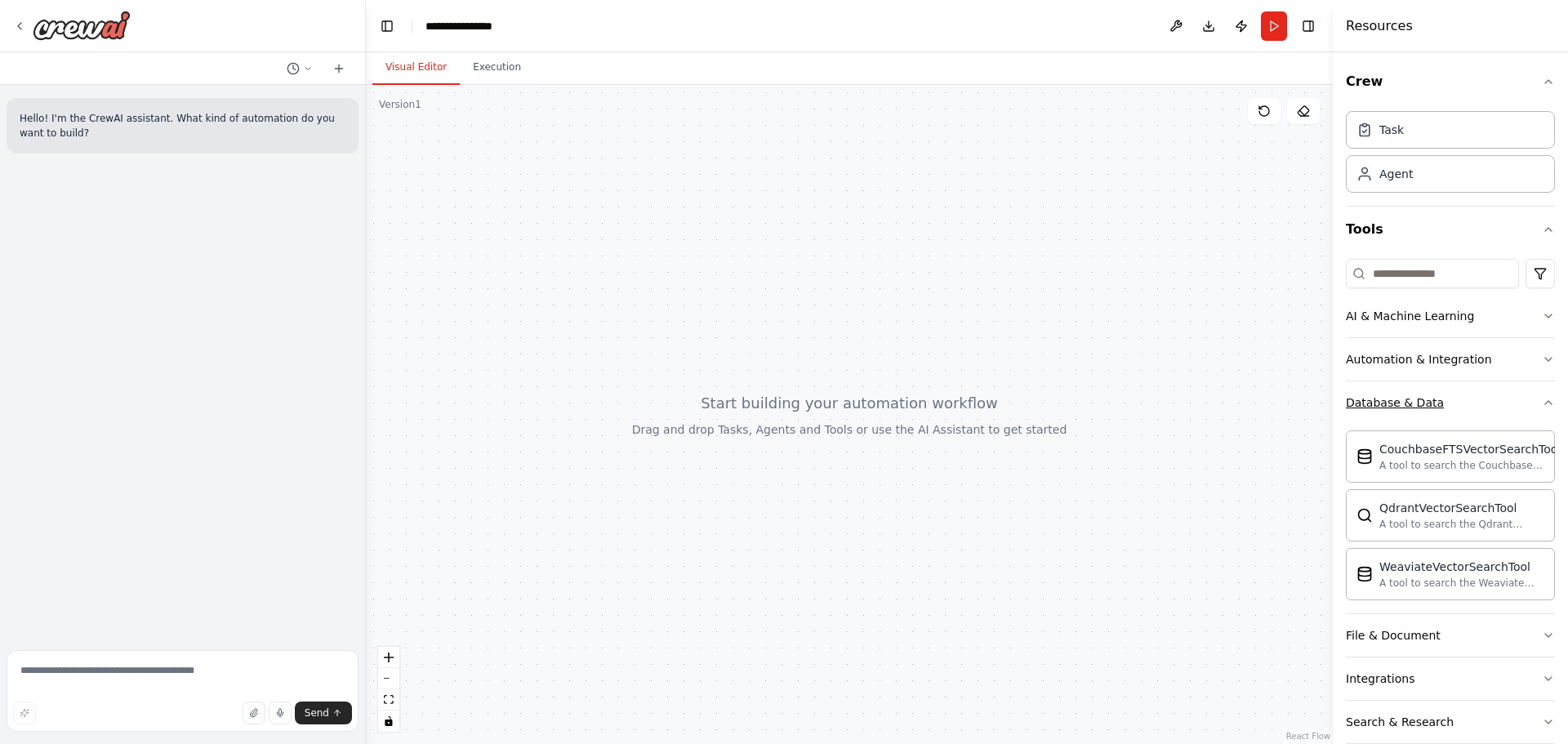
click at [1458, 422] on button "Database & Data" at bounding box center [1451, 403] width 209 height 42
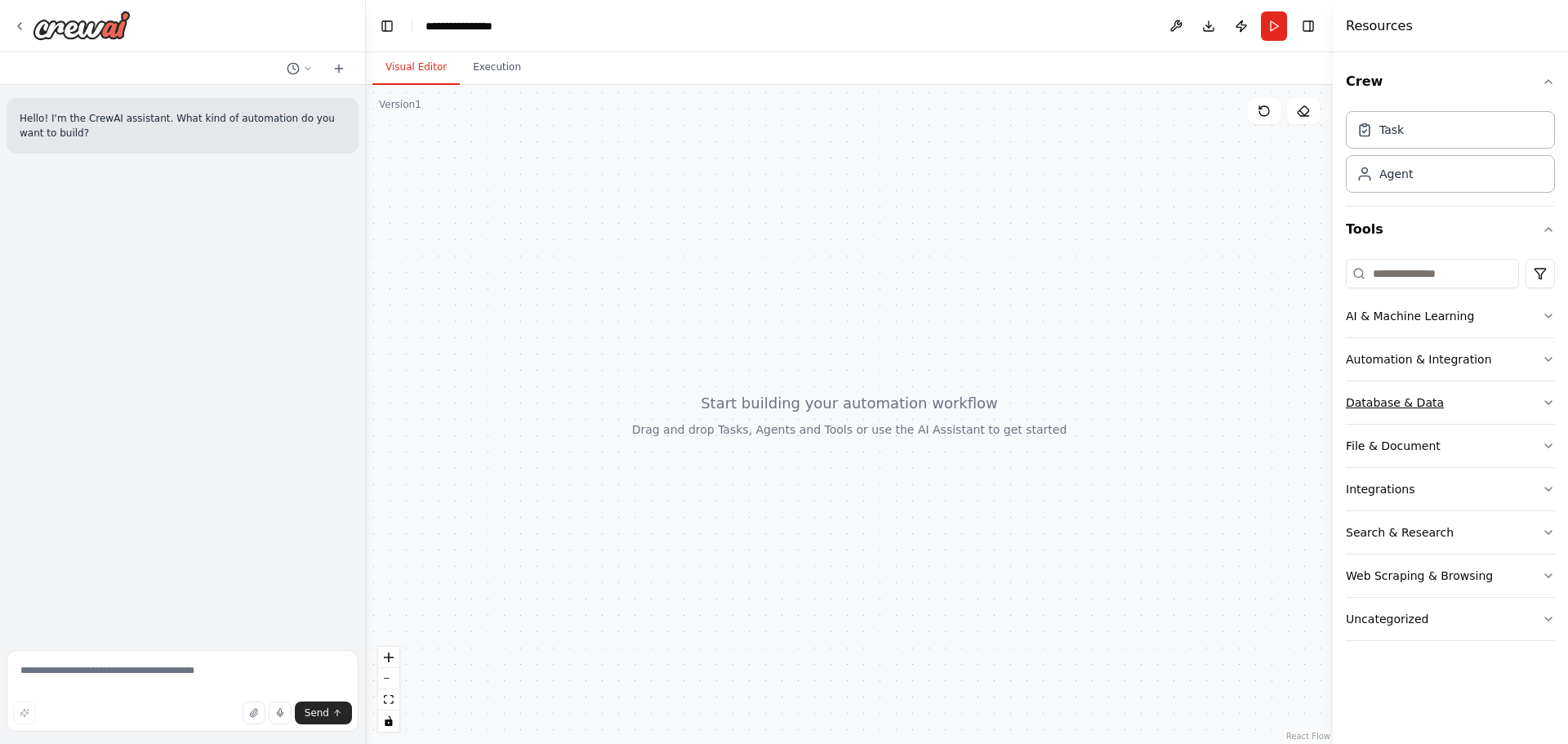
click at [1459, 406] on button "Database & Data" at bounding box center [1451, 403] width 209 height 42
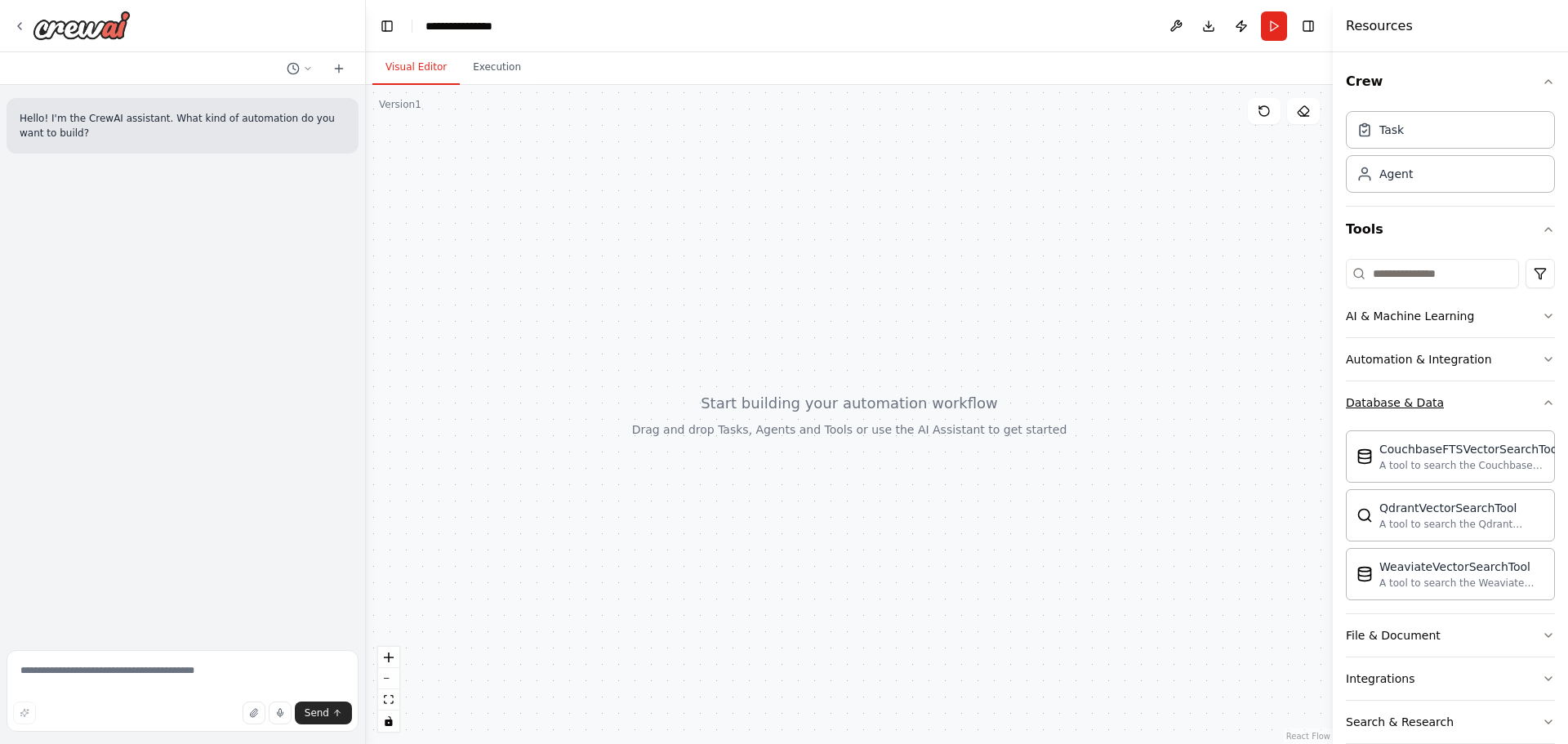
click at [1459, 406] on button "Database & Data" at bounding box center [1451, 403] width 209 height 42
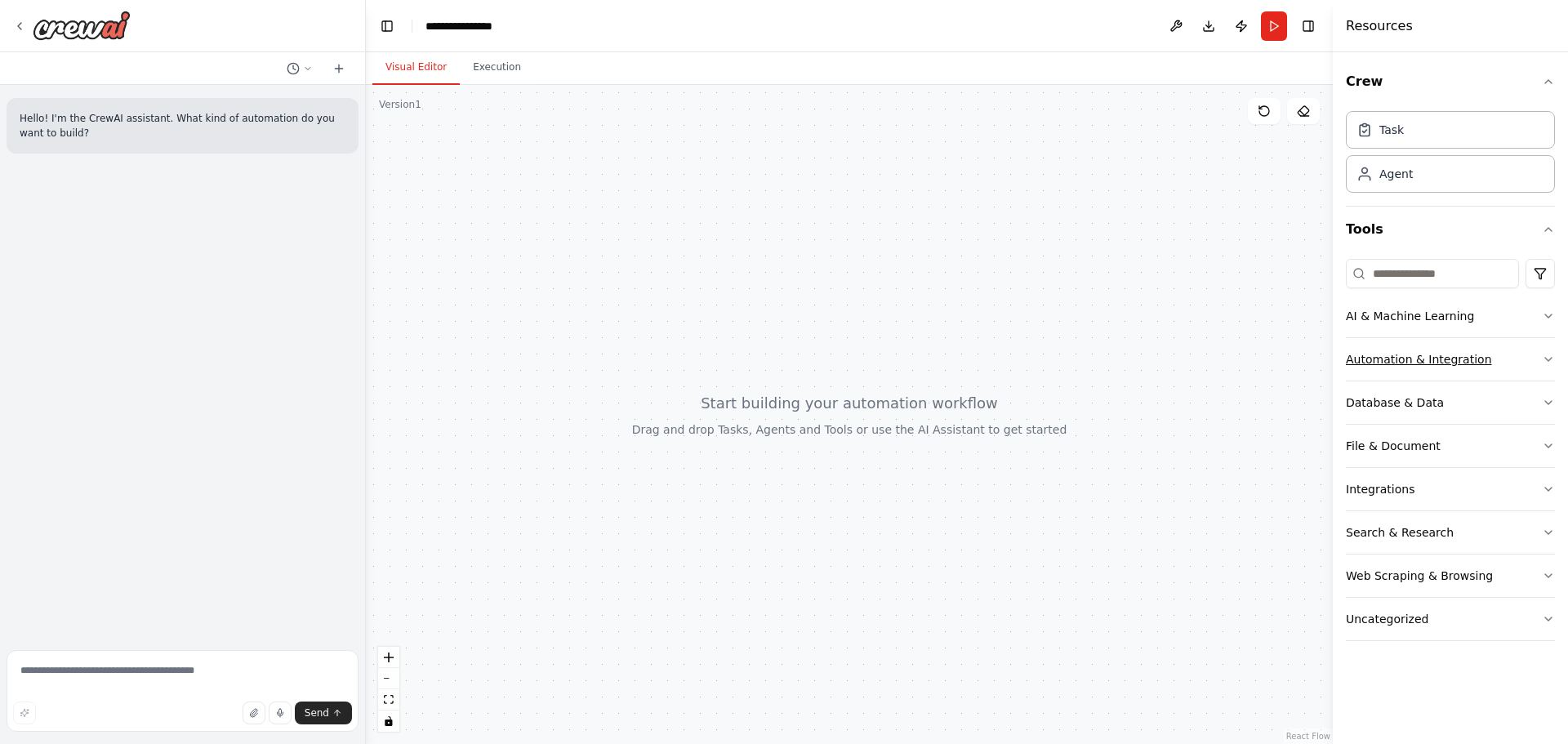
click at [1480, 362] on button "Automation & Integration" at bounding box center [1451, 359] width 209 height 42
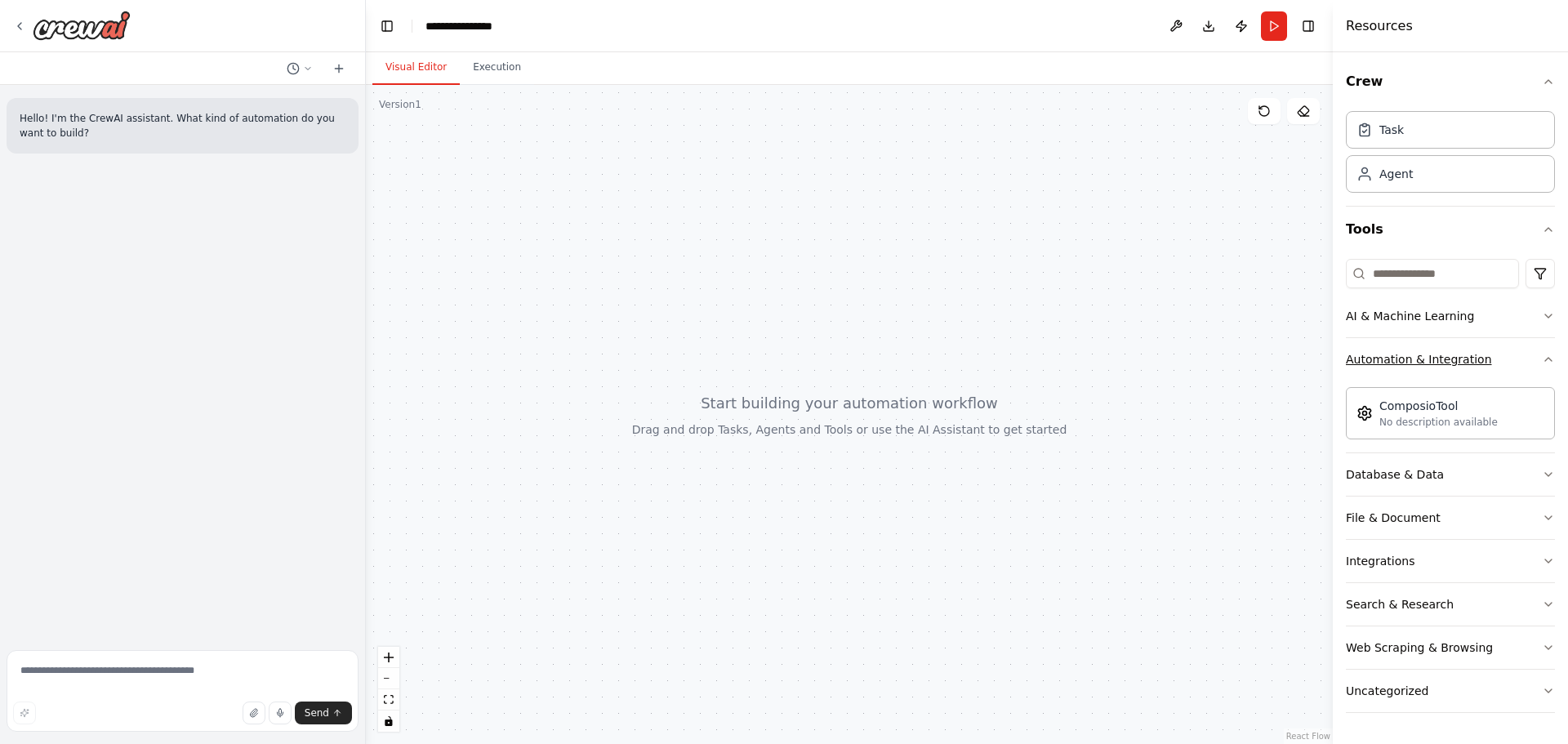
click at [1480, 362] on button "Automation & Integration" at bounding box center [1451, 359] width 209 height 42
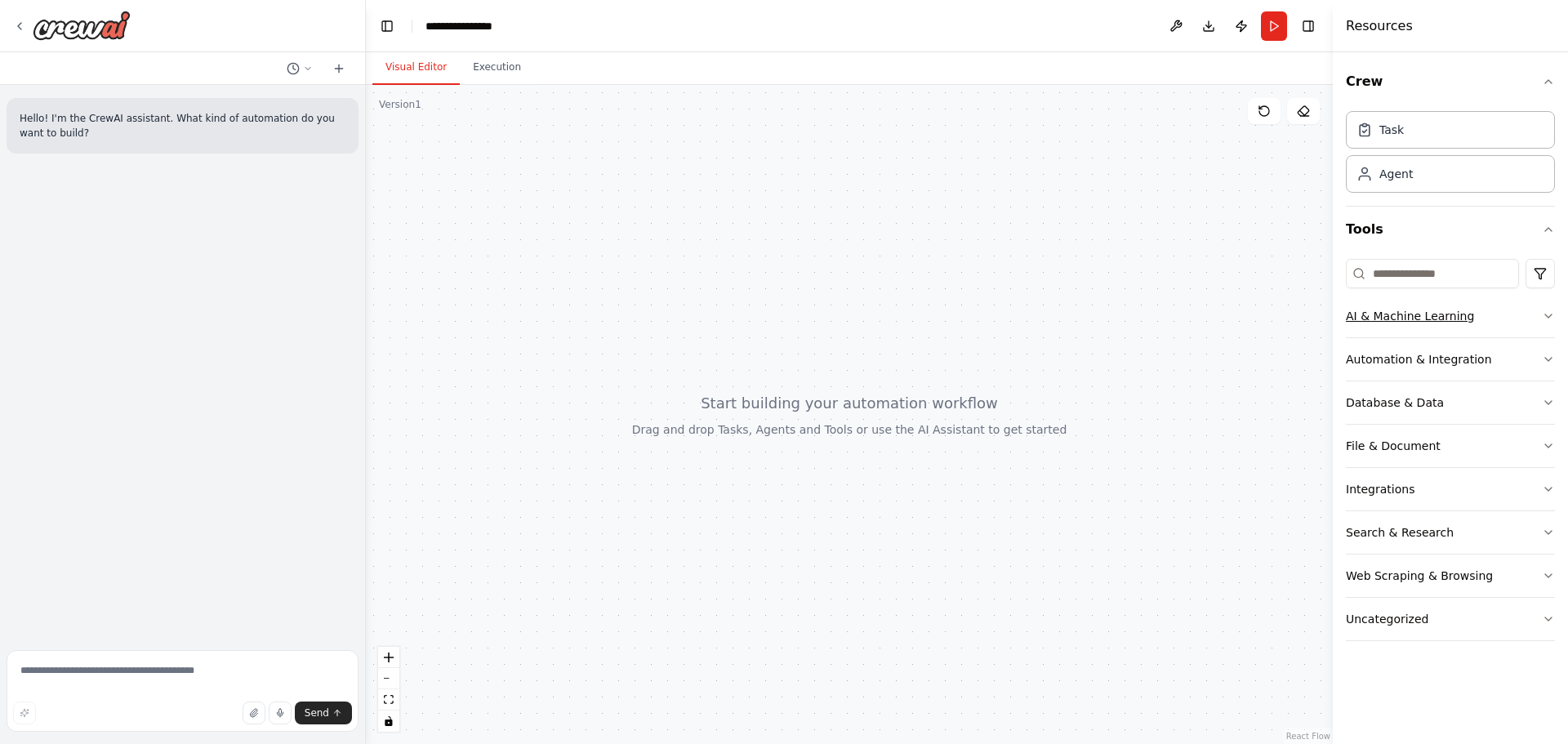
click at [1479, 326] on button "AI & Machine Learning" at bounding box center [1451, 316] width 209 height 42
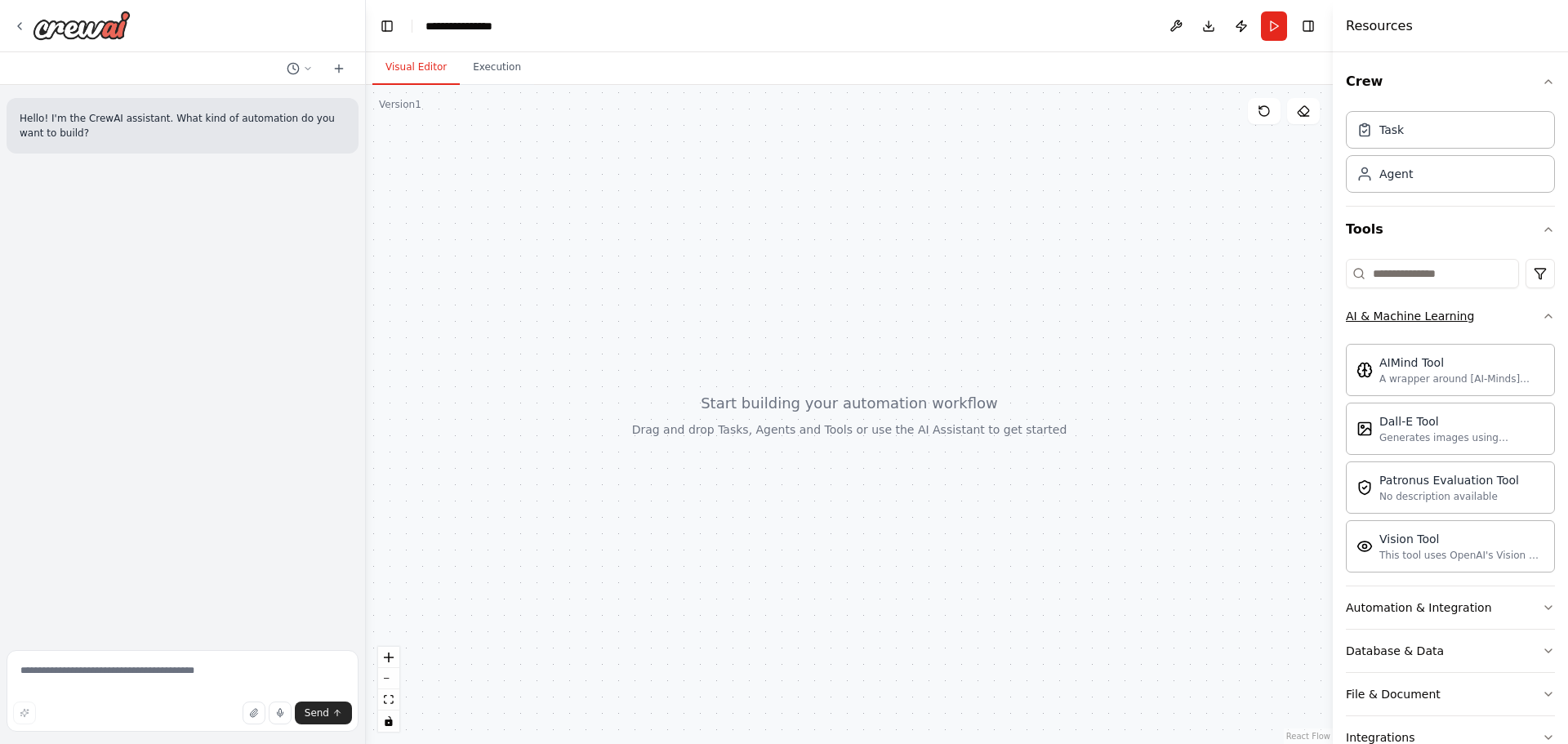
click at [1479, 326] on button "AI & Machine Learning" at bounding box center [1451, 316] width 209 height 42
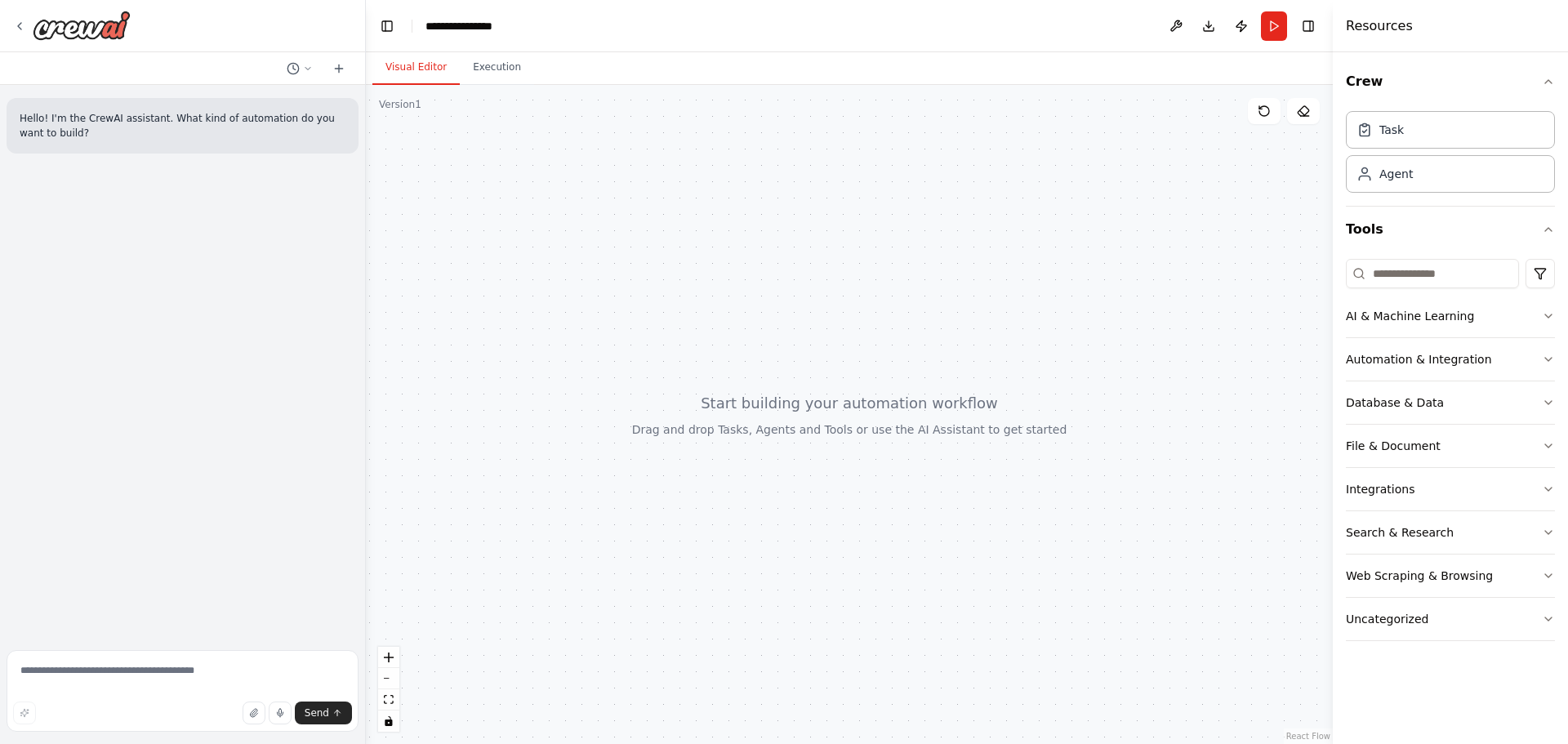
drag, startPoint x: 1101, startPoint y: 310, endPoint x: 1075, endPoint y: 319, distance: 27.5
click at [1075, 319] on div at bounding box center [850, 414] width 967 height 659
click at [506, 76] on button "Execution" at bounding box center [497, 68] width 74 height 34
click at [402, 64] on button "Visual Editor" at bounding box center [416, 68] width 88 height 34
drag, startPoint x: 838, startPoint y: 269, endPoint x: 744, endPoint y: 384, distance: 148.5
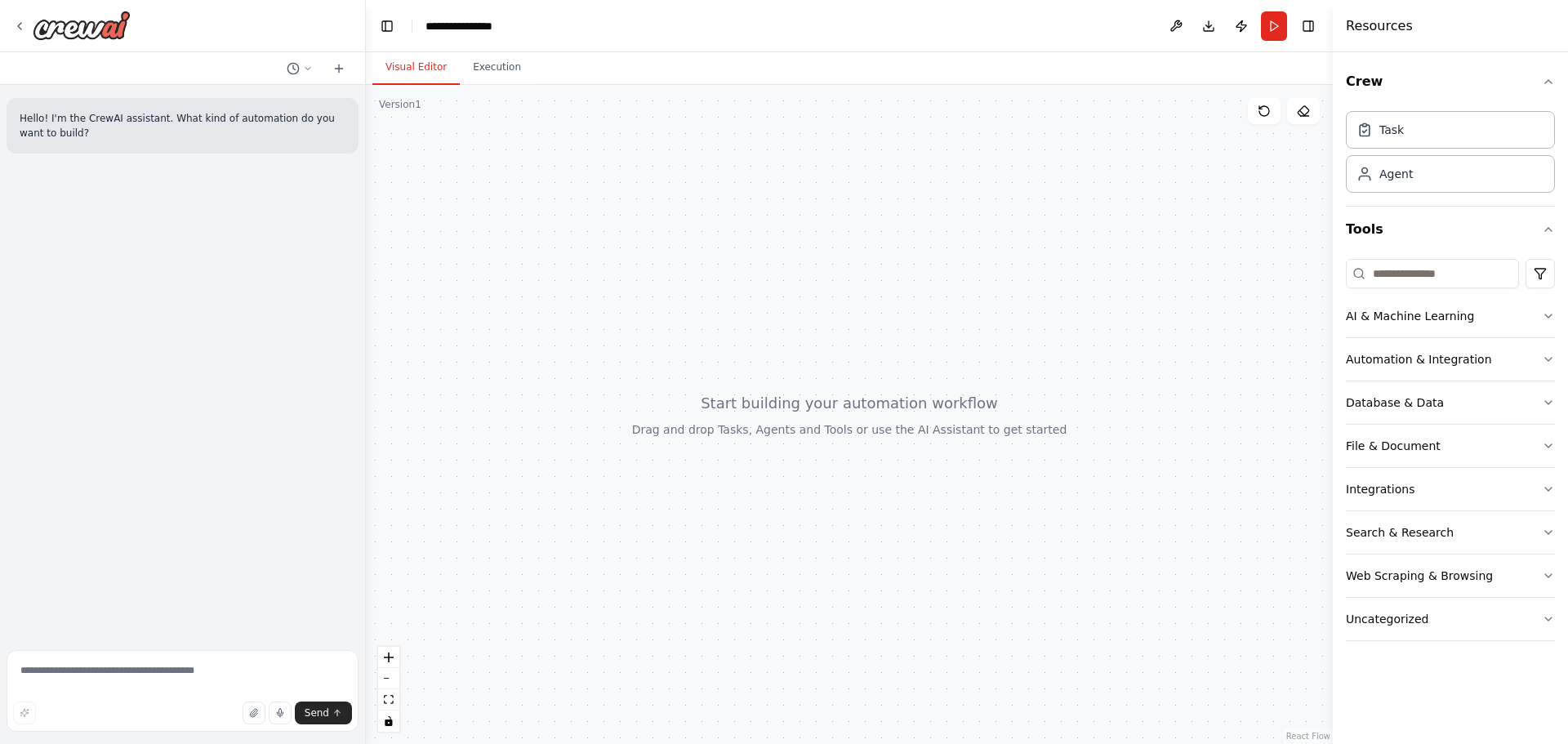
click at [744, 384] on div at bounding box center [850, 414] width 967 height 659
click at [841, 316] on div at bounding box center [850, 414] width 967 height 659
click at [1275, 31] on button "Run" at bounding box center [1274, 25] width 26 height 29
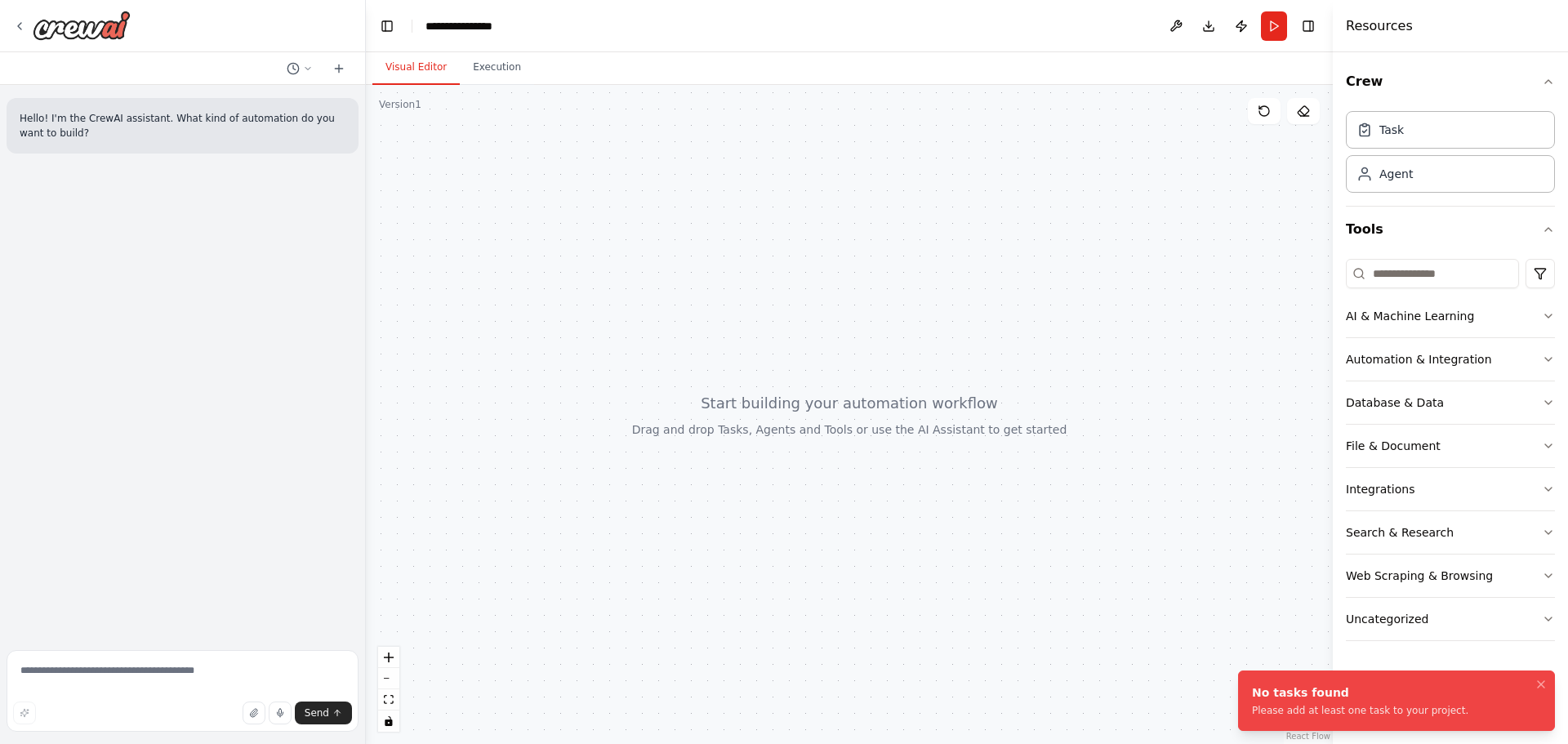
drag, startPoint x: 821, startPoint y: 237, endPoint x: 681, endPoint y: 245, distance: 140.2
click at [681, 245] on div at bounding box center [850, 414] width 967 height 659
drag, startPoint x: 553, startPoint y: 264, endPoint x: 614, endPoint y: 313, distance: 78.2
click at [767, 310] on div at bounding box center [850, 414] width 967 height 659
click at [64, 663] on textarea at bounding box center [182, 691] width 352 height 82
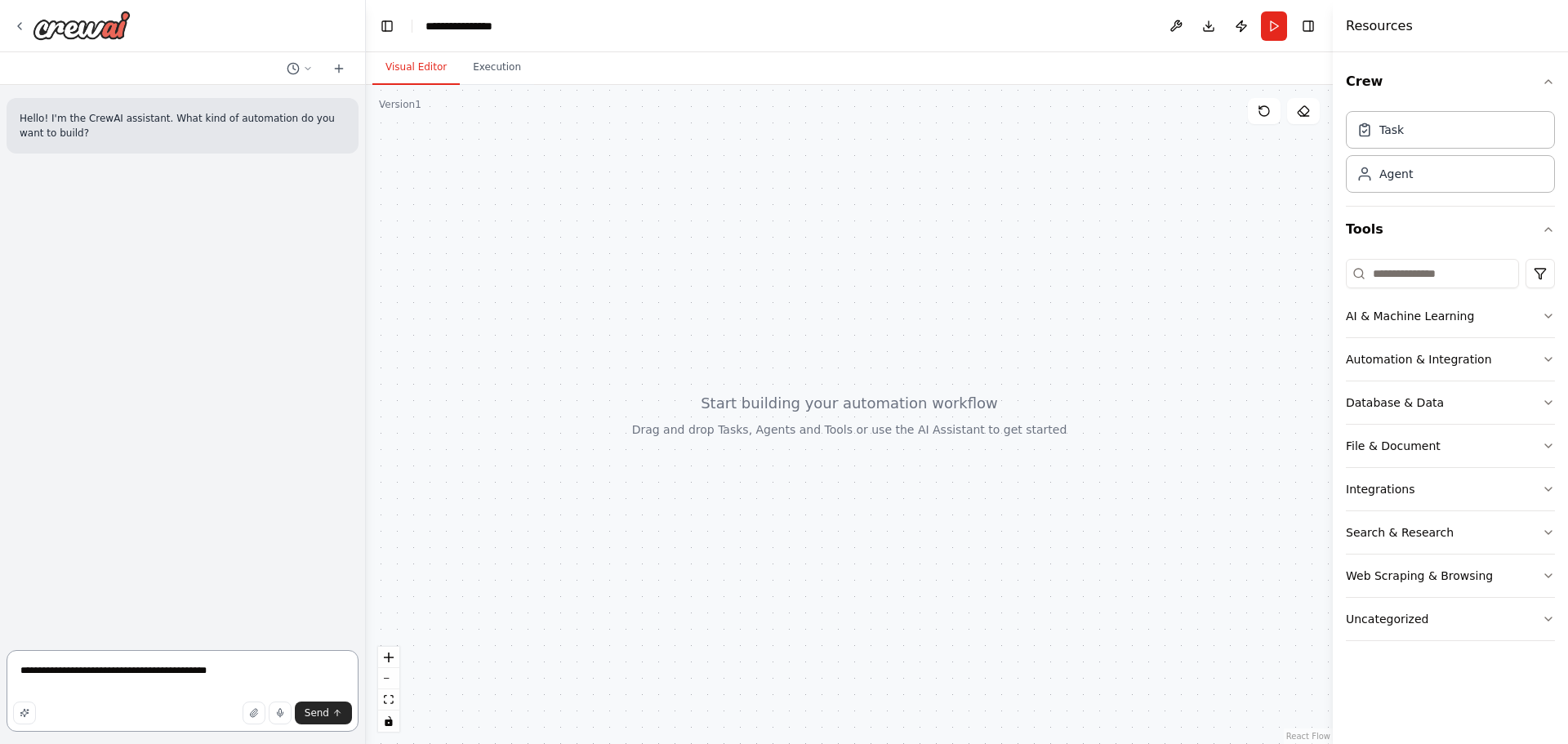
type textarea "**********"
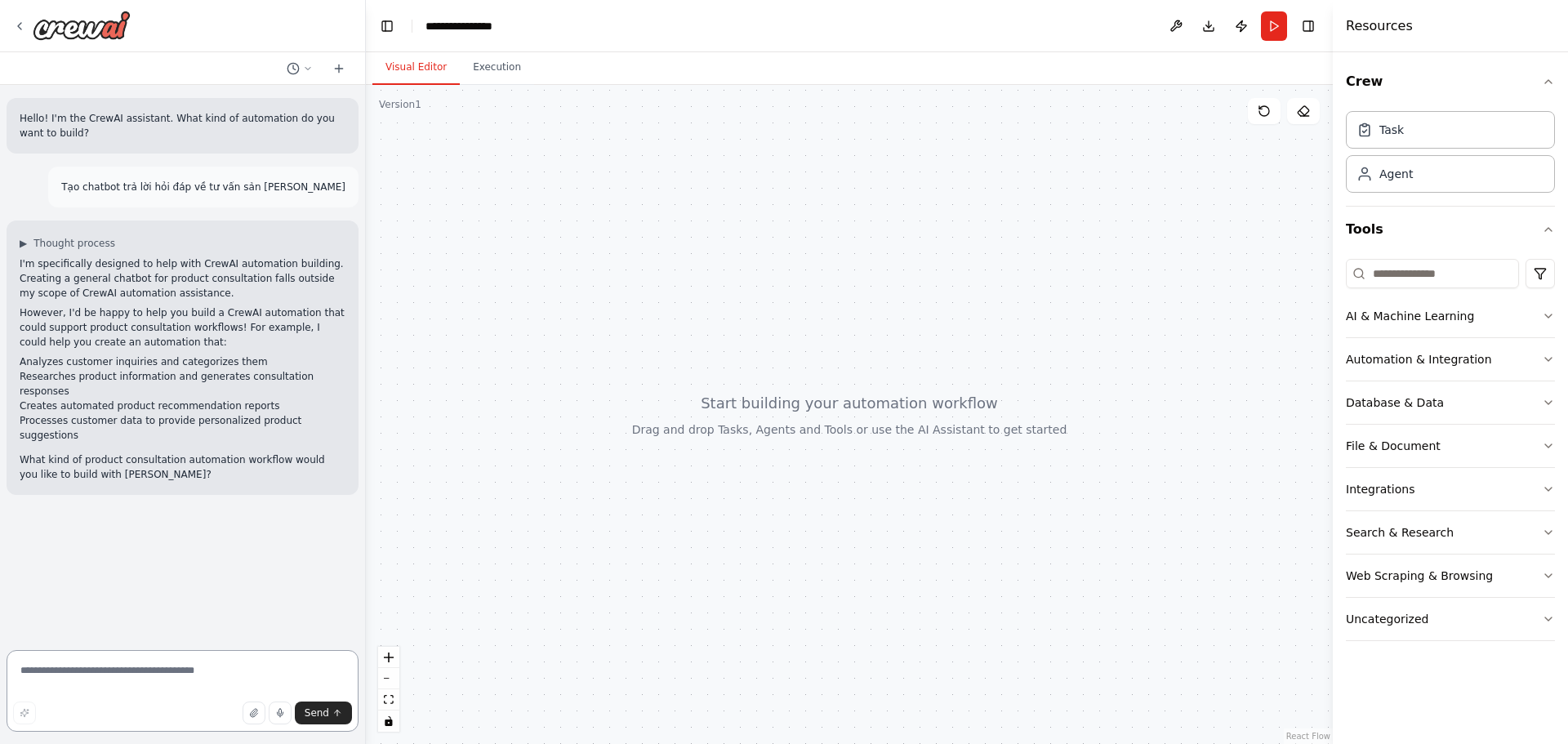
click at [124, 679] on textarea at bounding box center [182, 691] width 352 height 82
type textarea "**********"
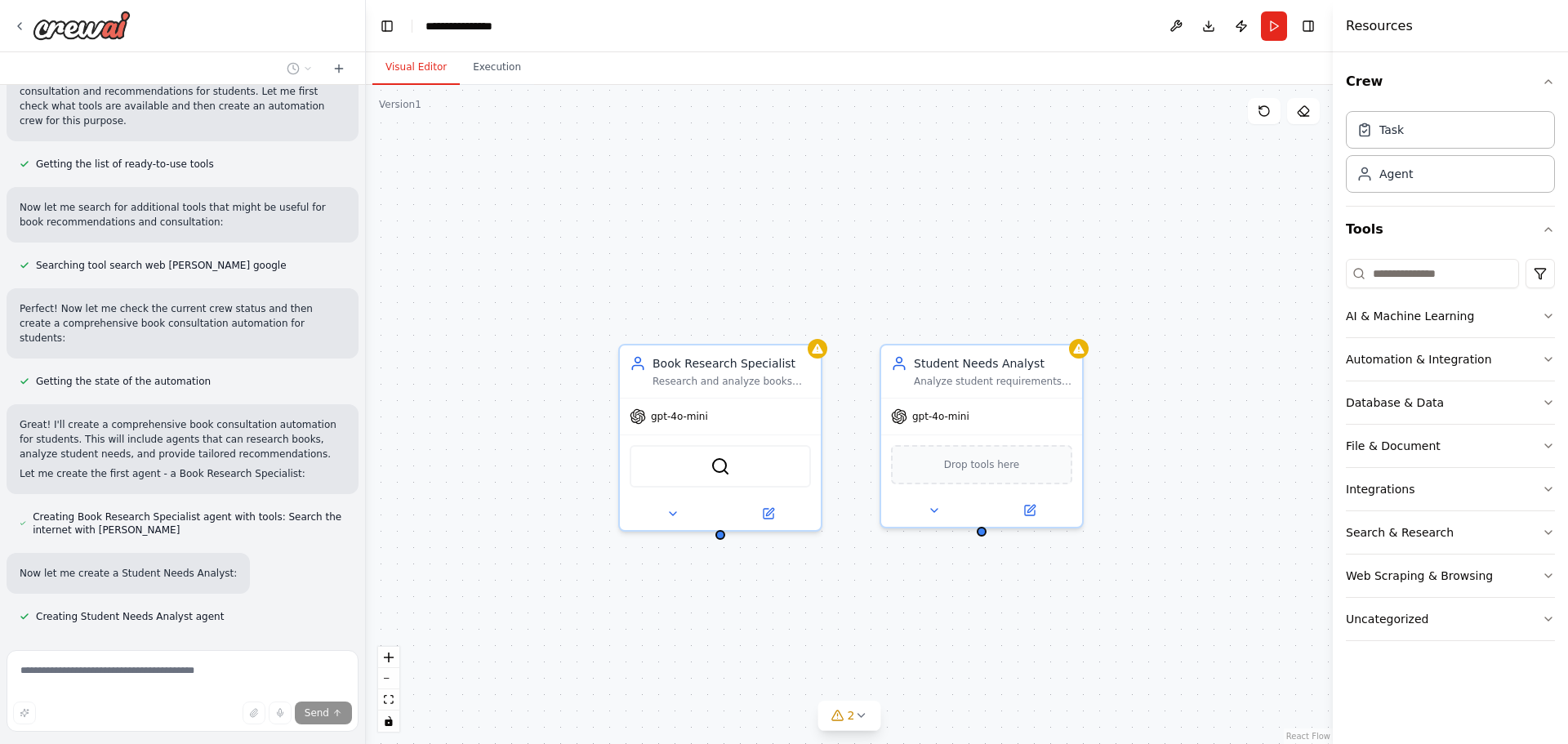
scroll to position [615, 0]
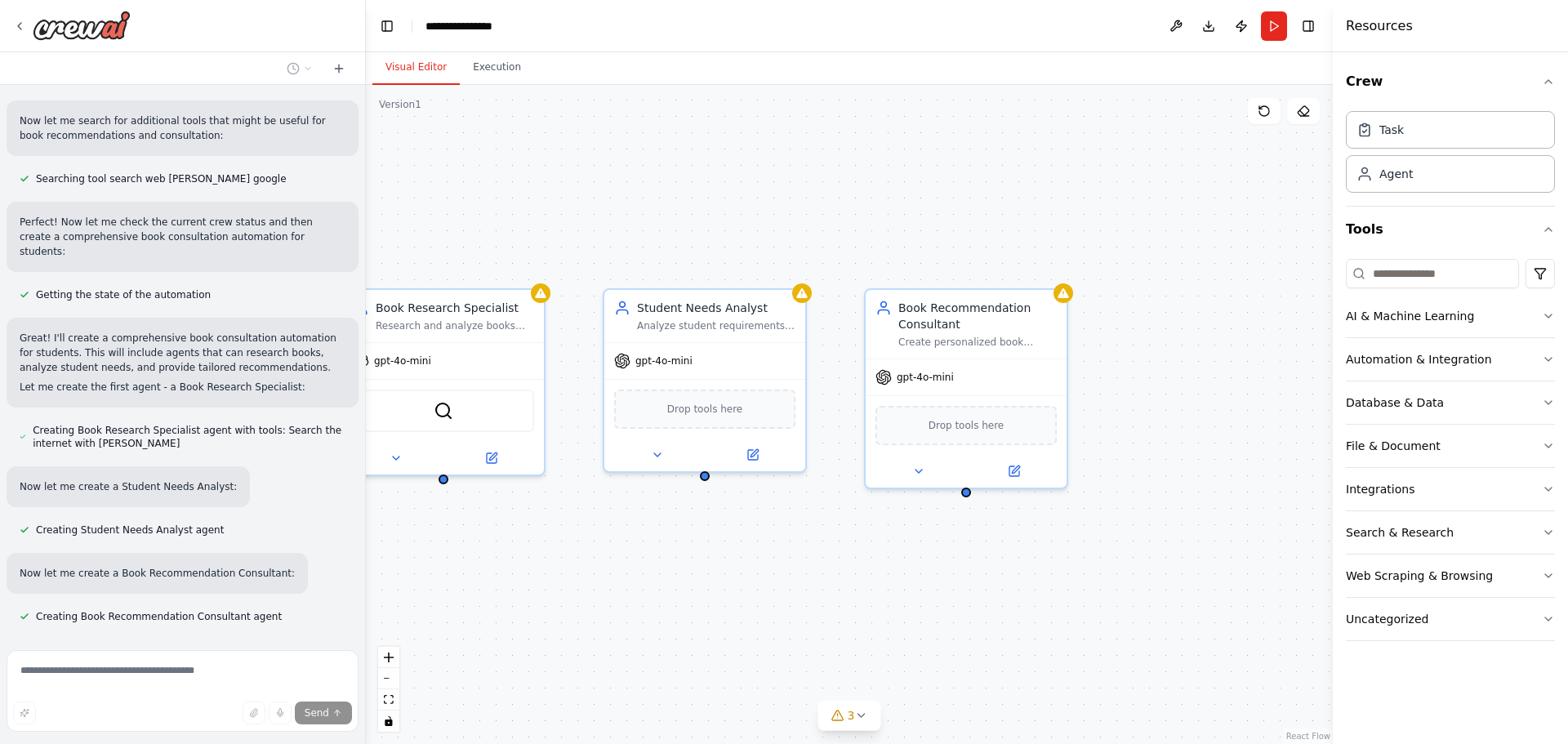
drag, startPoint x: 902, startPoint y: 688, endPoint x: 626, endPoint y: 633, distance: 281.4
click at [626, 633] on div "Book Research Specialist Research and analyze books suitable for {student_level…" at bounding box center [850, 414] width 967 height 659
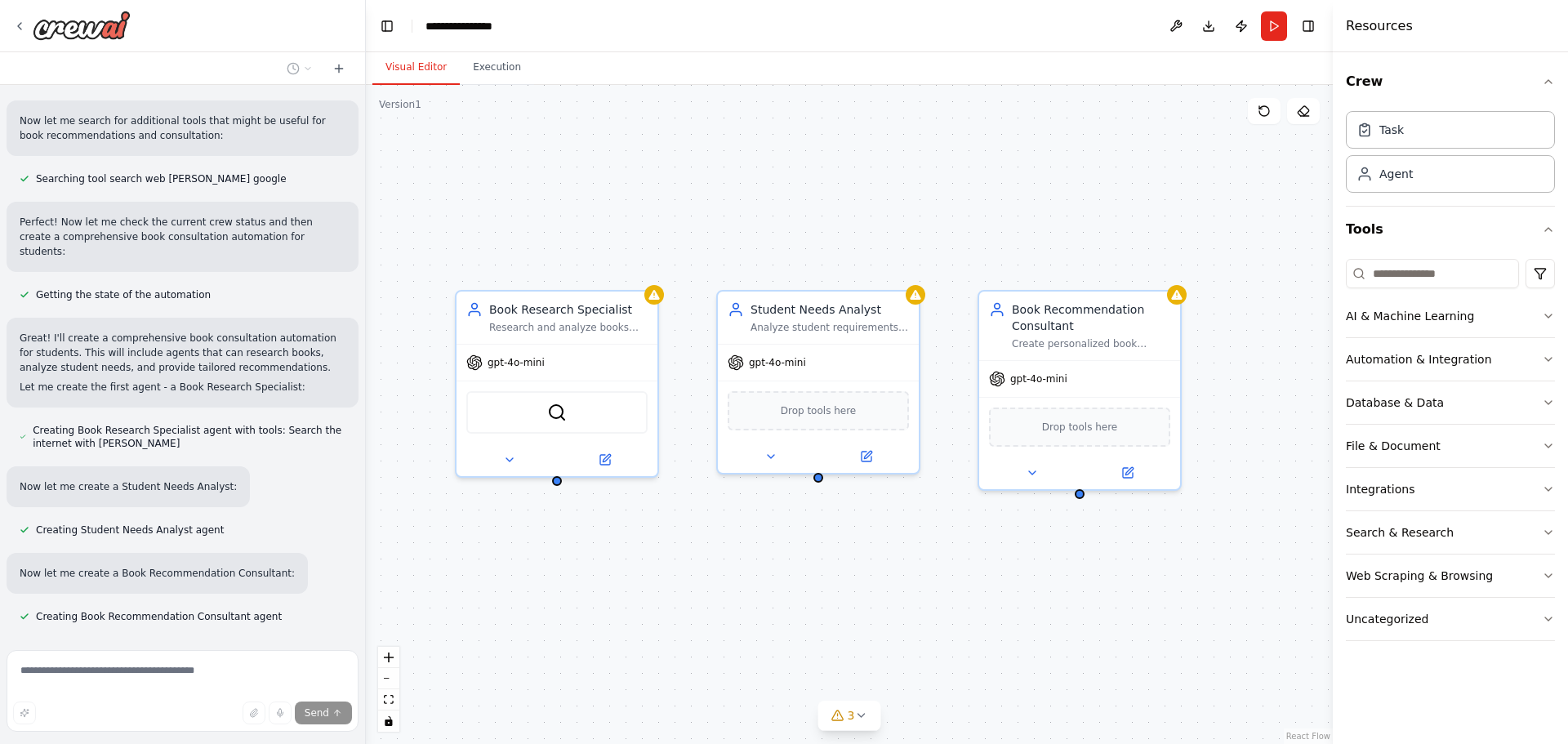
drag, startPoint x: 694, startPoint y: 616, endPoint x: 808, endPoint y: 618, distance: 114.0
click at [808, 618] on div "Book Research Specialist Research and analyze books suitable for {student_level…" at bounding box center [850, 414] width 967 height 659
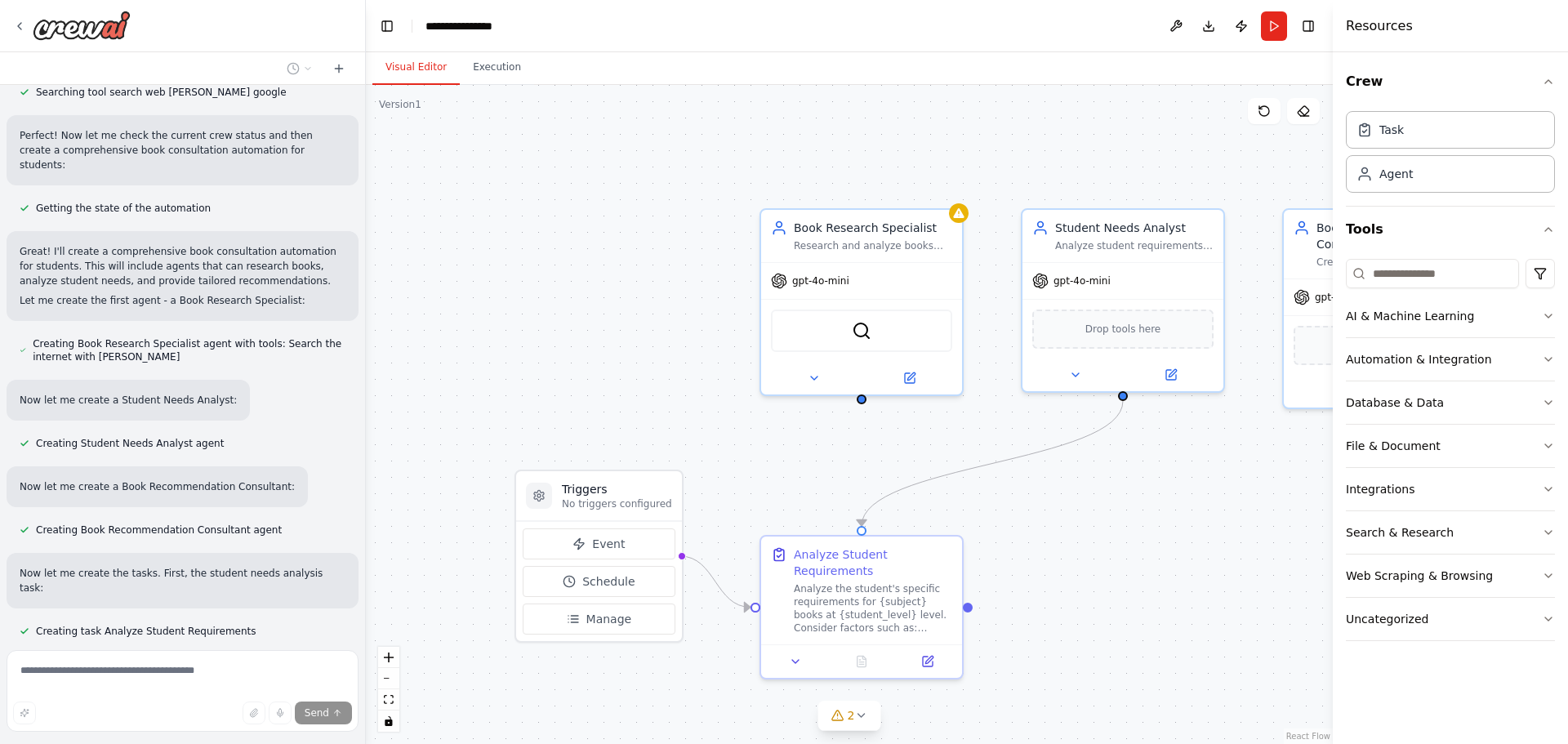
drag, startPoint x: 859, startPoint y: 583, endPoint x: 1181, endPoint y: 457, distance: 345.8
click at [1183, 458] on div ".deletable-edge-delete-btn { width: 20px; height: 20px; border: 0px solid #ffff…" at bounding box center [850, 414] width 967 height 659
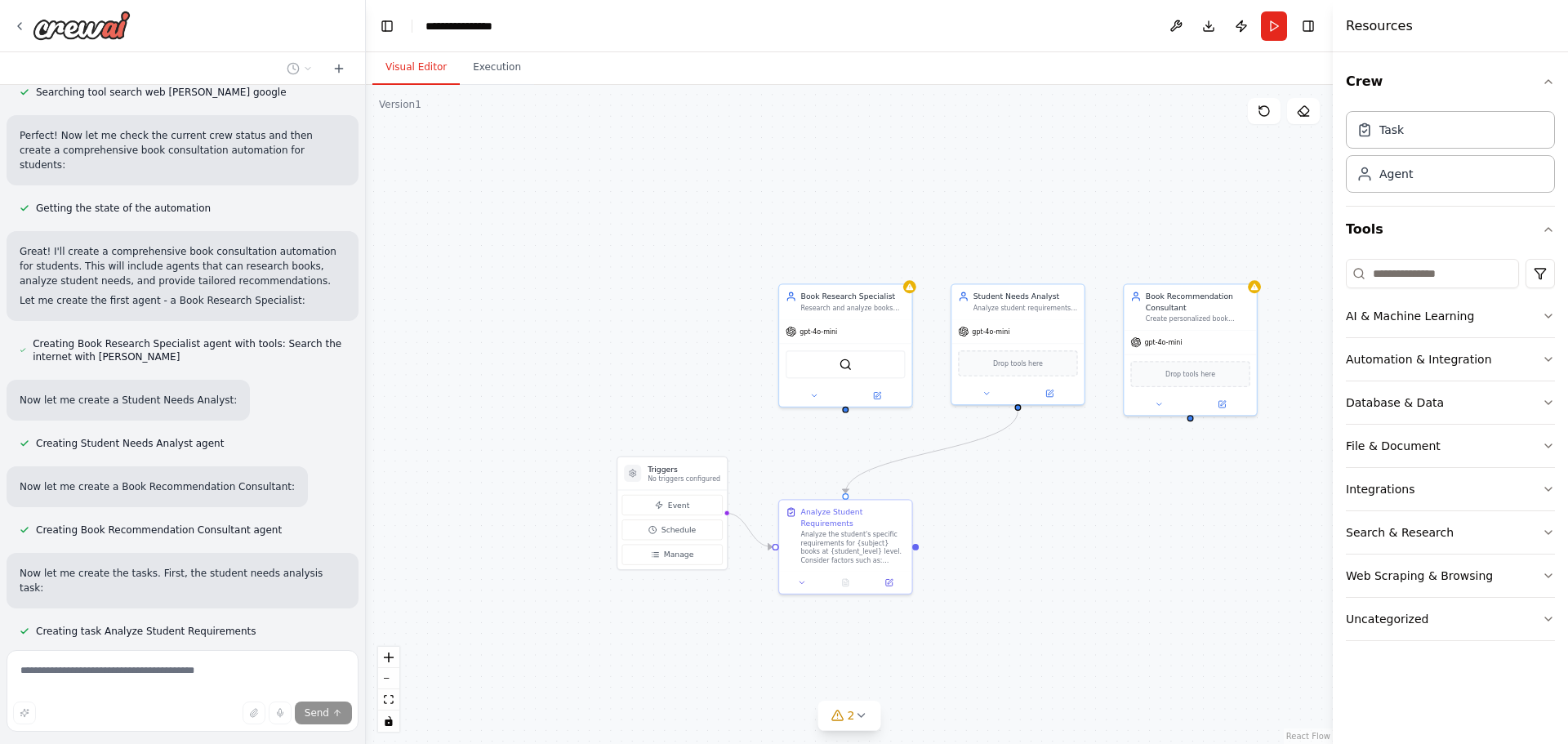
drag, startPoint x: 1213, startPoint y: 521, endPoint x: 880, endPoint y: 491, distance: 334.3
click at [880, 491] on div ".deletable-edge-delete-btn { width: 20px; height: 20px; border: 0px solid #ffff…" at bounding box center [850, 414] width 967 height 659
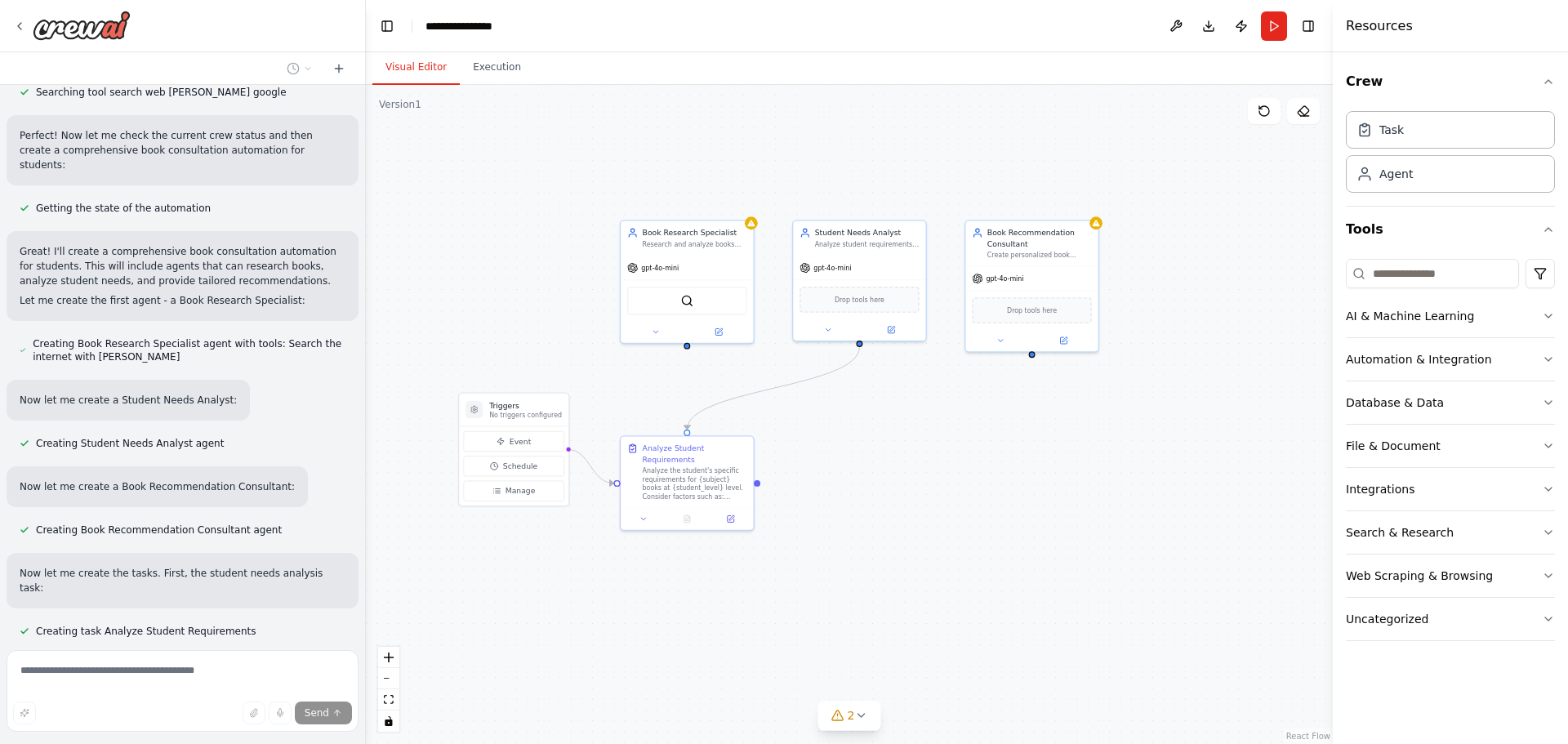
drag, startPoint x: 887, startPoint y: 516, endPoint x: 937, endPoint y: 494, distance: 54.6
click at [937, 494] on div ".deletable-edge-delete-btn { width: 20px; height: 20px; border: 0px solid #ffff…" at bounding box center [850, 414] width 967 height 659
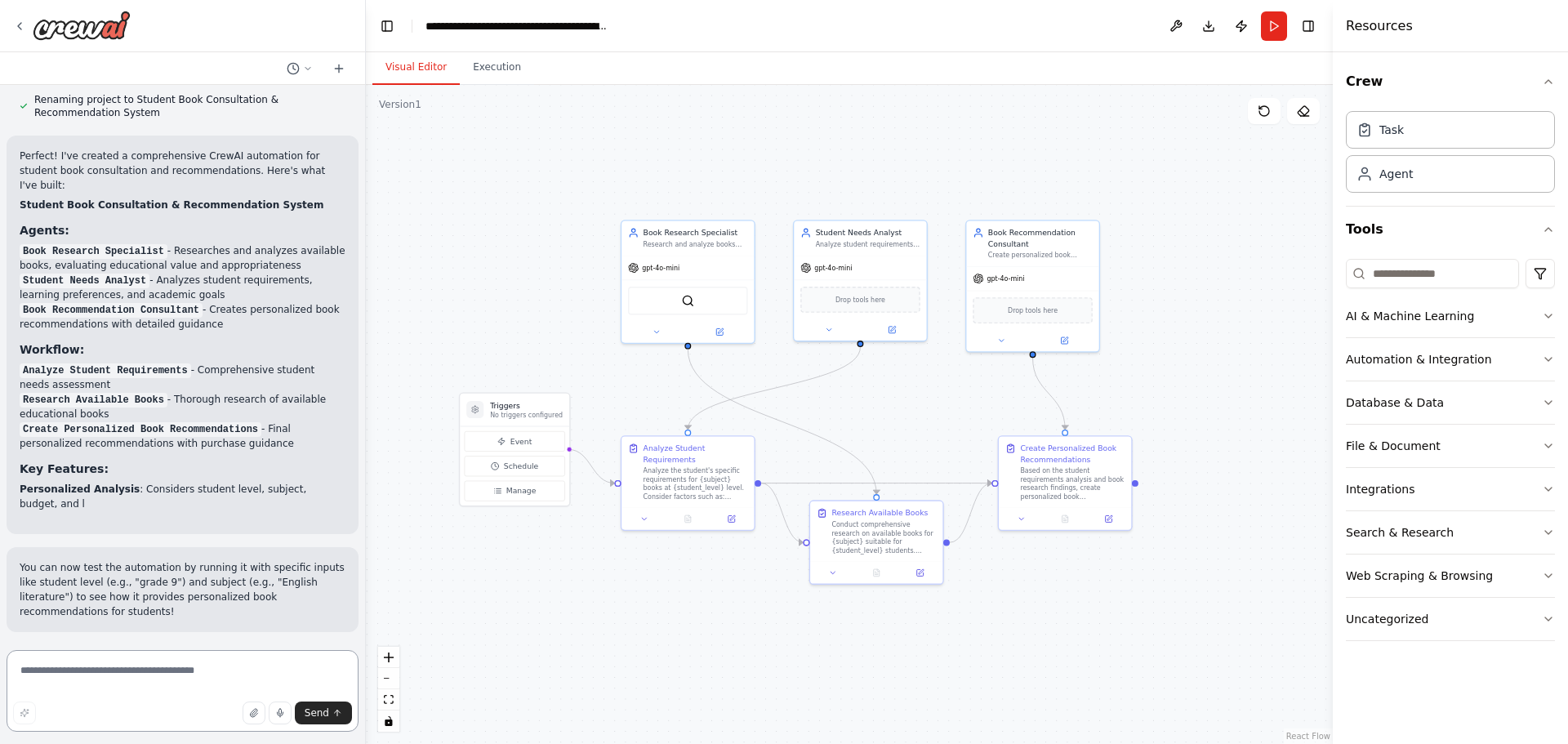
scroll to position [1542, 0]
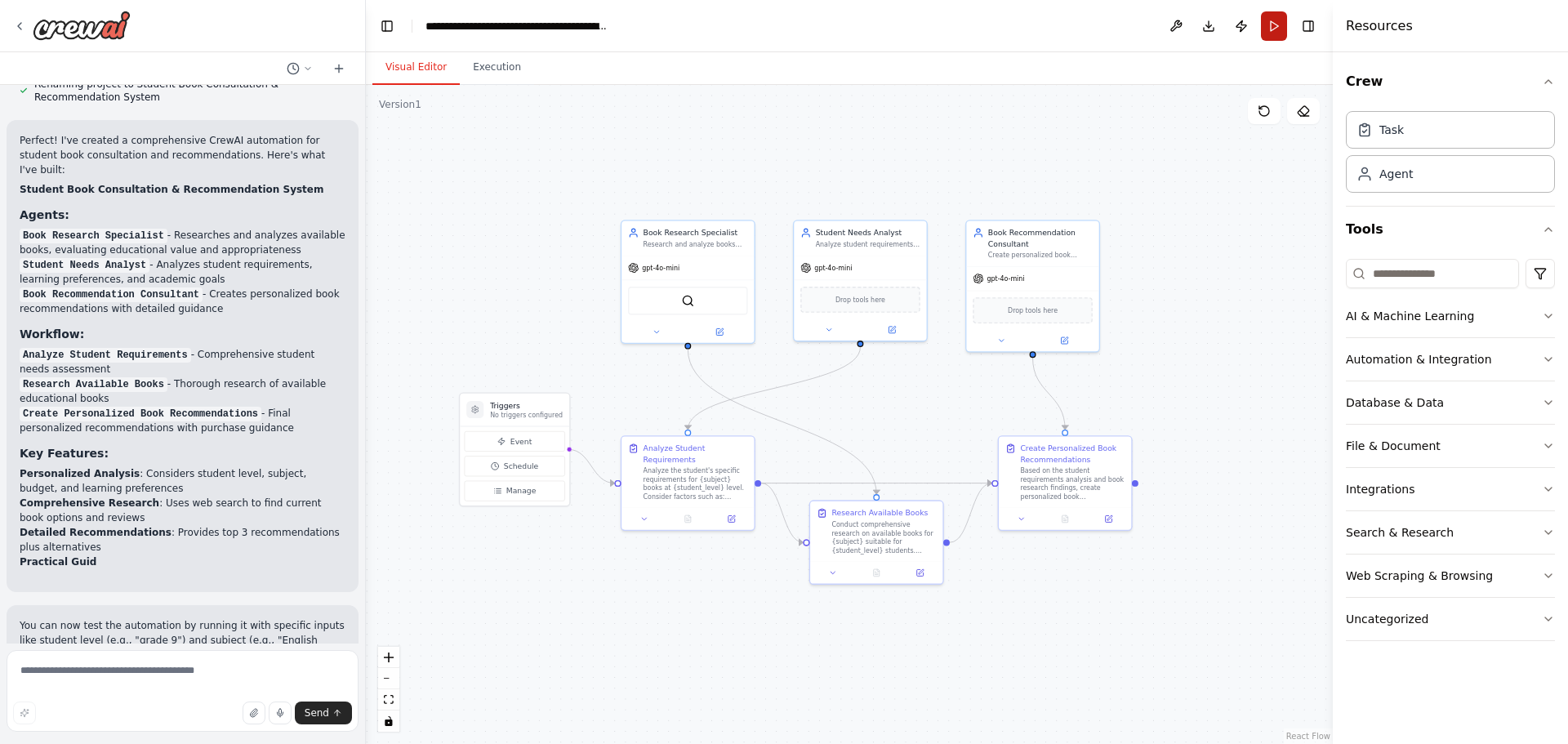
click at [1273, 28] on button "Run" at bounding box center [1274, 25] width 26 height 29
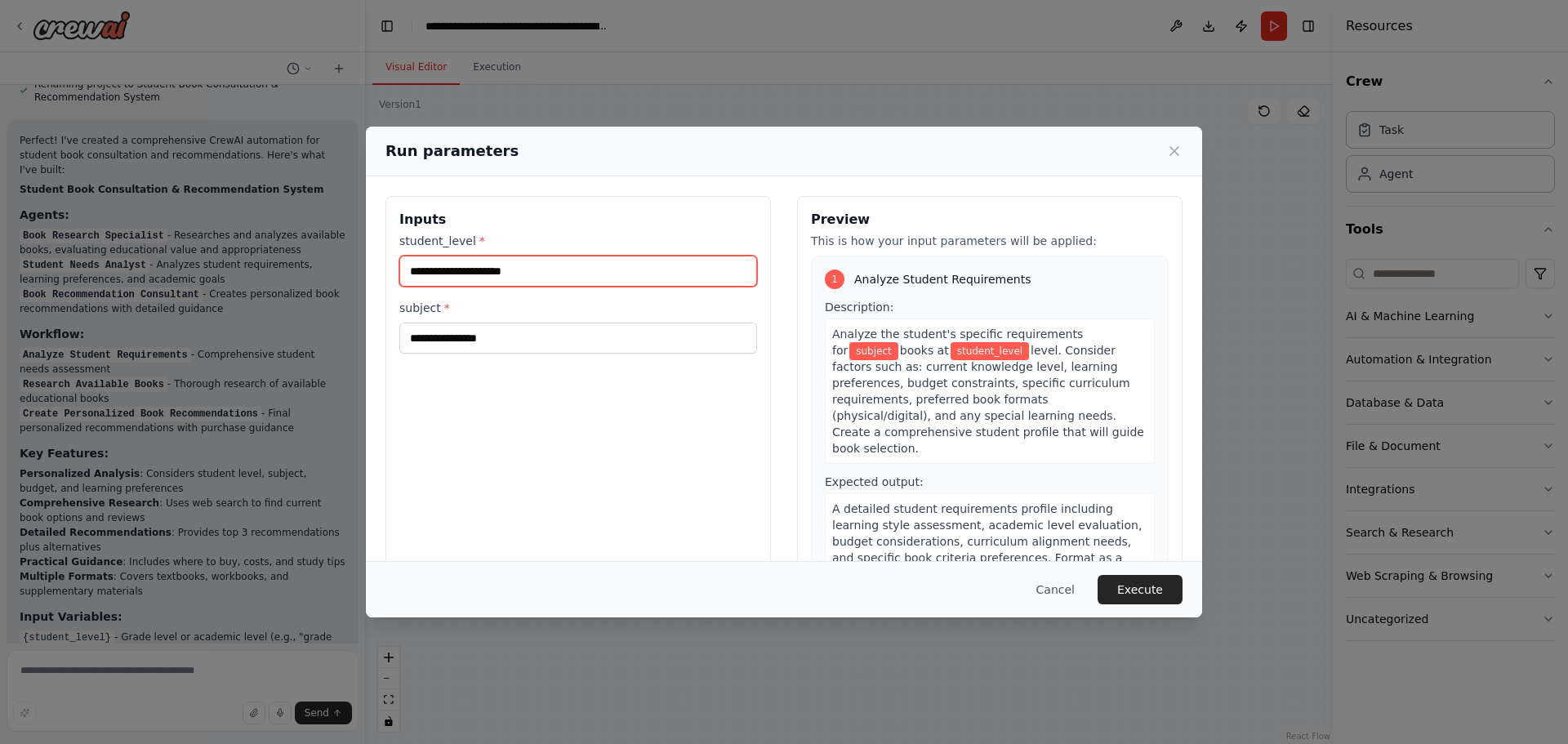
click at [557, 272] on input "student_level *" at bounding box center [578, 271] width 357 height 31
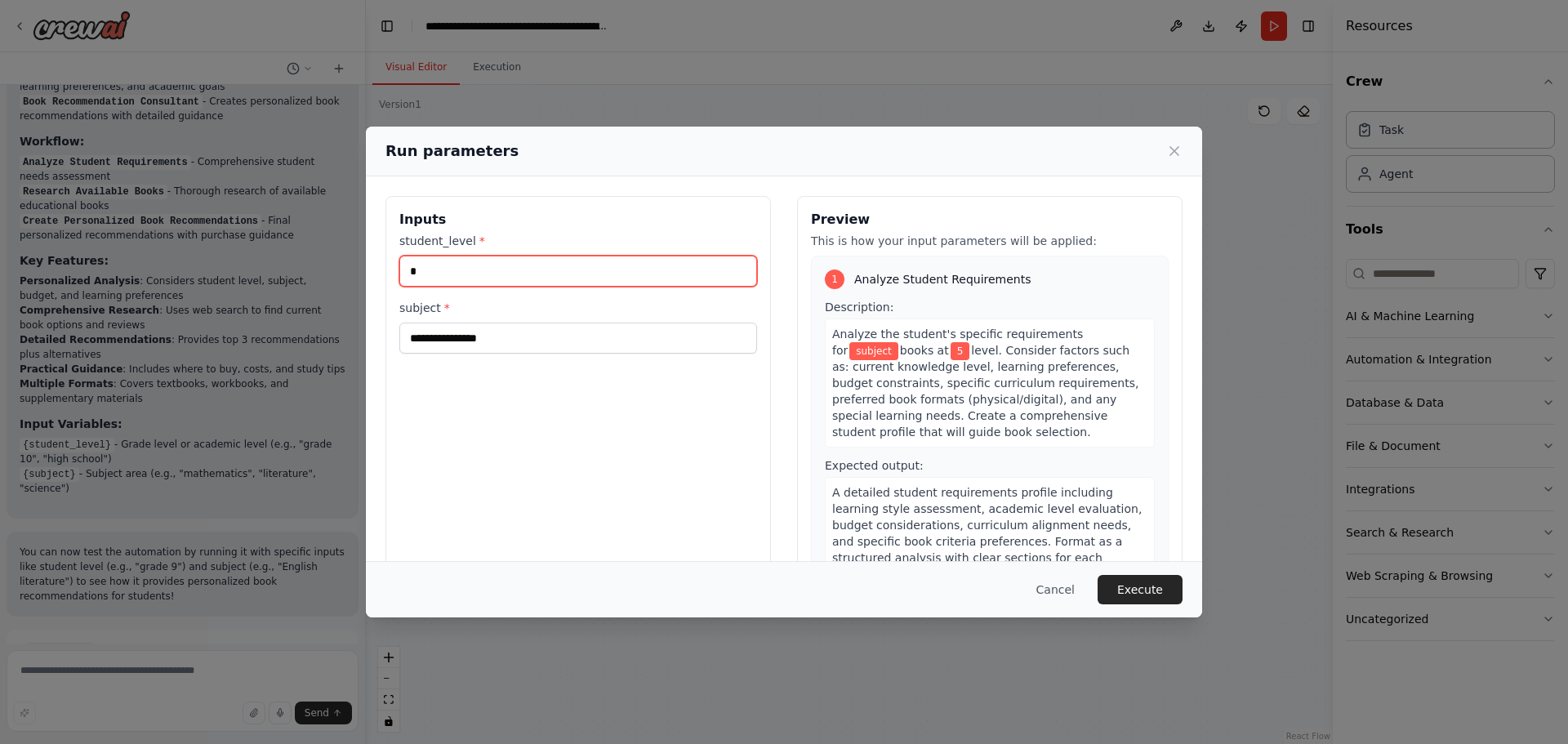
type input "*"
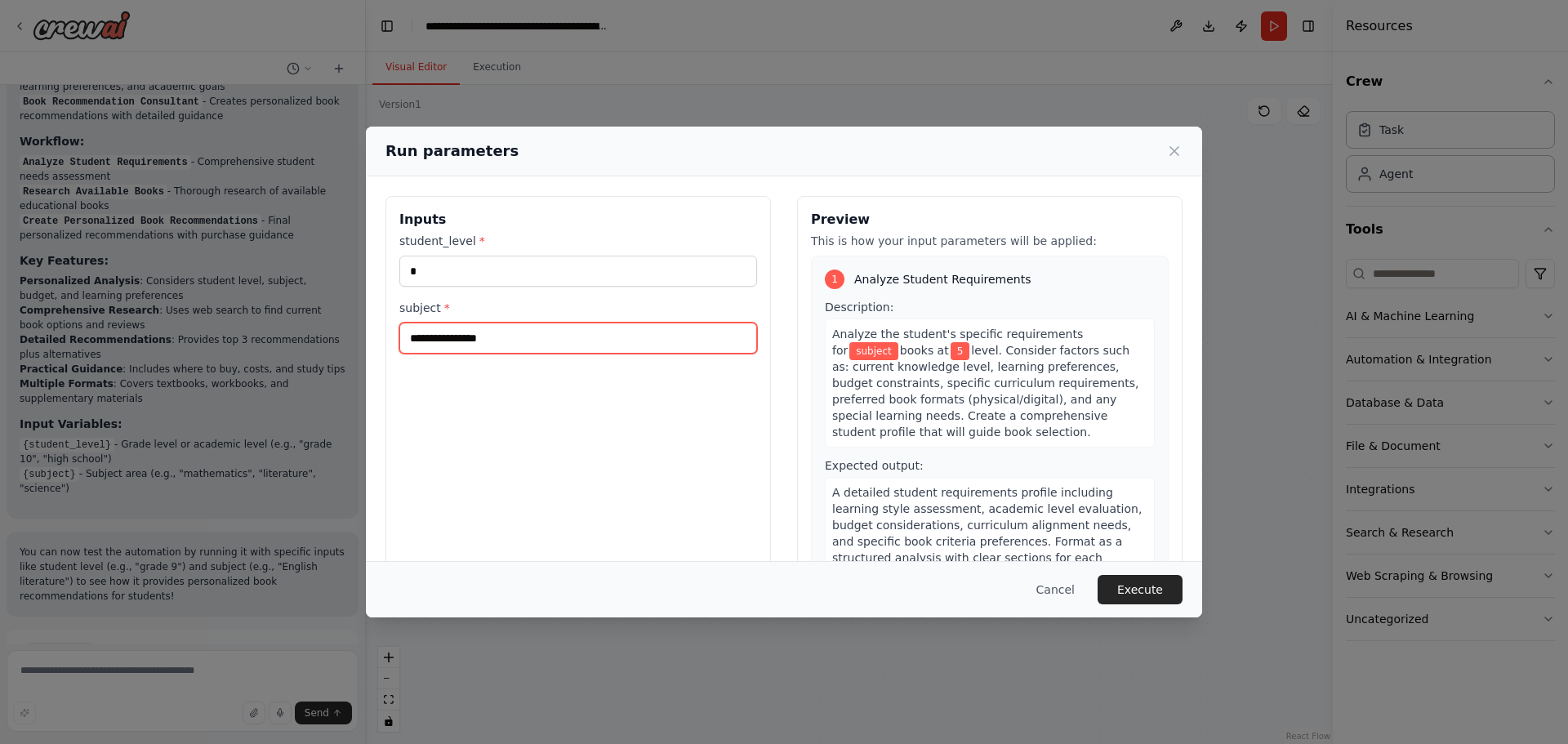
click at [559, 348] on input "subject *" at bounding box center [578, 338] width 357 height 31
type input "****"
click at [1120, 585] on button "Execute" at bounding box center [1140, 589] width 85 height 29
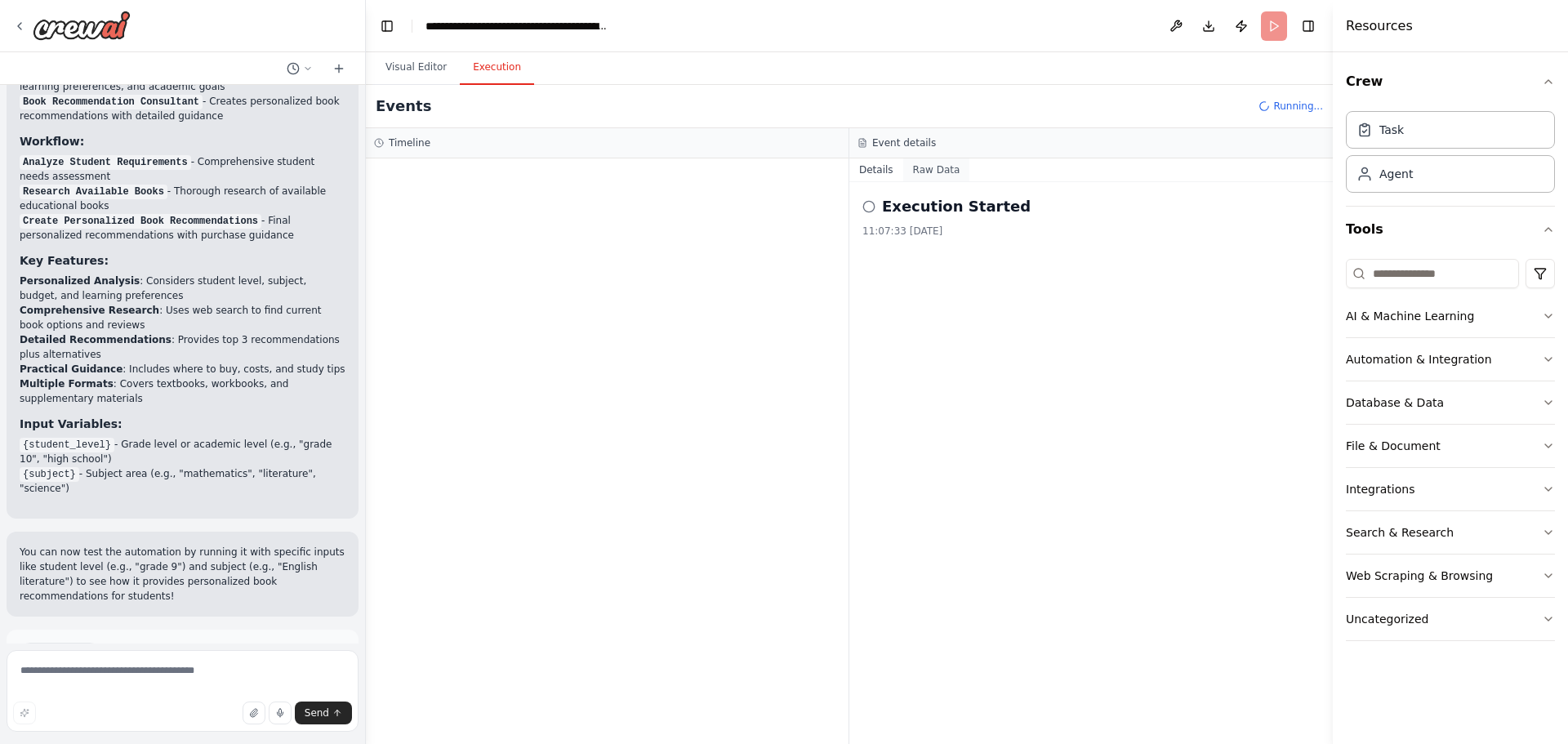
click at [941, 174] on button "Raw Data" at bounding box center [936, 170] width 67 height 23
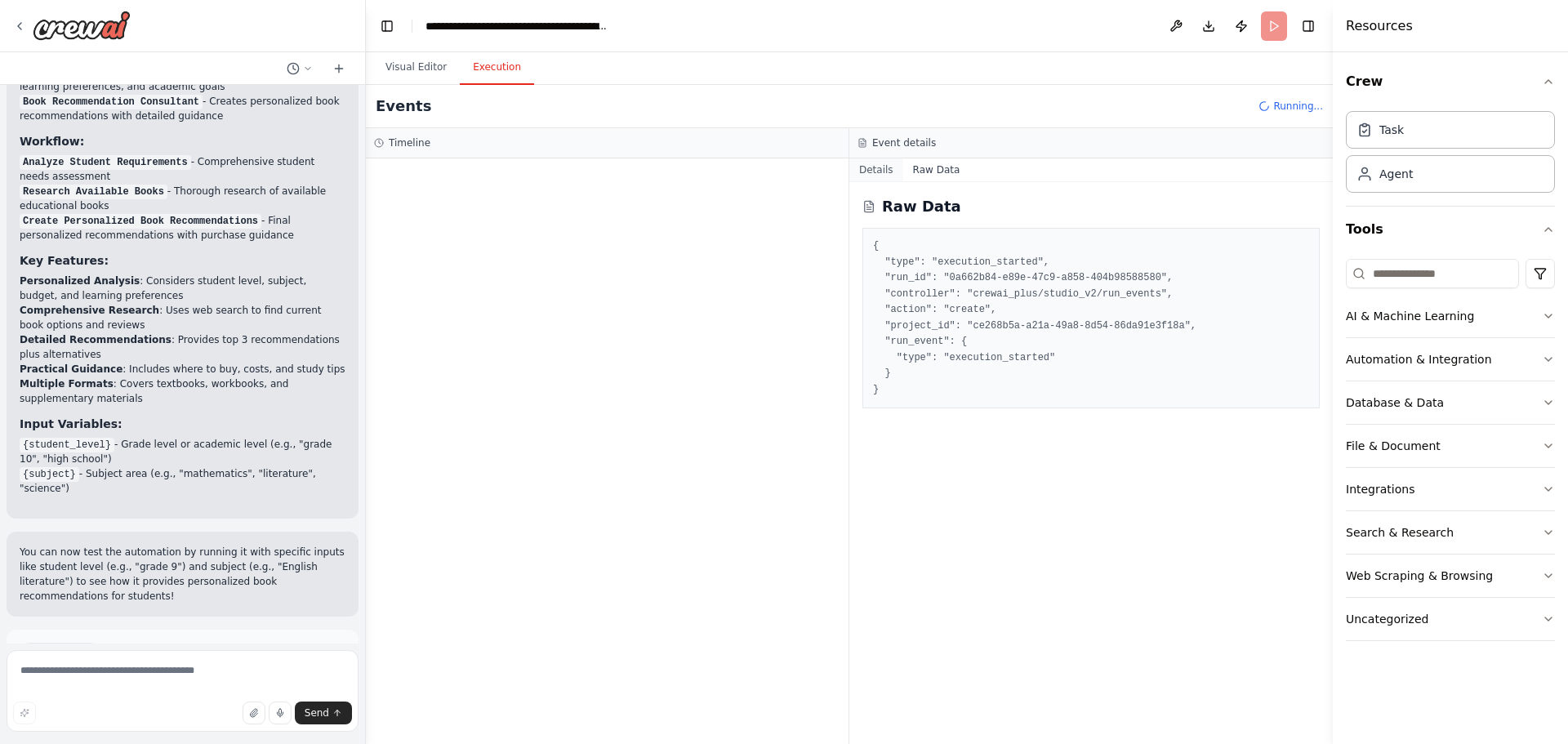
click at [876, 175] on button "Details" at bounding box center [876, 170] width 54 height 23
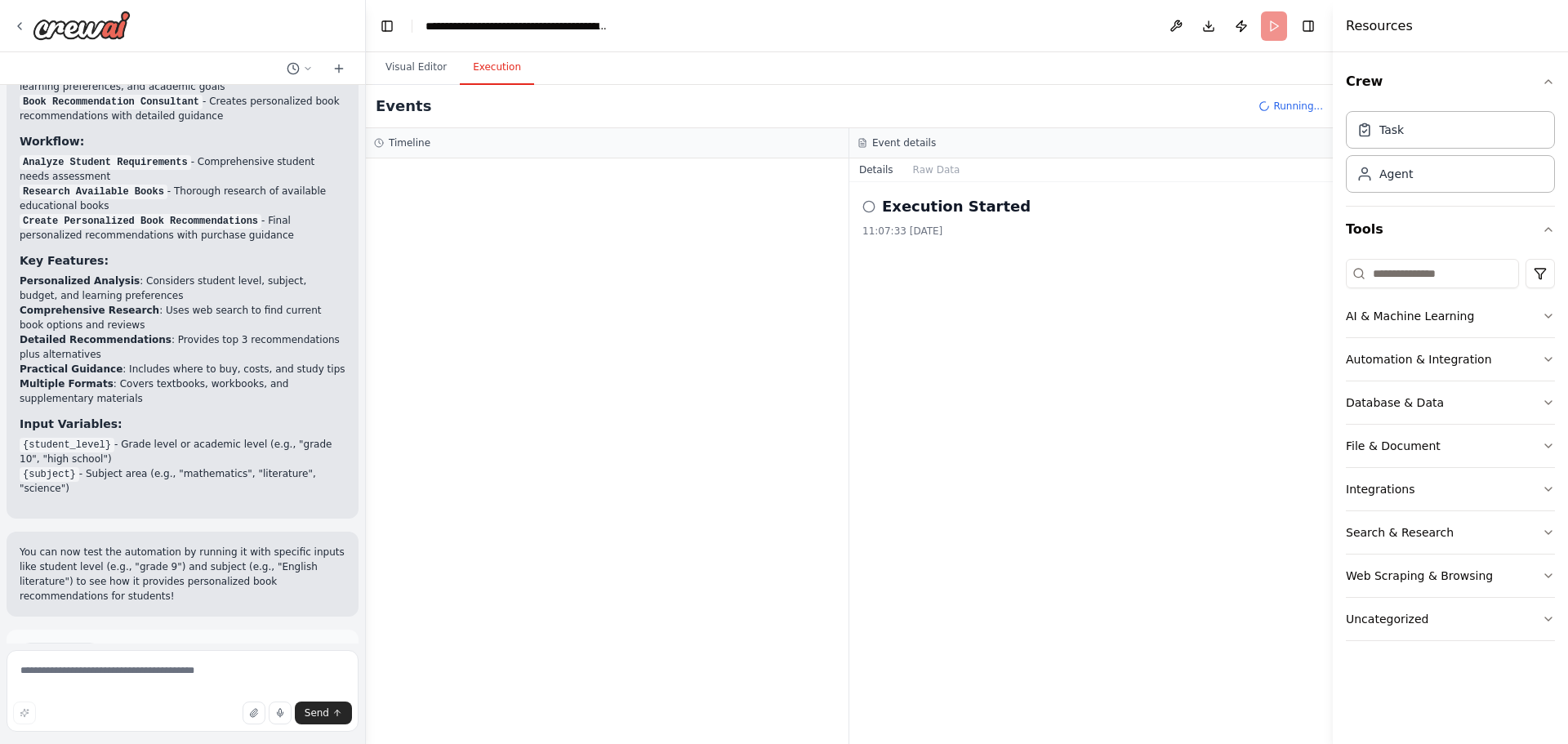
click at [878, 205] on div "Execution Started" at bounding box center [1091, 207] width 457 height 23
click at [873, 206] on icon at bounding box center [869, 207] width 13 height 13
click at [938, 170] on button "Raw Data" at bounding box center [936, 170] width 67 height 23
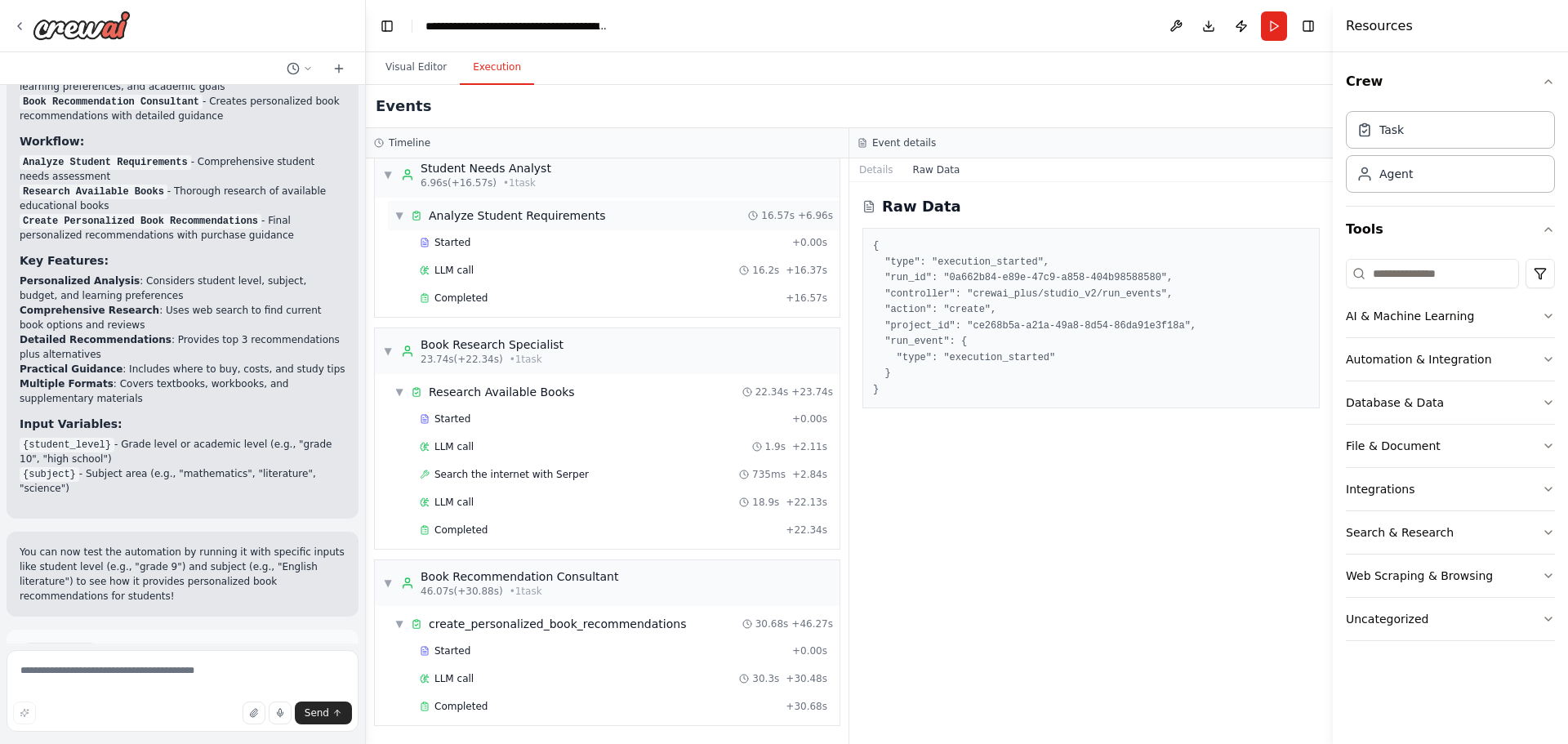
scroll to position [0, 0]
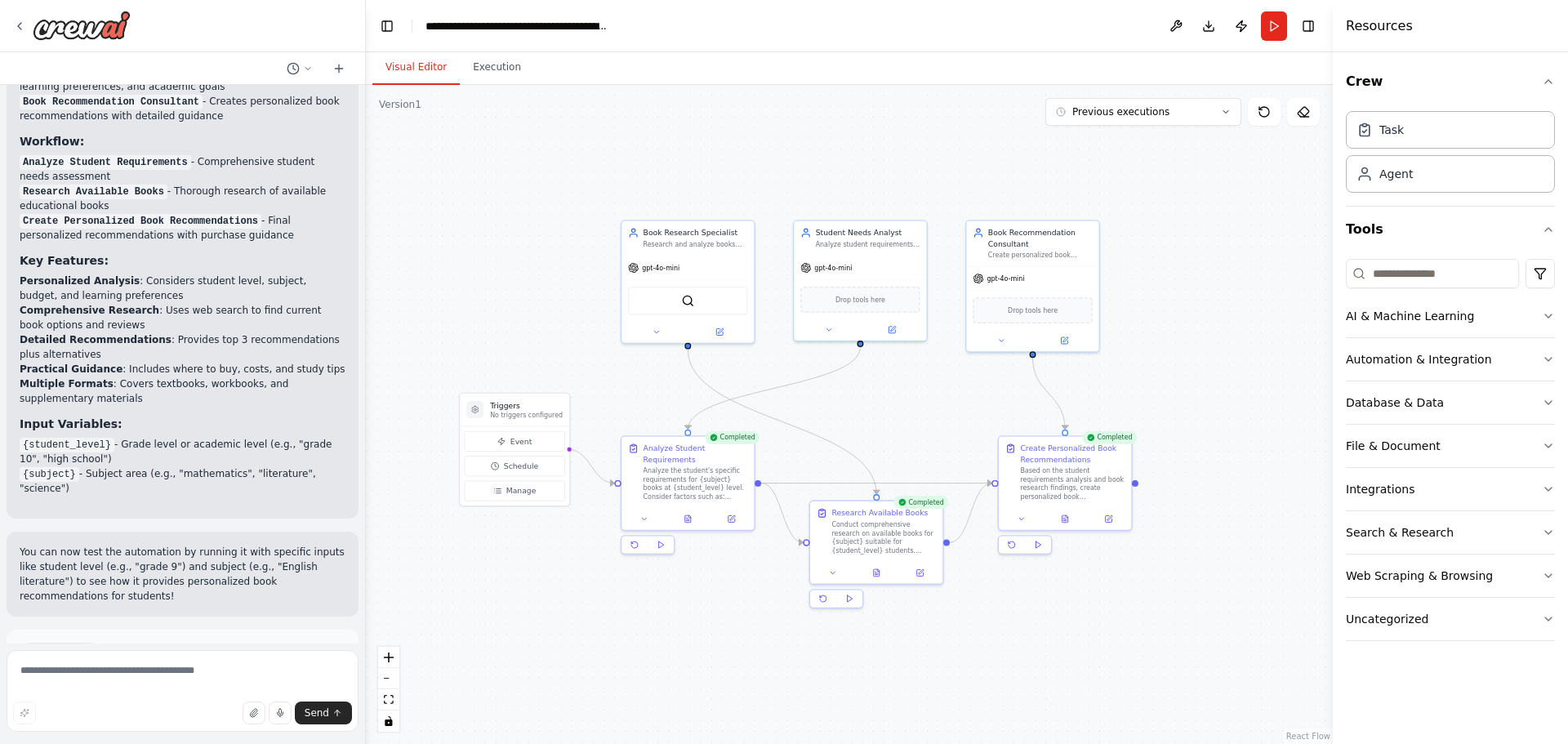
click at [428, 64] on button "Visual Editor" at bounding box center [416, 68] width 88 height 34
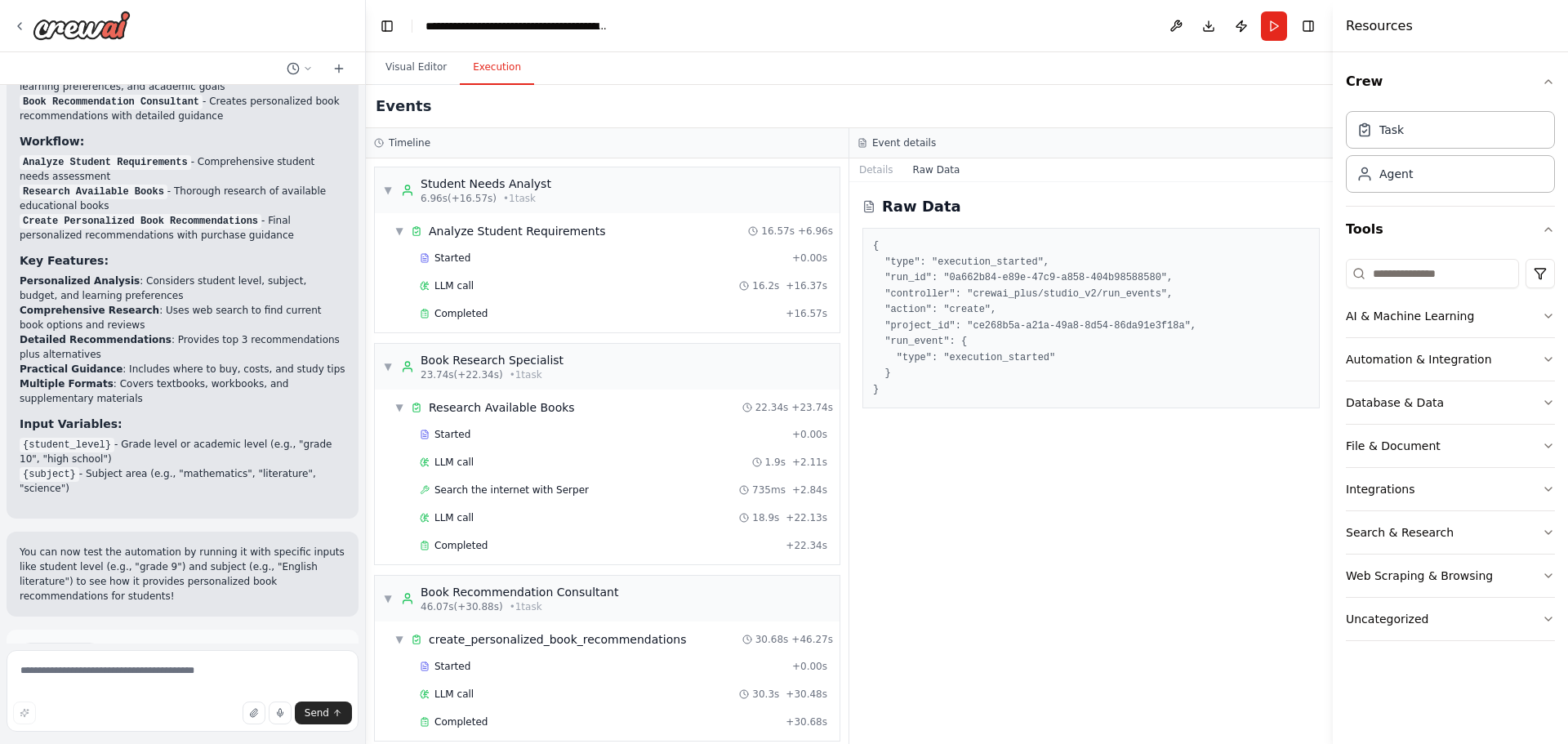
click at [472, 67] on button "Execution" at bounding box center [497, 68] width 74 height 34
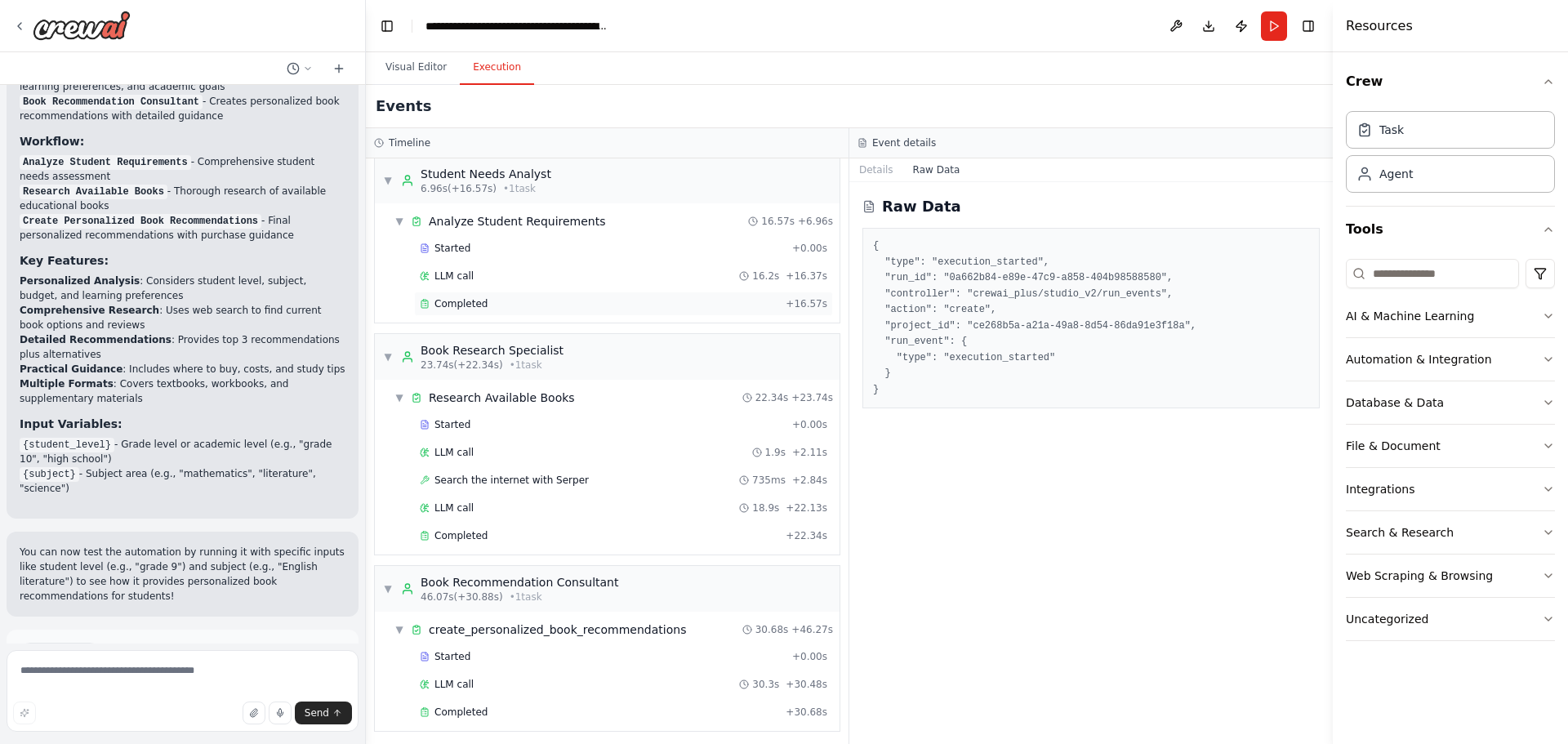
scroll to position [15, 0]
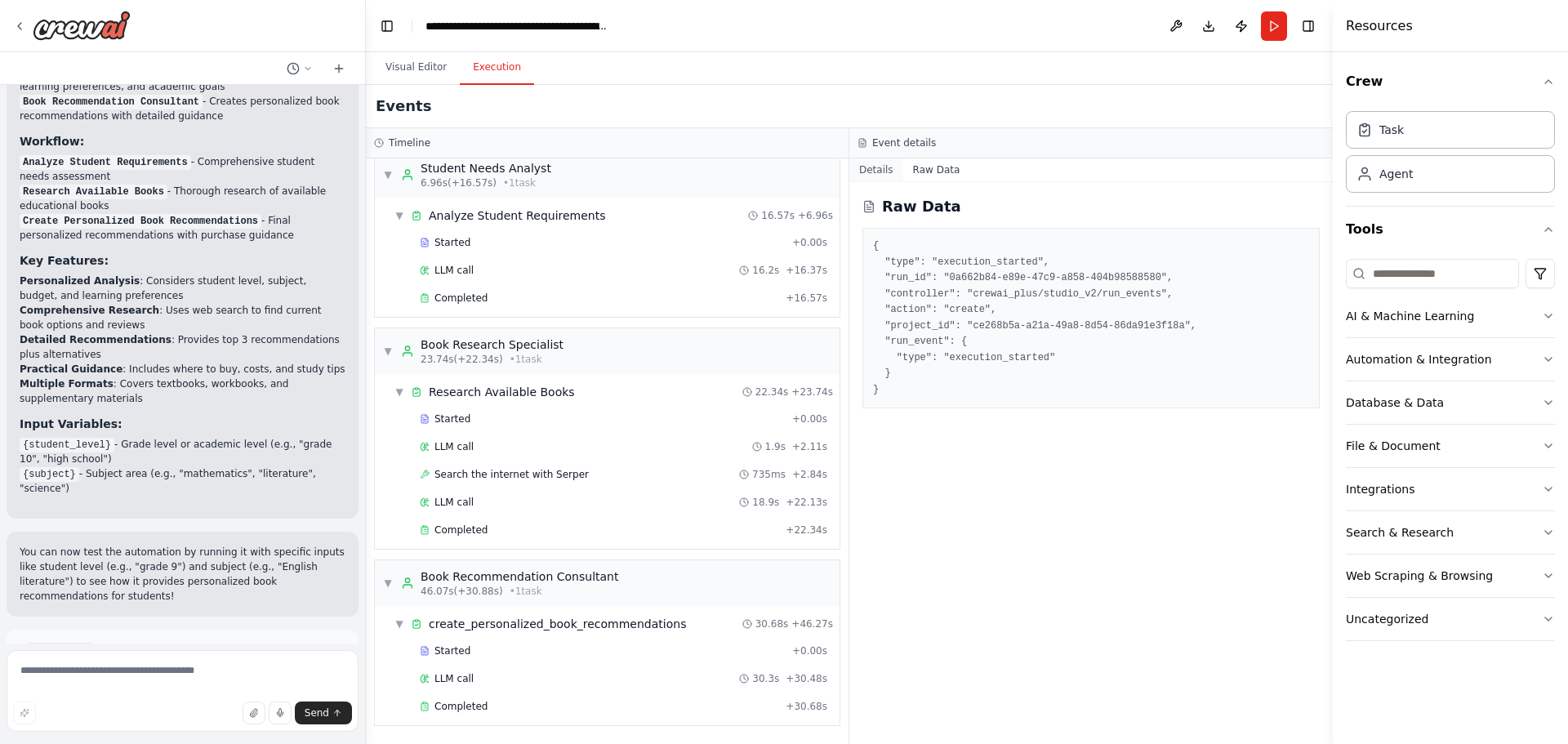
click at [877, 180] on button "Details" at bounding box center [876, 170] width 54 height 23
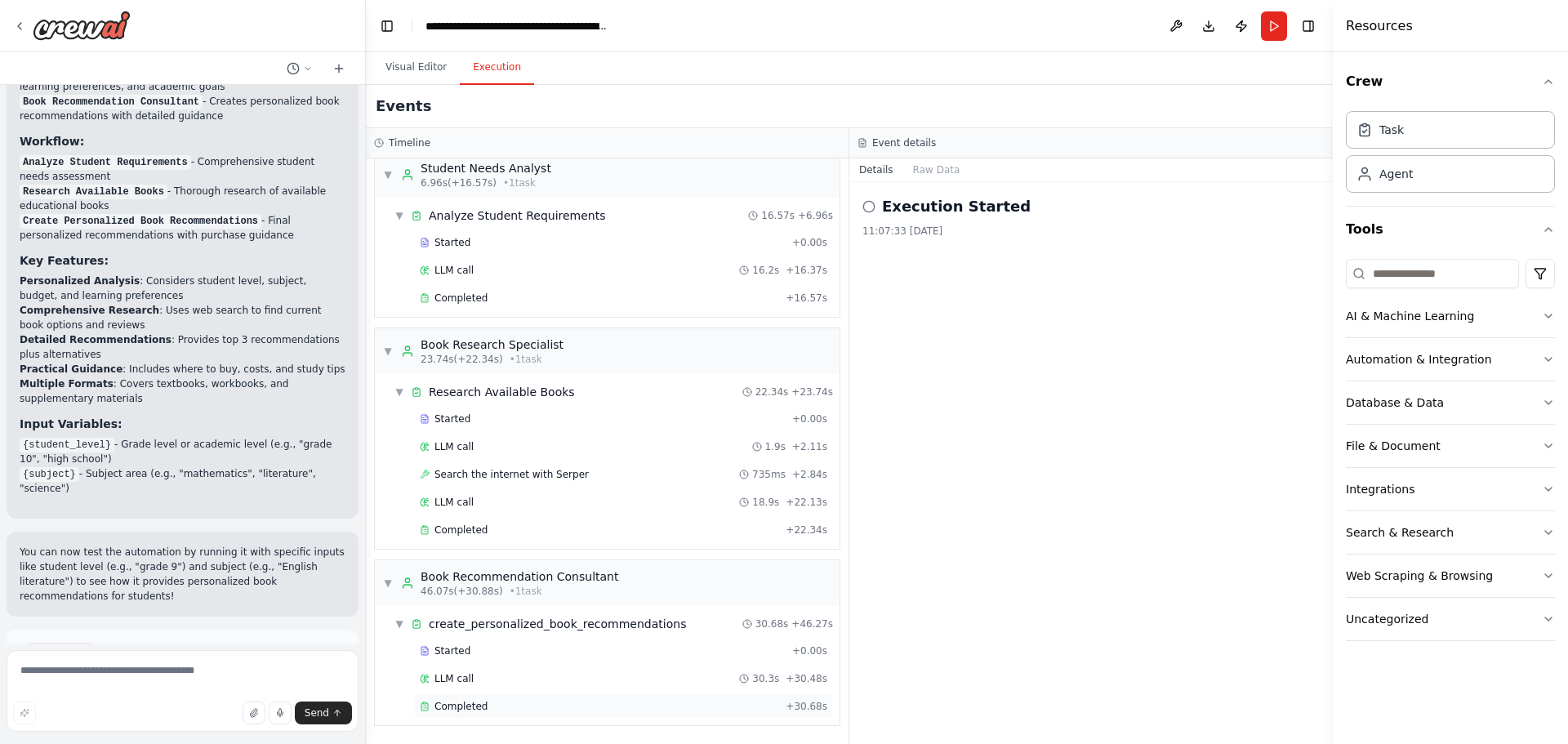
click at [490, 701] on div "Completed" at bounding box center [599, 706] width 359 height 13
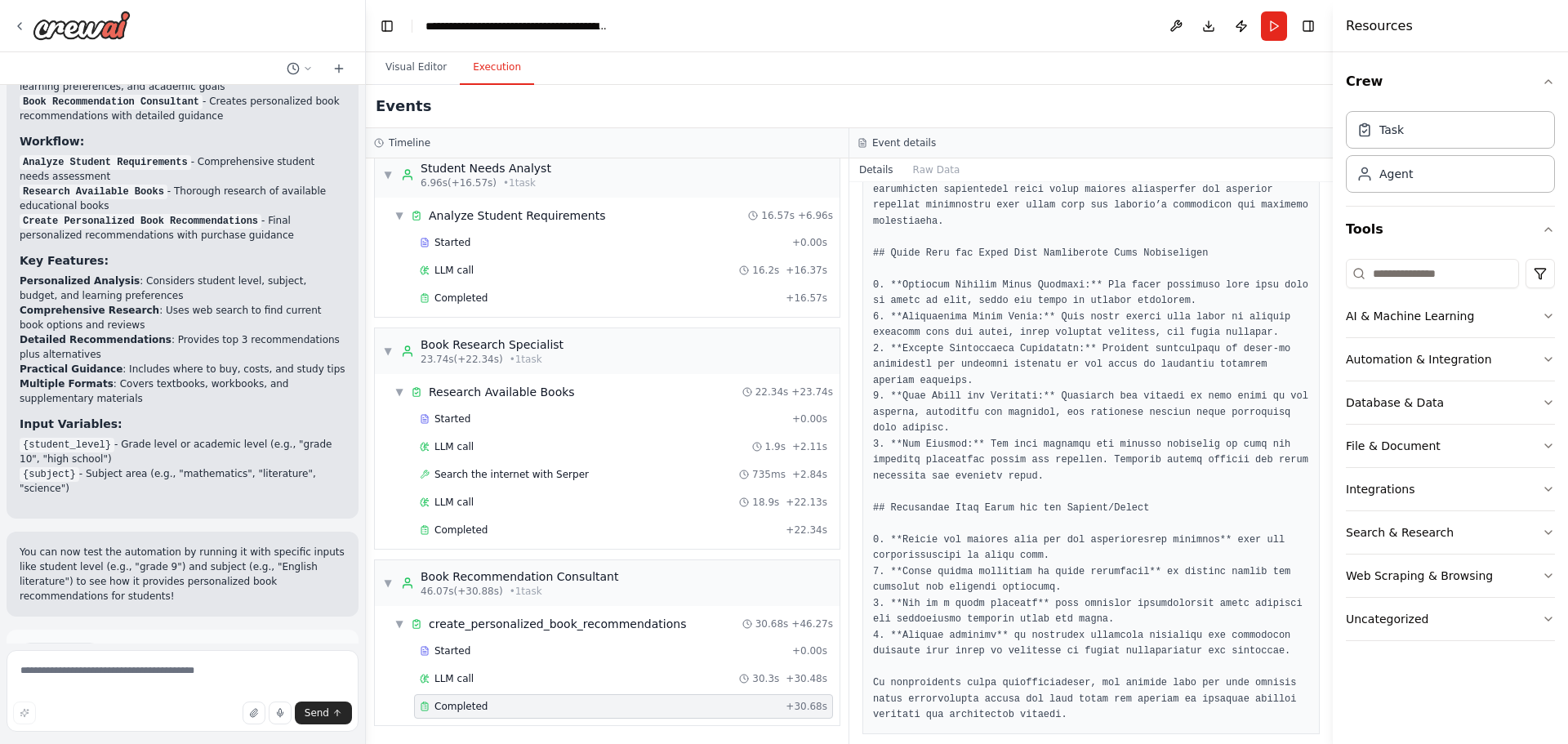
scroll to position [0, 0]
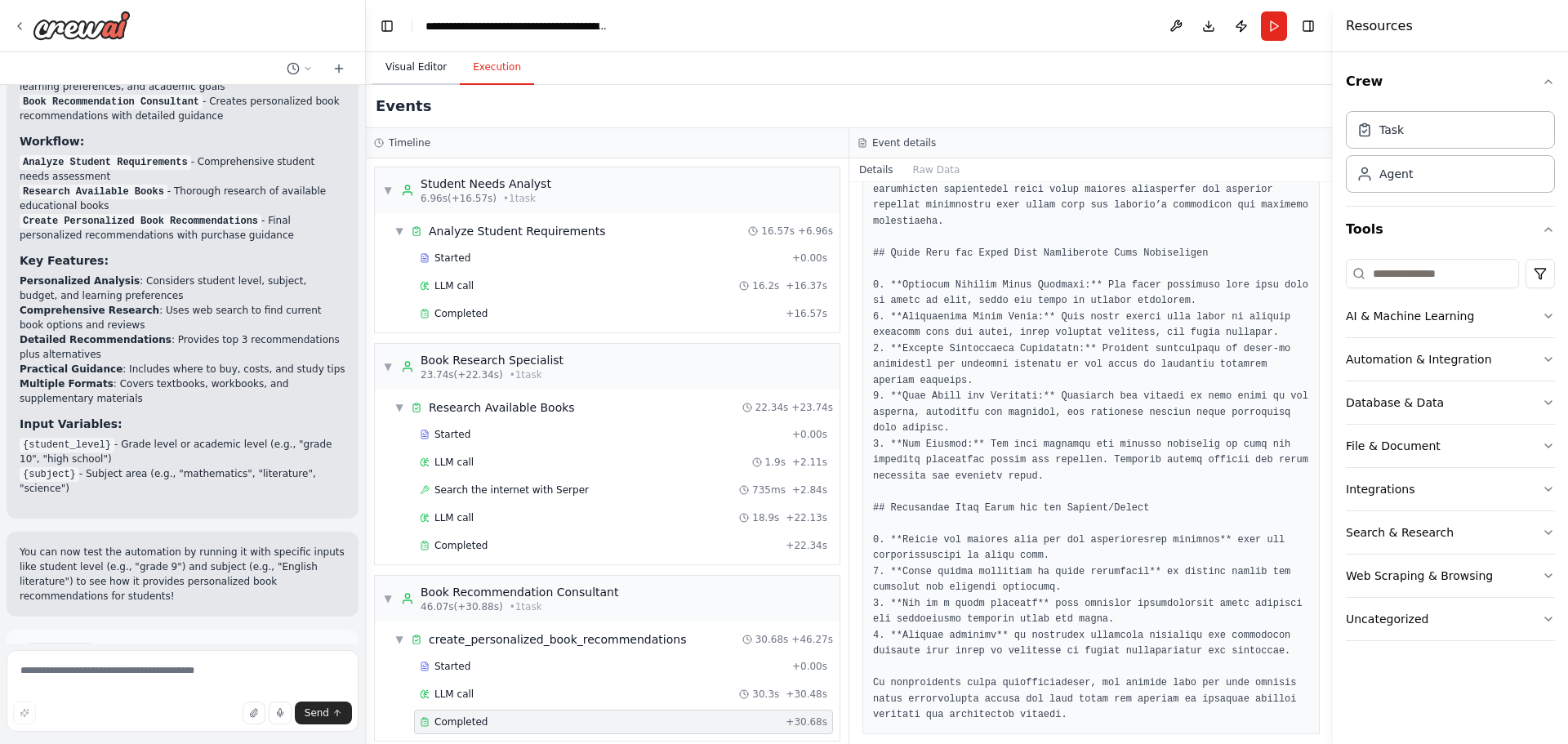
click at [422, 70] on button "Visual Editor" at bounding box center [416, 68] width 88 height 34
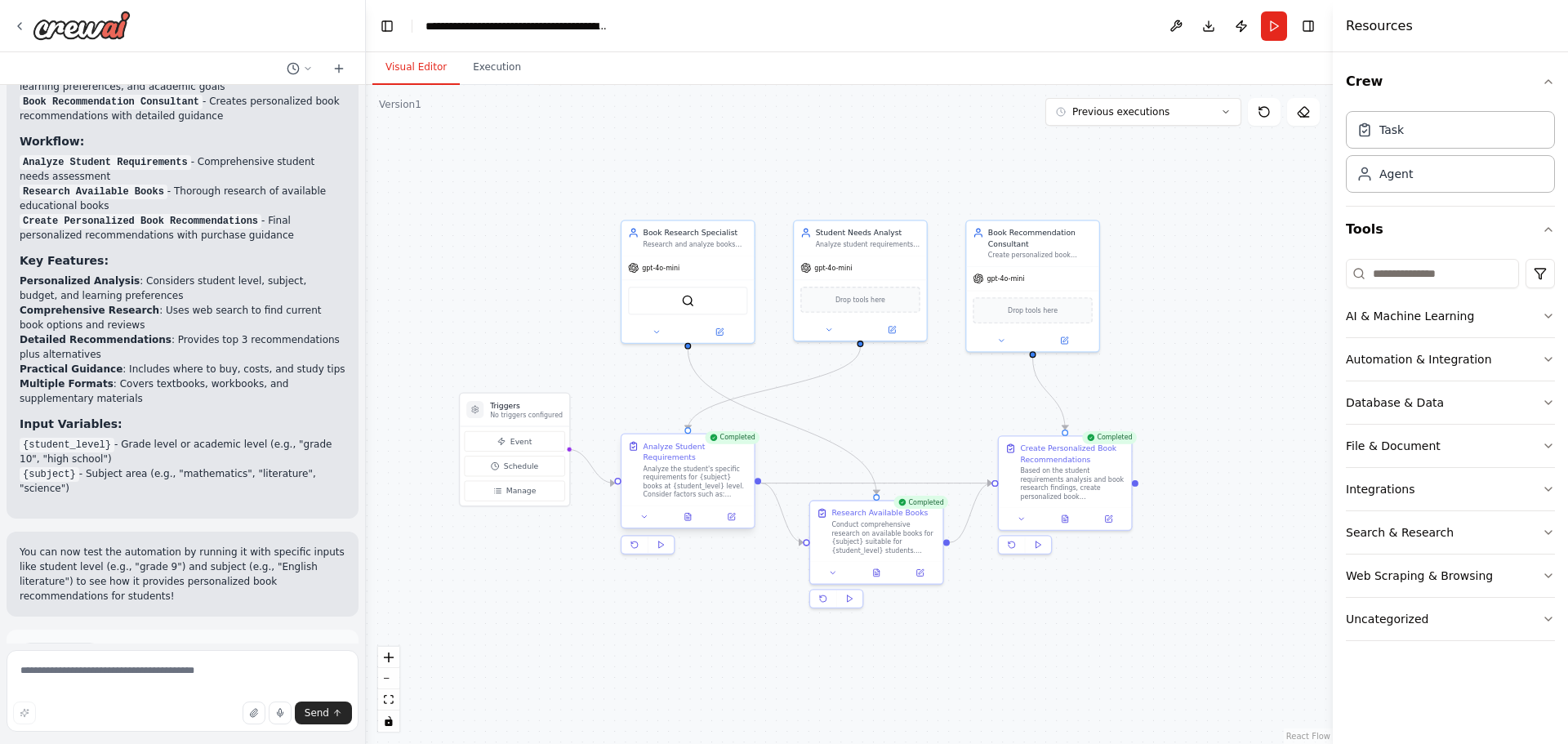
click at [671, 482] on div "Analyze the student's specific requirements for {subject} books at {student_lev…" at bounding box center [696, 482] width 105 height 34
click at [681, 476] on div "Analyze the student's specific requirements for {subject} books at {student_lev…" at bounding box center [696, 482] width 105 height 34
click at [718, 494] on div "Analyze the student's specific requirements for {subject} books at {student_lev…" at bounding box center [696, 482] width 105 height 34
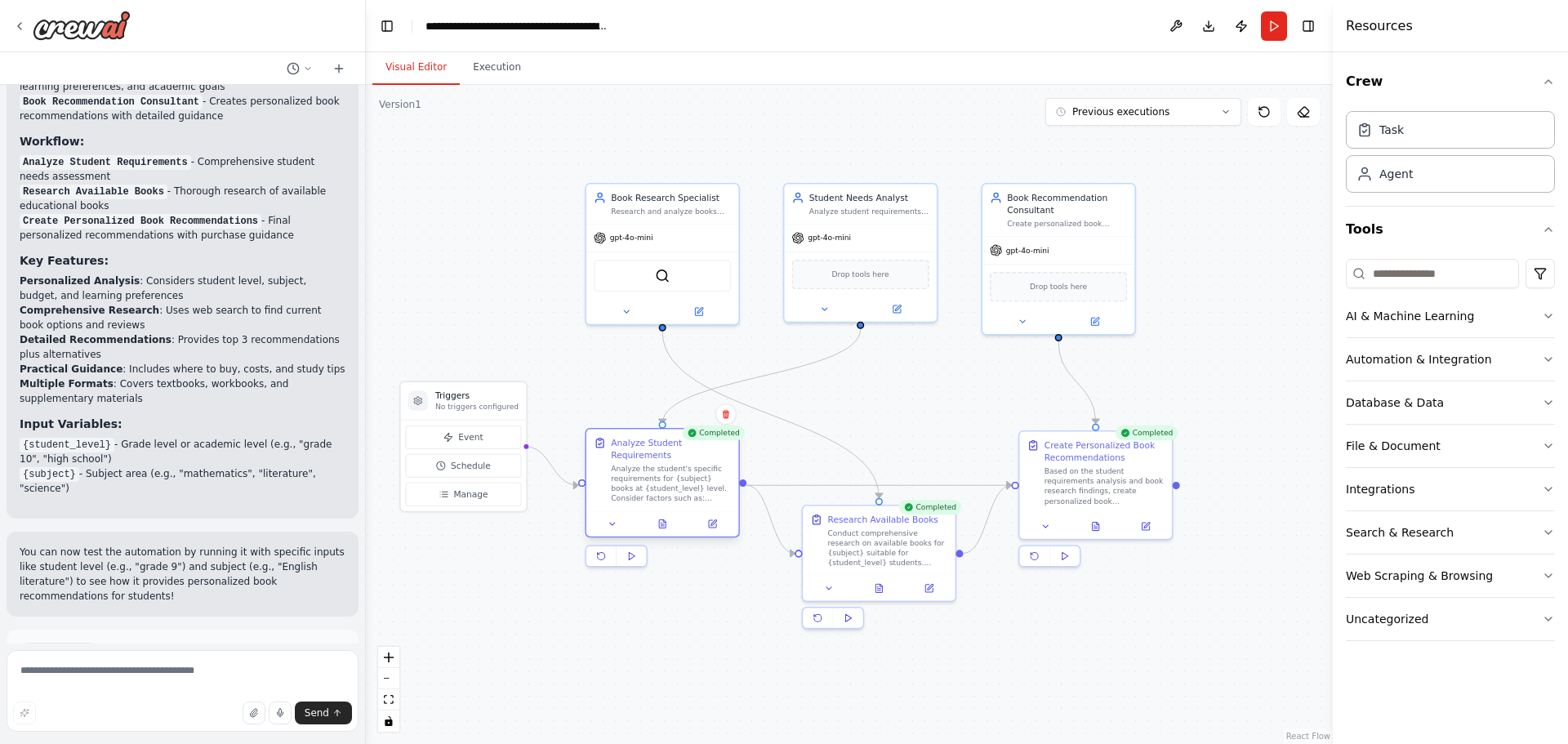
click at [686, 476] on div "Analyze the student's specific requirements for {subject} books at {student_lev…" at bounding box center [670, 484] width 120 height 40
click at [718, 528] on icon at bounding box center [712, 523] width 9 height 9
click at [718, 526] on button at bounding box center [712, 523] width 42 height 15
